Goal: Task Accomplishment & Management: Manage account settings

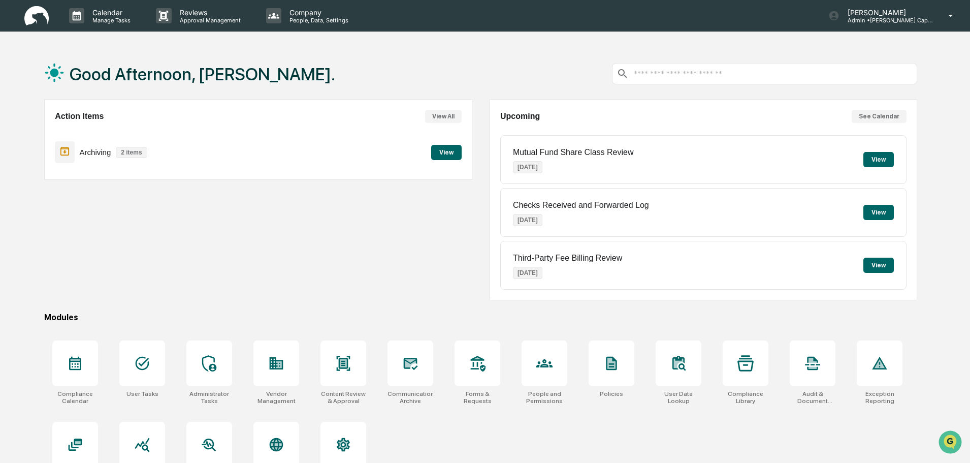
click at [447, 142] on div "Archiving 2 items View" at bounding box center [258, 152] width 406 height 34
click button "View"
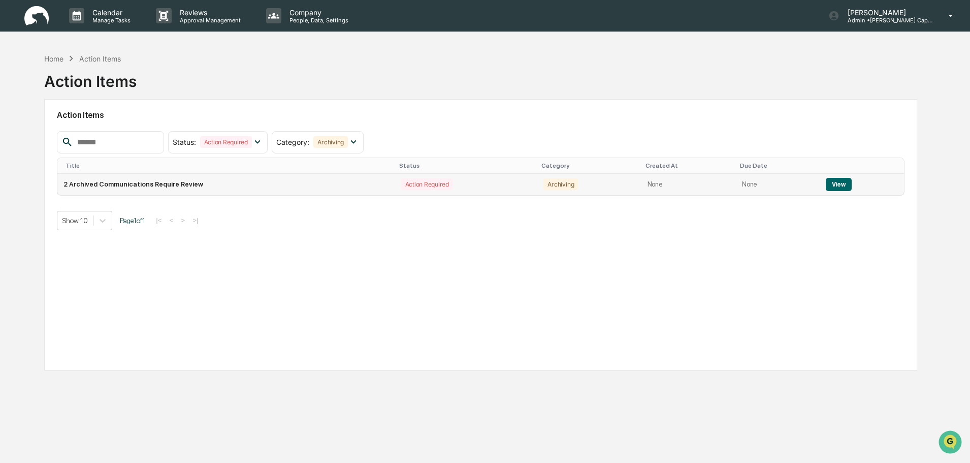
click button "View"
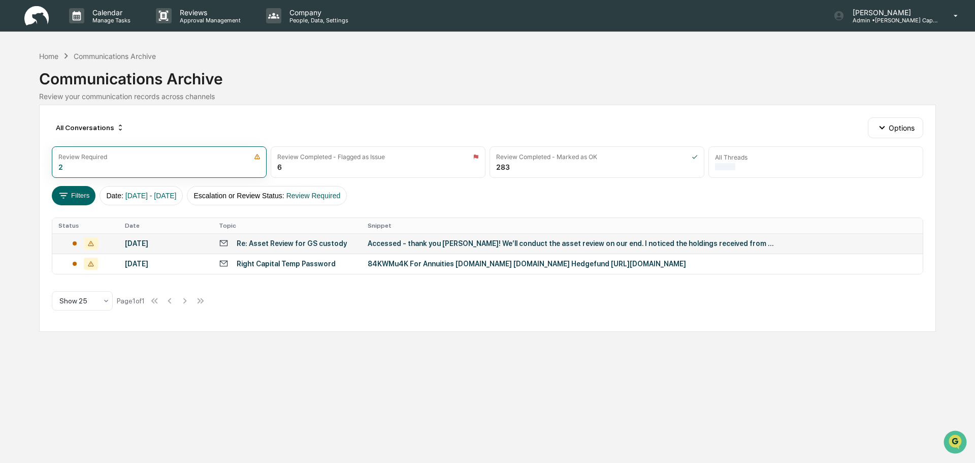
click div "Accessed - thank you Jon! We’ll conduct the asset review on our end. I noticed …"
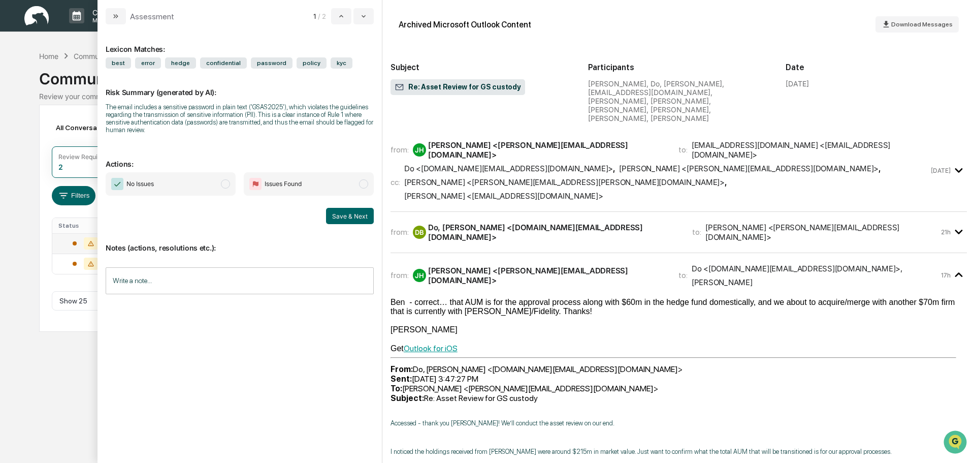
click span "Do <Benjamin.Do@gs.com> , Benjamin <Daniel@jhagancapital.com> , Danny Moran <ja…"
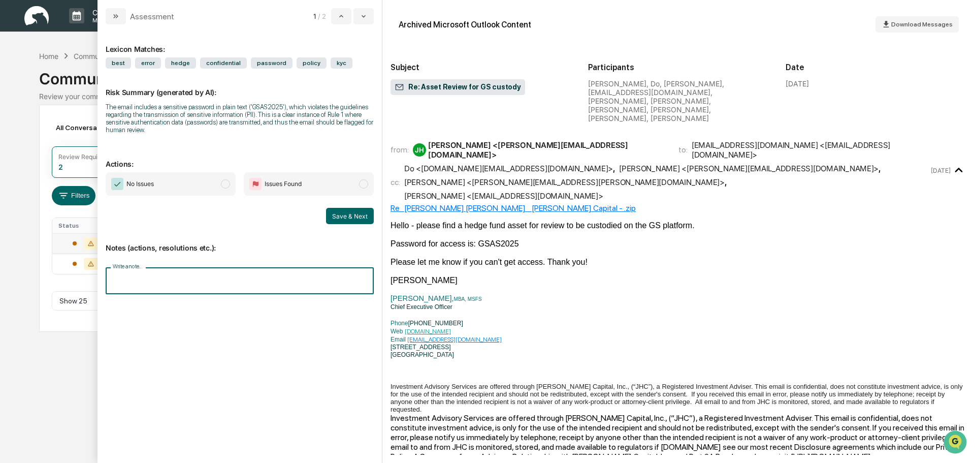
click input "Write a note..."
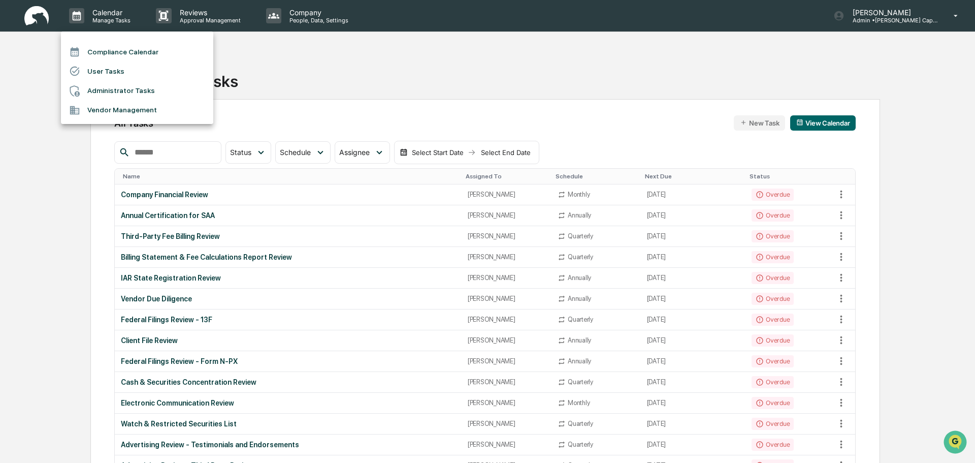
click at [121, 94] on li "Administrator Tasks" at bounding box center [137, 90] width 152 height 19
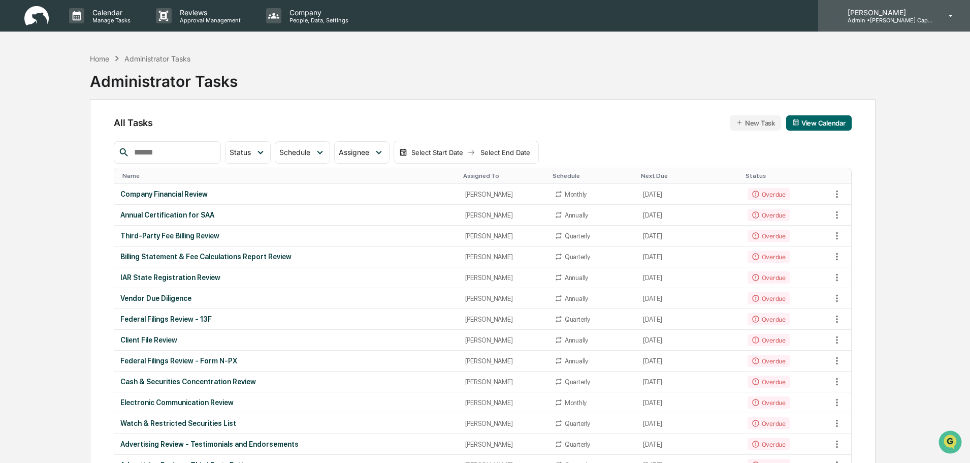
click at [897, 18] on p "Admin • J. Hagan Capital" at bounding box center [886, 20] width 94 height 7
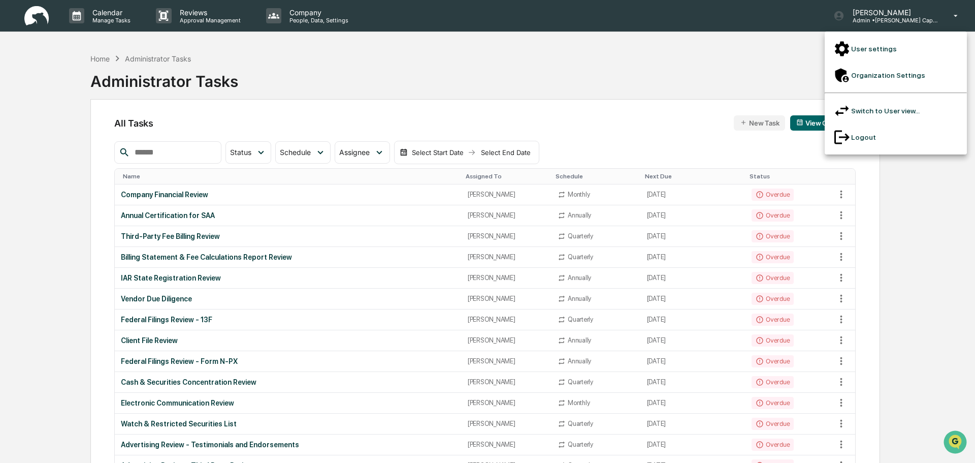
click at [903, 66] on li "Organization Settings" at bounding box center [896, 75] width 142 height 26
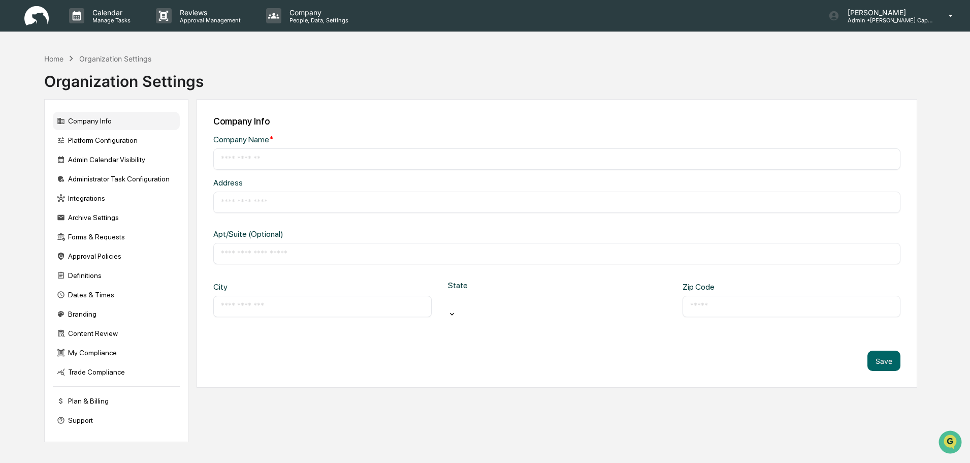
type input "**********"
type input "*****"
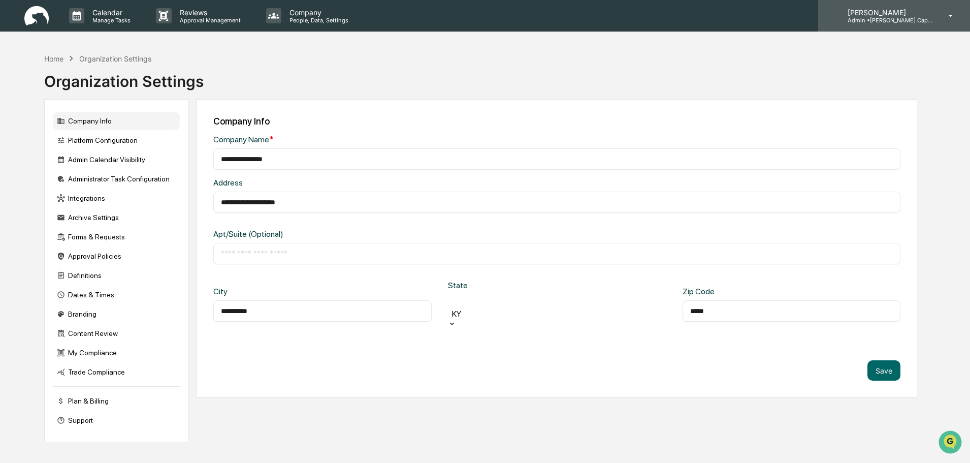
click at [913, 10] on p "[PERSON_NAME]" at bounding box center [886, 12] width 94 height 9
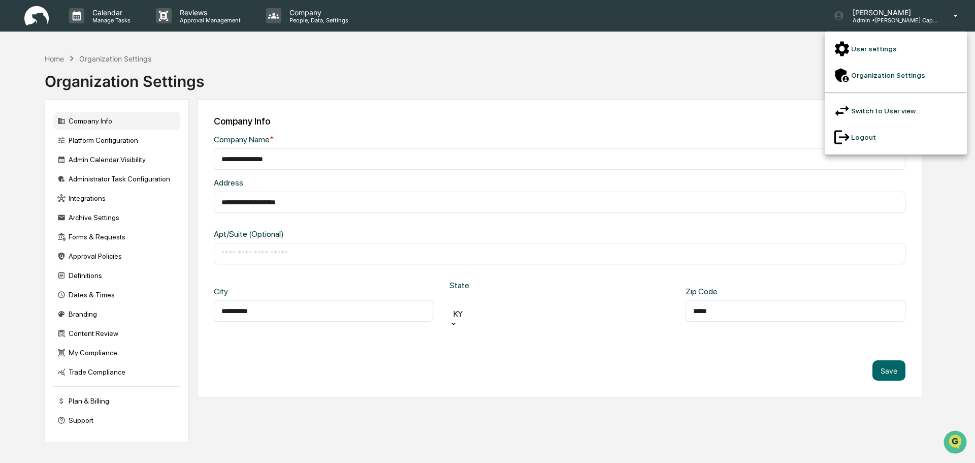
click at [882, 42] on li "User settings" at bounding box center [896, 49] width 142 height 26
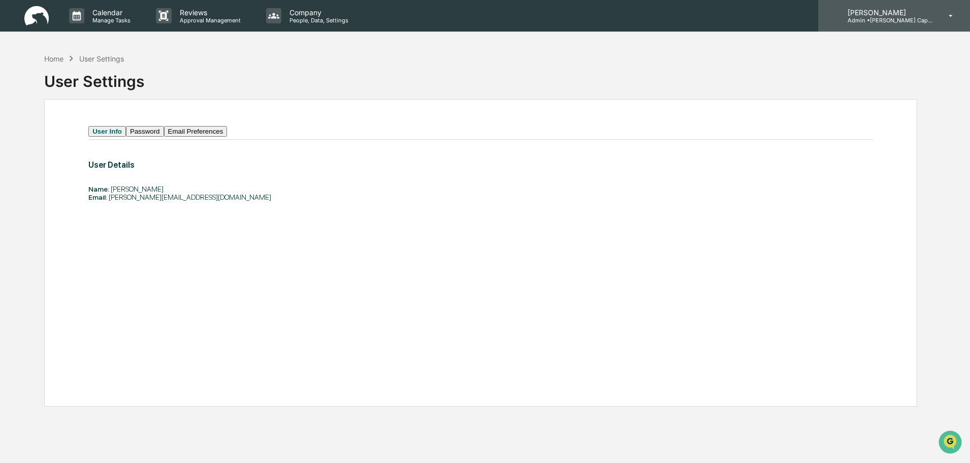
click at [897, 16] on p "[PERSON_NAME]" at bounding box center [886, 12] width 94 height 9
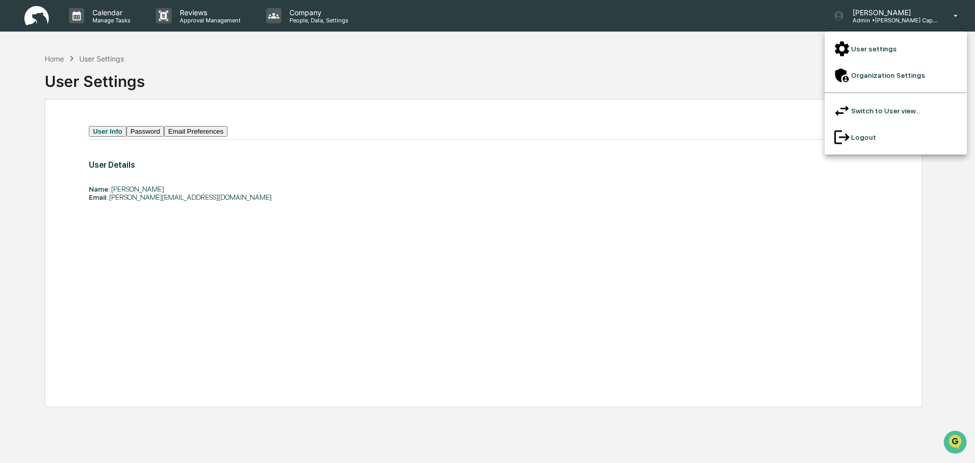
click at [893, 97] on li "Switch to User view..." at bounding box center [896, 110] width 142 height 26
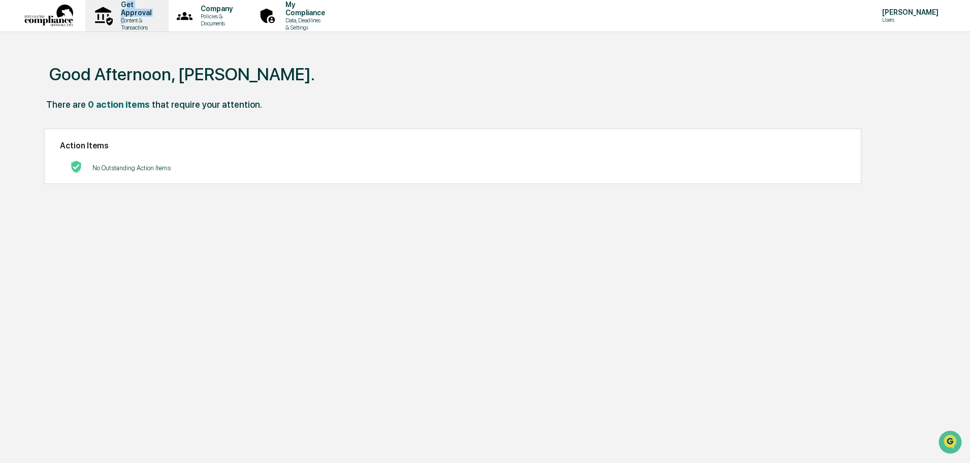
click at [121, 16] on div "Get Approval Content & Transactions" at bounding box center [135, 16] width 44 height 30
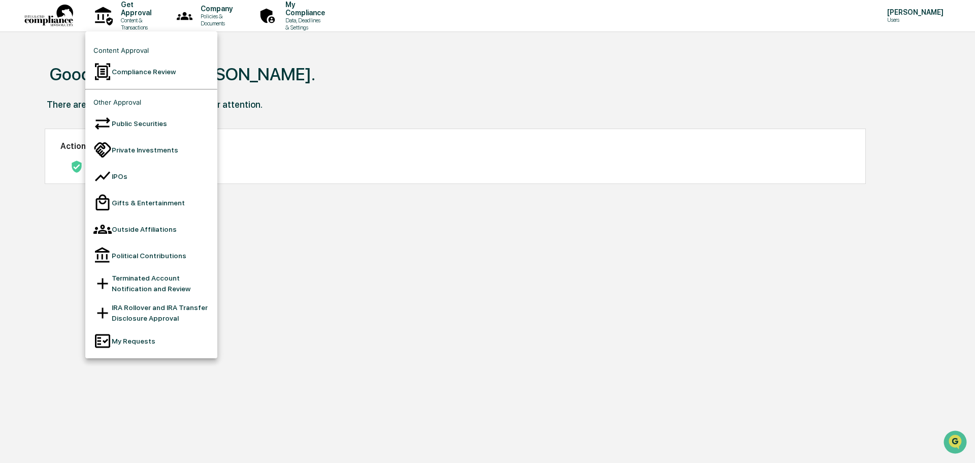
click at [912, 10] on div at bounding box center [487, 231] width 975 height 463
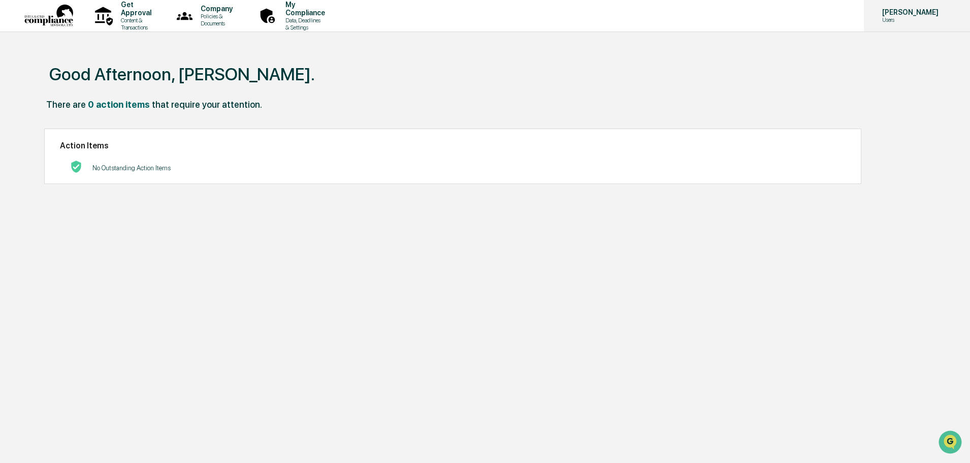
click at [907, 23] on div "Tennille Hicks Users" at bounding box center [917, 15] width 106 height 31
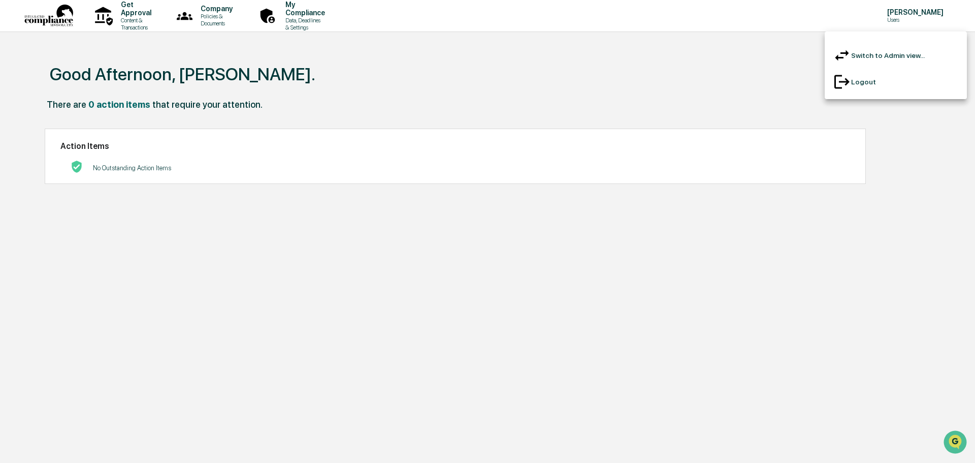
click at [897, 53] on li "Switch to Admin view..." at bounding box center [896, 55] width 142 height 26
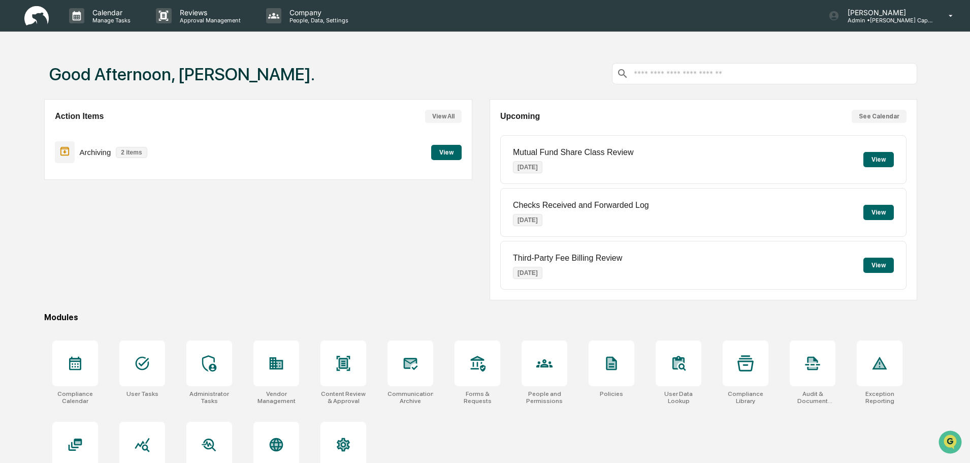
click at [448, 152] on button "View" at bounding box center [446, 152] width 30 height 15
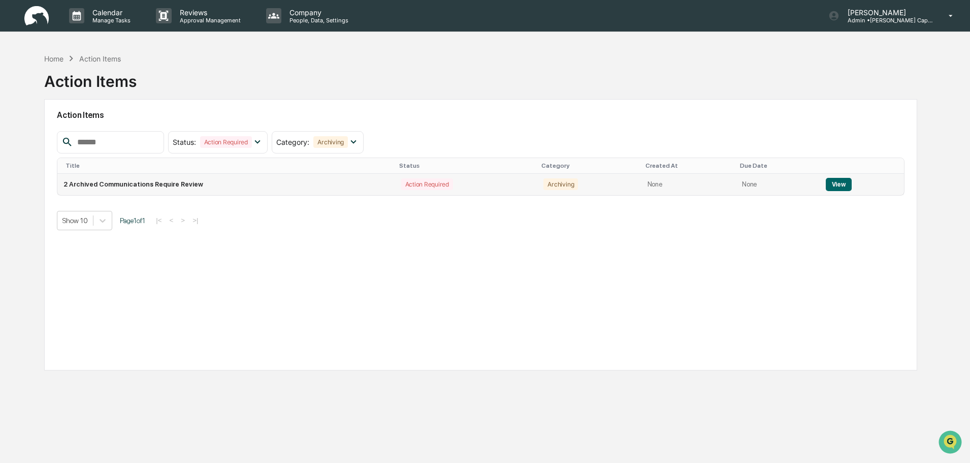
click at [826, 184] on button "View" at bounding box center [839, 184] width 26 height 13
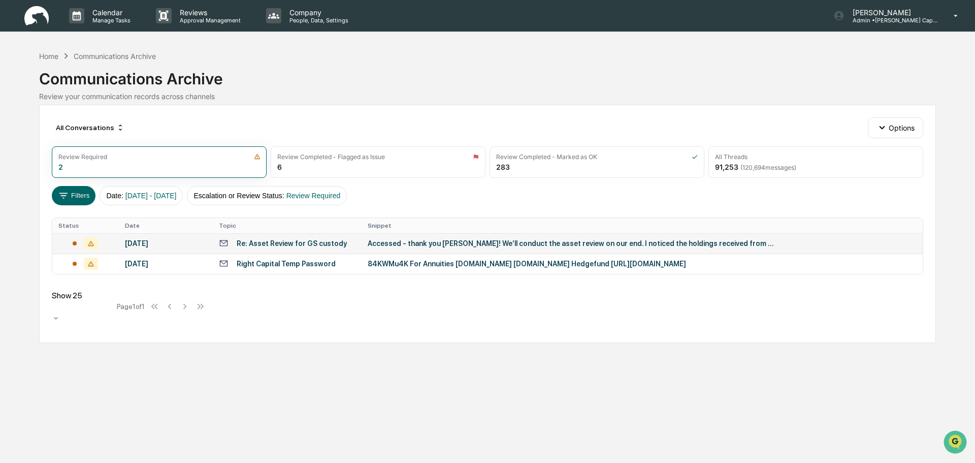
click at [417, 242] on div "Accessed - thank you Jon! We’ll conduct the asset review on our end. I noticed …" at bounding box center [571, 243] width 406 height 8
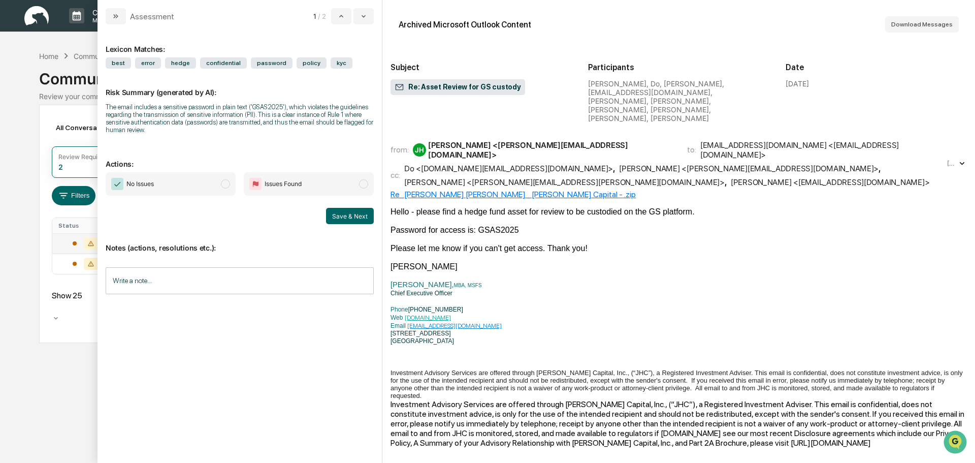
click at [603, 163] on span "Do <Benjamin.Do@gs.com> , Benjamin <Daniel@jhagancapital.com> , Danny Moran <ja…" at bounding box center [674, 174] width 541 height 23
click at [498, 189] on div "Re_ Goldman Sachs _ J. Hagan Capital - .zip" at bounding box center [678, 194] width 576 height 10
click at [255, 276] on input "Write a note..." at bounding box center [240, 280] width 268 height 27
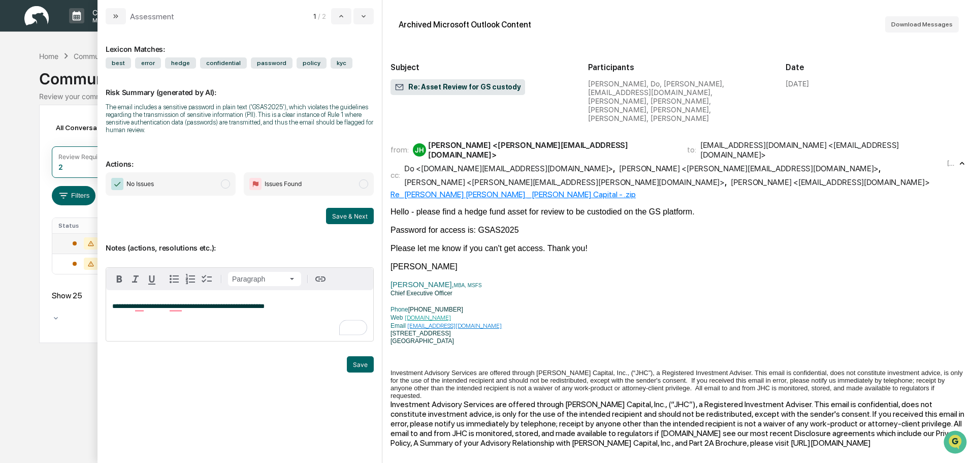
click at [202, 316] on div "**********" at bounding box center [239, 315] width 267 height 51
drag, startPoint x: 145, startPoint y: 299, endPoint x: 151, endPoint y: 289, distance: 11.7
click at [151, 289] on div "**********" at bounding box center [239, 304] width 267 height 73
click at [171, 302] on div "**********" at bounding box center [239, 315] width 267 height 51
click at [172, 305] on span "**********" at bounding box center [188, 306] width 152 height 7
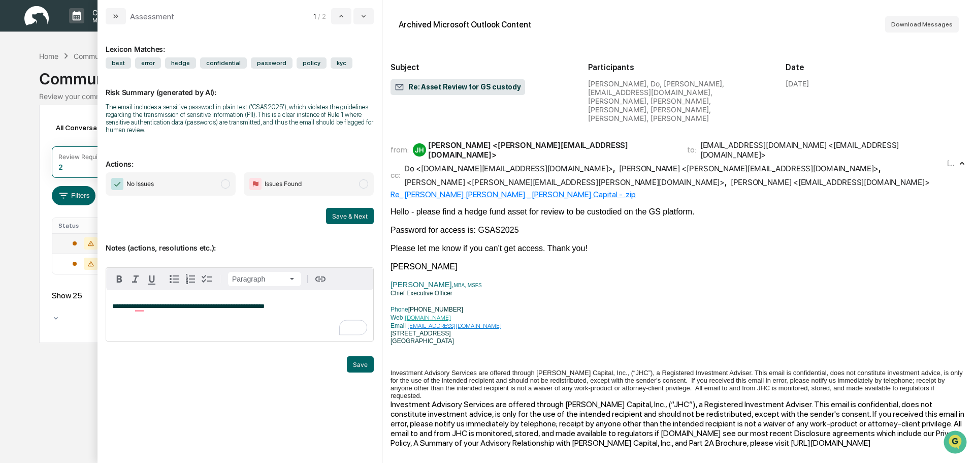
click at [361, 186] on span "modal" at bounding box center [363, 183] width 9 height 9
click at [228, 185] on span "modal" at bounding box center [225, 183] width 9 height 9
click at [359, 365] on button "Save" at bounding box center [360, 364] width 27 height 16
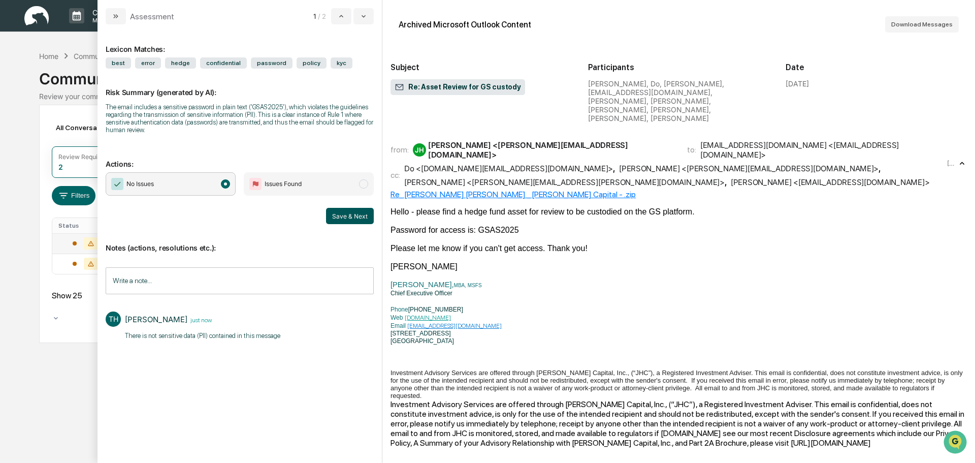
click at [343, 217] on button "Save & Next" at bounding box center [350, 216] width 48 height 16
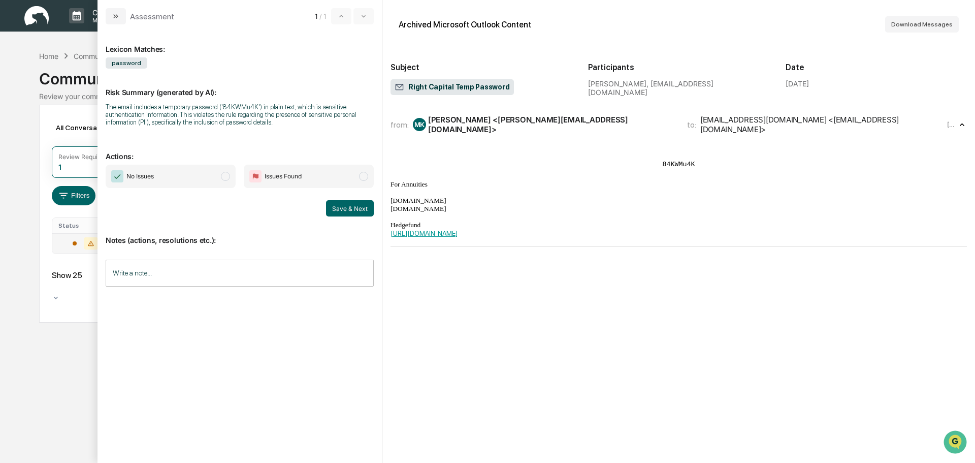
click at [361, 177] on span "modal" at bounding box center [363, 176] width 9 height 9
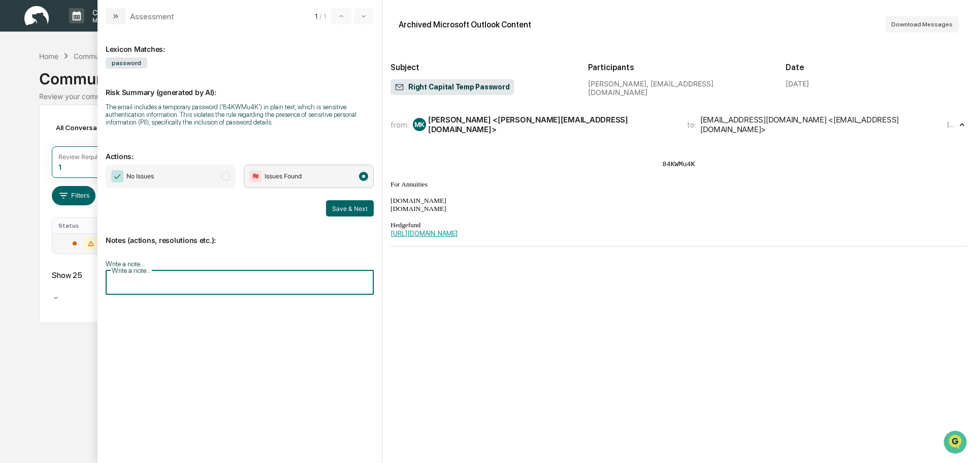
click at [169, 274] on input "Write a note..." at bounding box center [240, 281] width 268 height 27
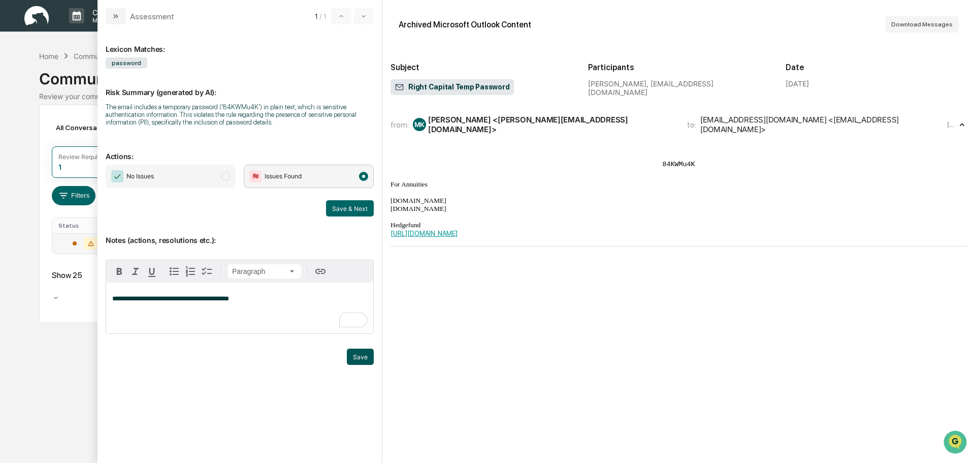
click at [354, 357] on button "Save" at bounding box center [360, 356] width 27 height 16
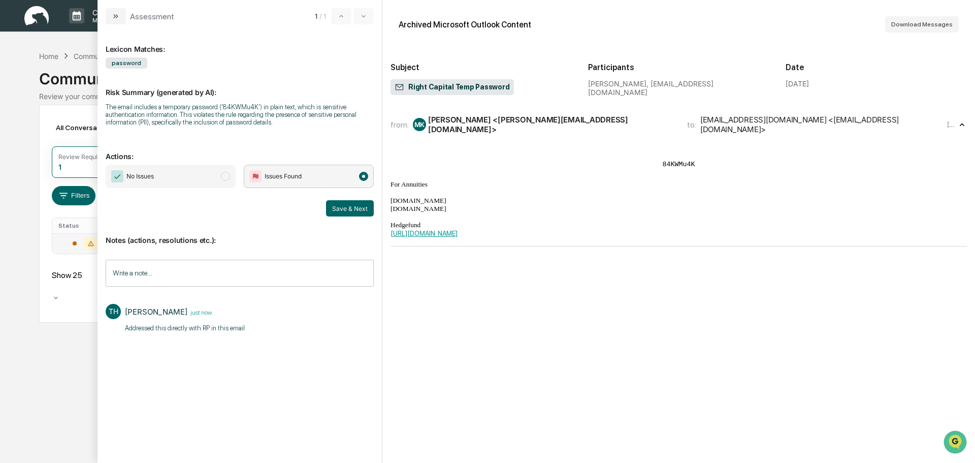
click at [506, 83] on div "Right Capital Temp Password" at bounding box center [480, 88] width 181 height 18
drag, startPoint x: 505, startPoint y: 85, endPoint x: 468, endPoint y: 87, distance: 37.1
click at [468, 87] on div "Right Capital Temp Password" at bounding box center [480, 88] width 181 height 18
click at [347, 207] on button "Save & Next" at bounding box center [350, 208] width 48 height 16
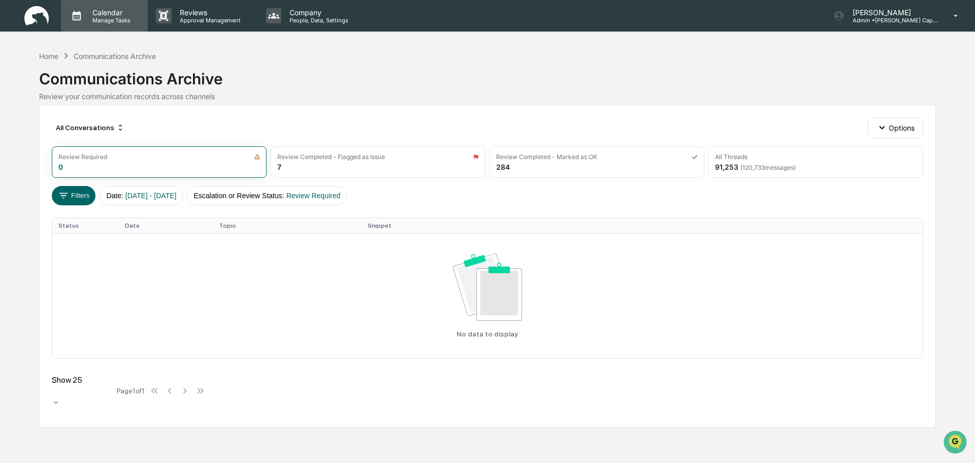
click at [113, 12] on p "Calendar" at bounding box center [109, 12] width 51 height 9
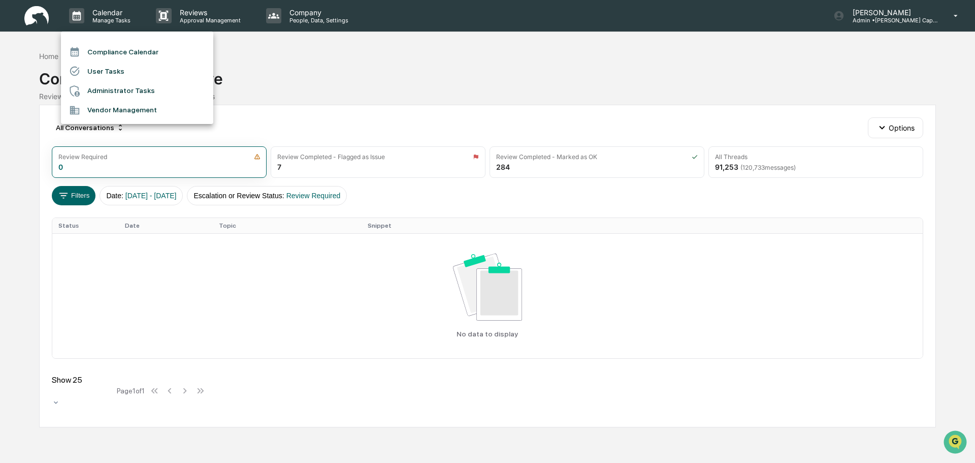
click at [124, 87] on li "Administrator Tasks" at bounding box center [137, 90] width 152 height 19
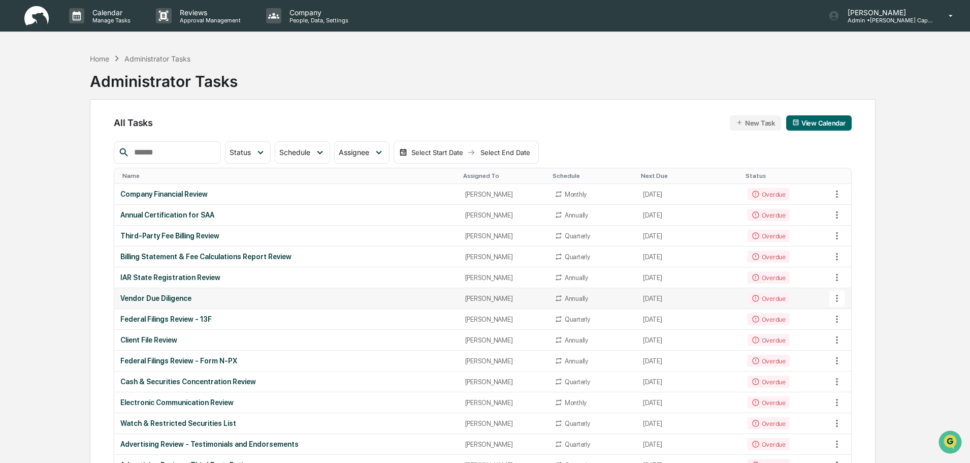
click at [422, 293] on td "Vendor Due Diligence" at bounding box center [286, 298] width 344 height 21
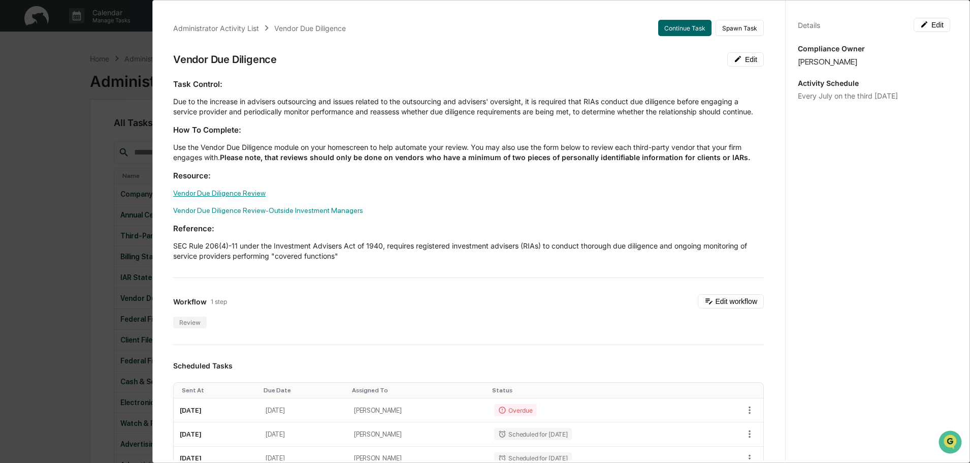
click at [207, 197] on link "Vendor Due Diligence Review" at bounding box center [219, 193] width 92 height 8
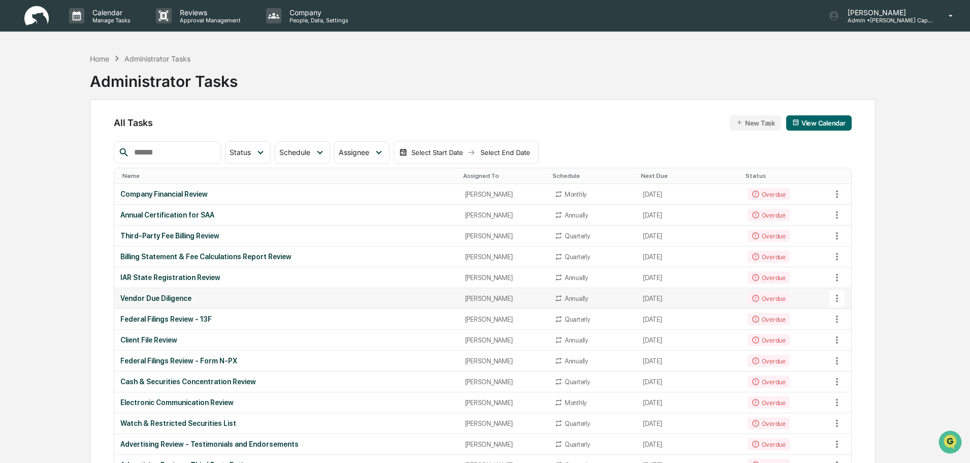
click at [221, 299] on div "Vendor Due Diligence" at bounding box center [286, 298] width 332 height 8
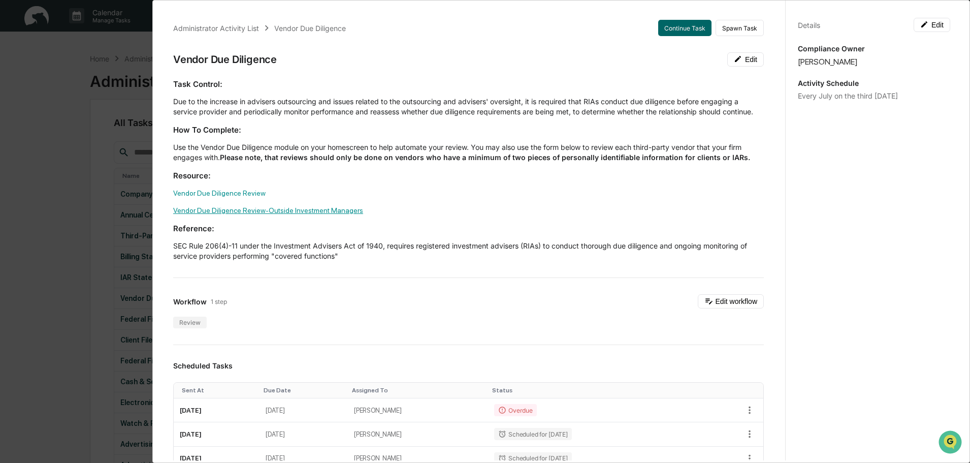
click at [227, 214] on link "Vendor Due Diligence Review-Outside Investment Managers" at bounding box center [268, 210] width 190 height 8
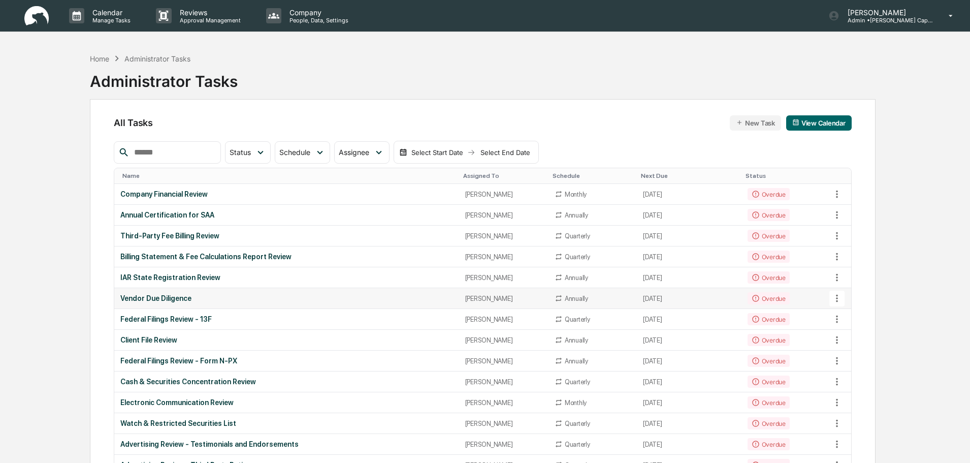
click at [571, 297] on div "Annually" at bounding box center [576, 298] width 23 height 8
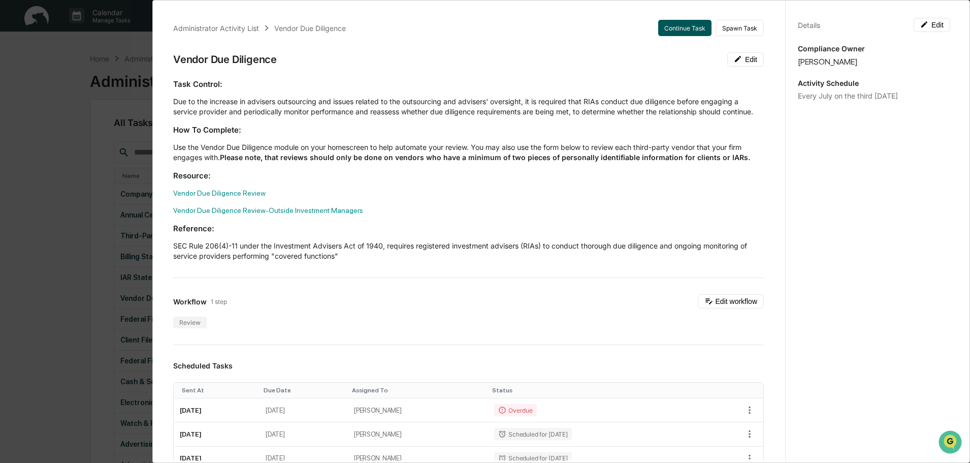
click at [660, 25] on button "Continue Task" at bounding box center [684, 28] width 53 height 16
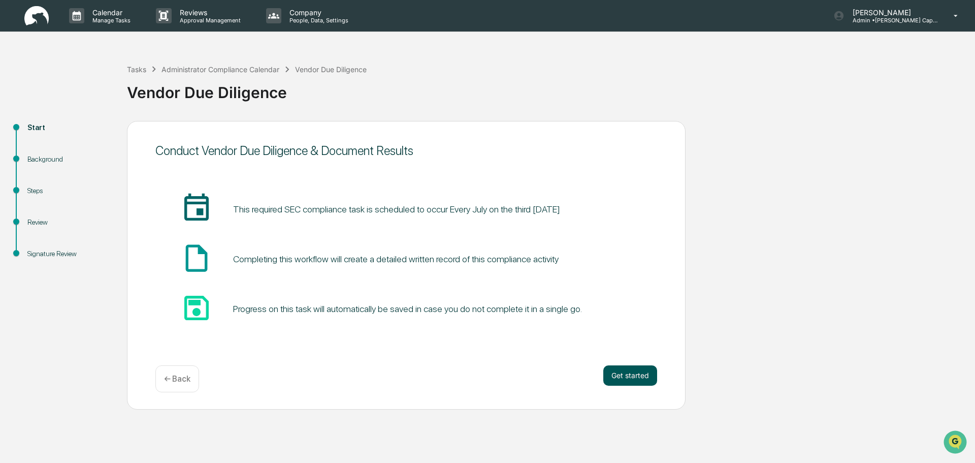
click at [630, 376] on button "Get started" at bounding box center [630, 375] width 54 height 20
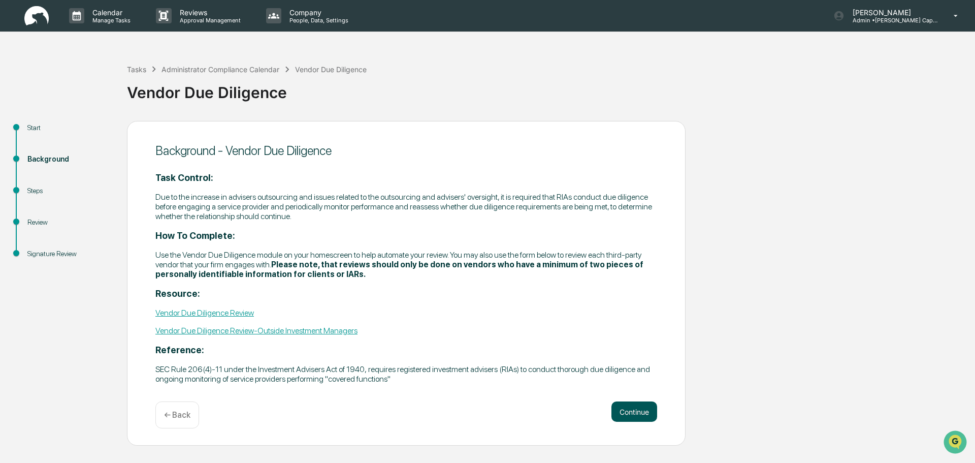
click at [638, 407] on button "Continue" at bounding box center [634, 411] width 46 height 20
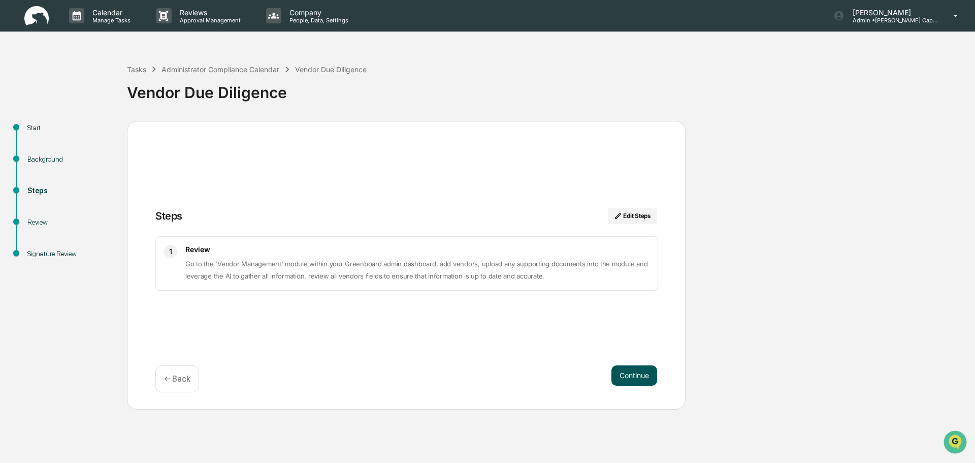
click at [624, 377] on button "Continue" at bounding box center [634, 375] width 46 height 20
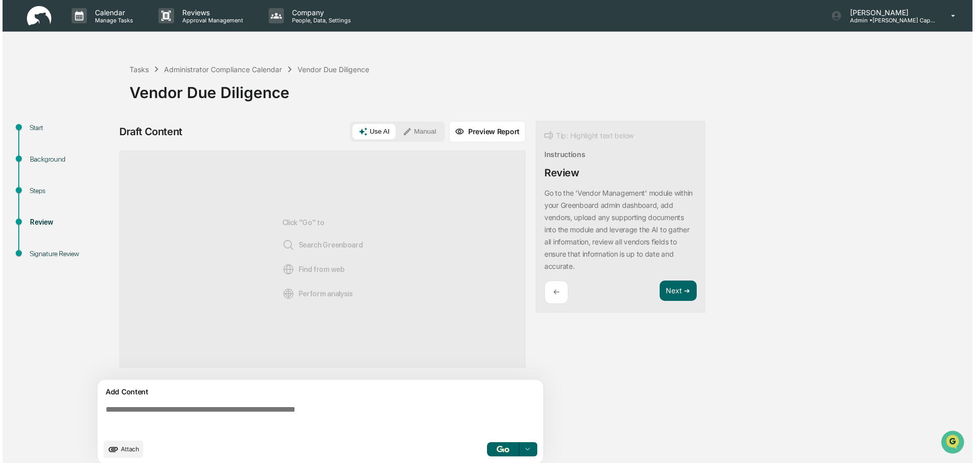
scroll to position [8, 0]
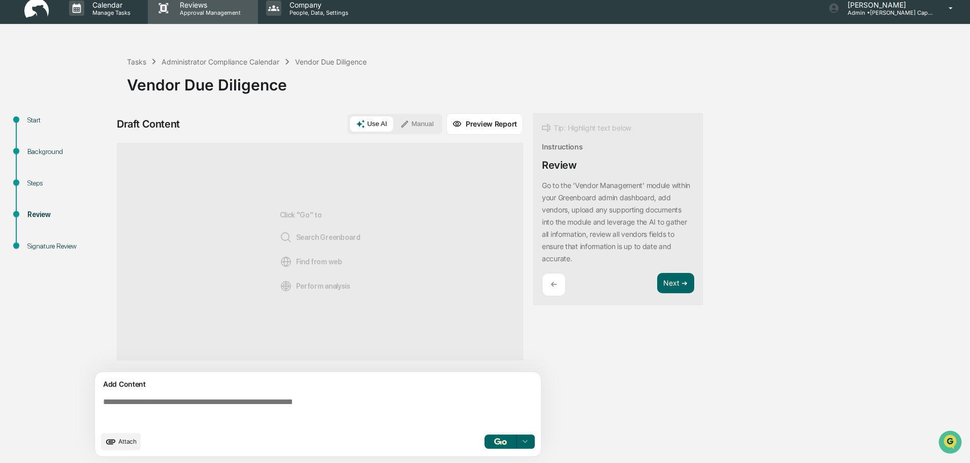
click at [206, 9] on p "Approval Management" at bounding box center [209, 12] width 74 height 7
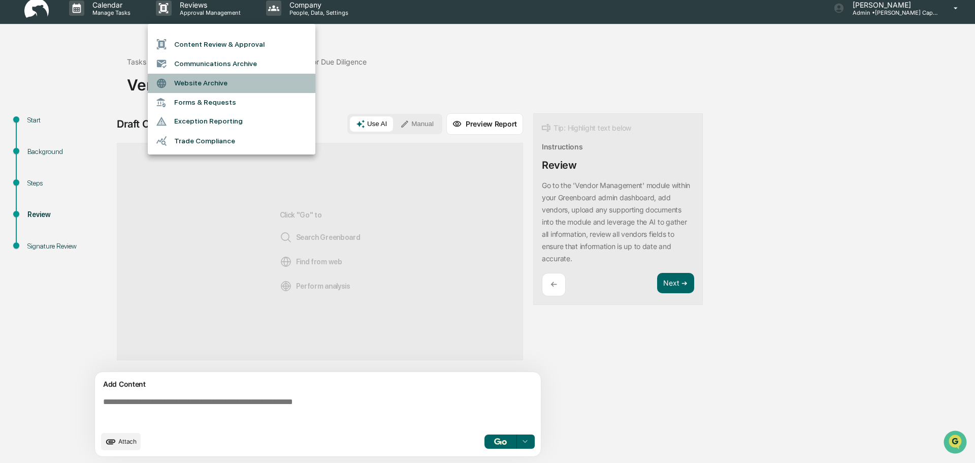
click at [265, 91] on li "Website Archive" at bounding box center [232, 83] width 168 height 19
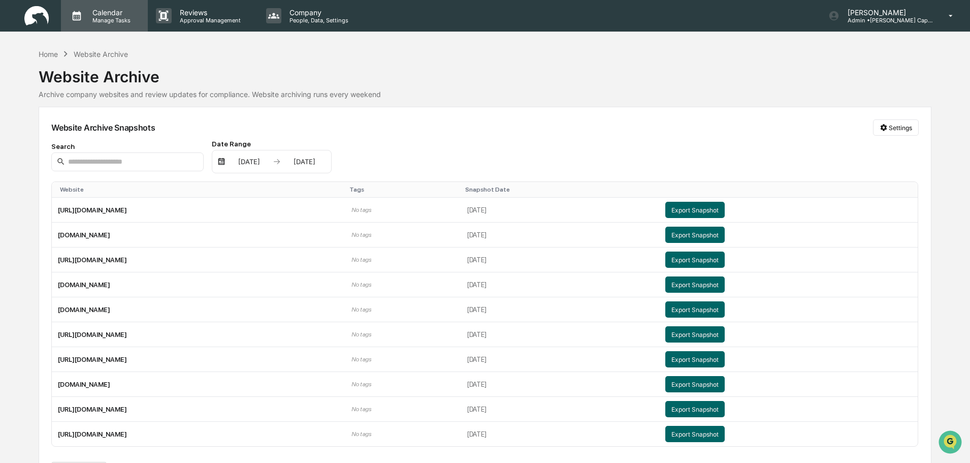
click at [119, 16] on p "Calendar" at bounding box center [109, 12] width 51 height 9
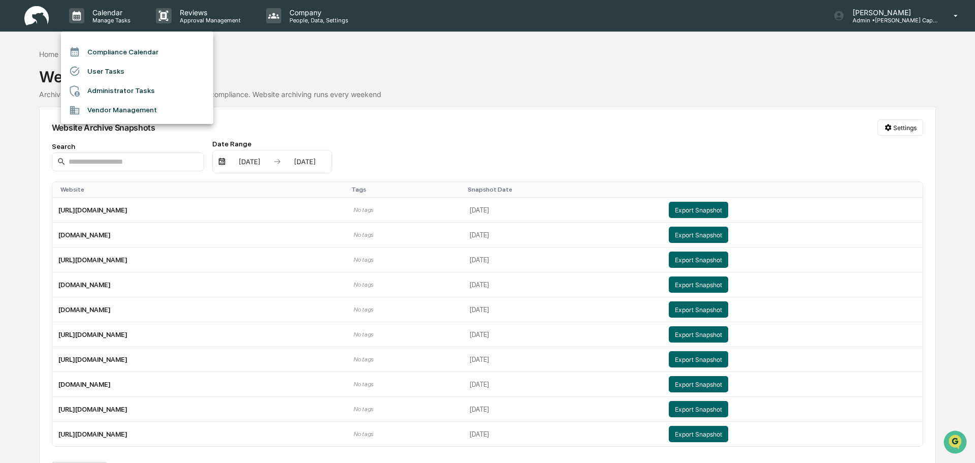
click at [149, 113] on li "Vendor Management" at bounding box center [137, 110] width 152 height 19
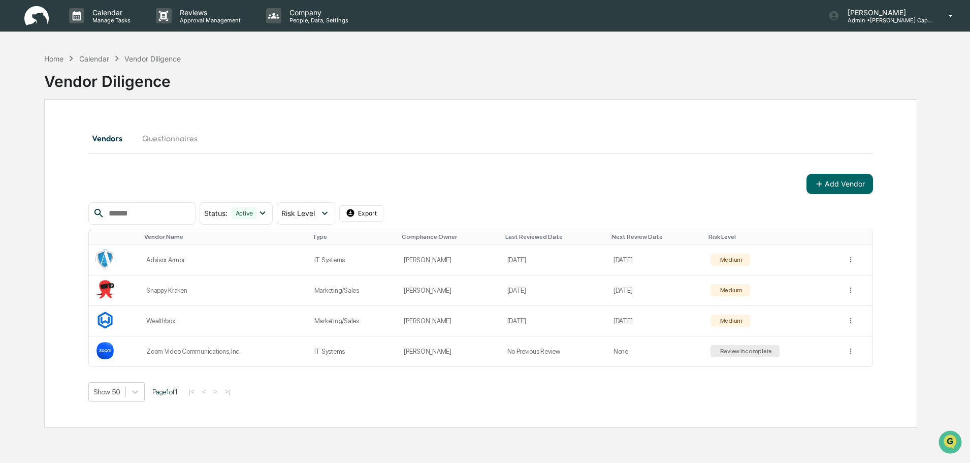
click at [191, 210] on input "text" at bounding box center [148, 213] width 86 height 13
click at [856, 184] on button "Add Vendor" at bounding box center [839, 184] width 67 height 20
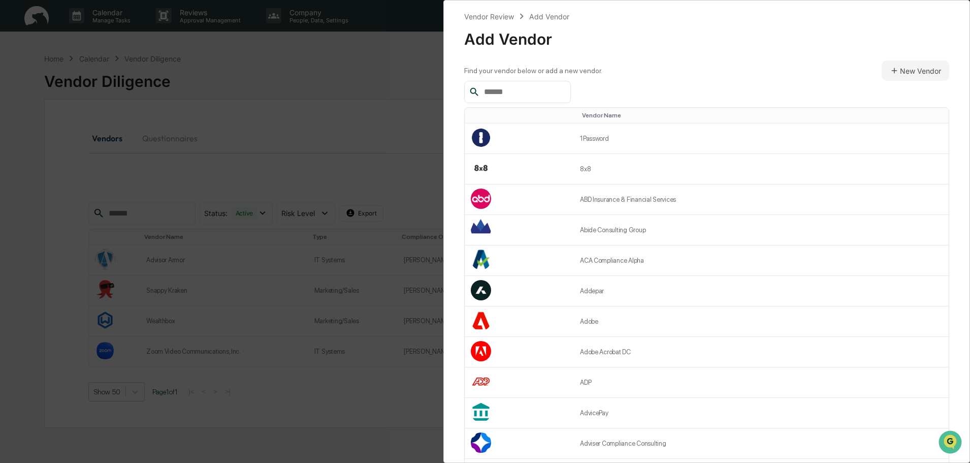
drag, startPoint x: 477, startPoint y: 88, endPoint x: 482, endPoint y: 90, distance: 5.5
click at [478, 88] on icon at bounding box center [474, 91] width 11 height 11
click at [488, 95] on input "text" at bounding box center [523, 91] width 86 height 13
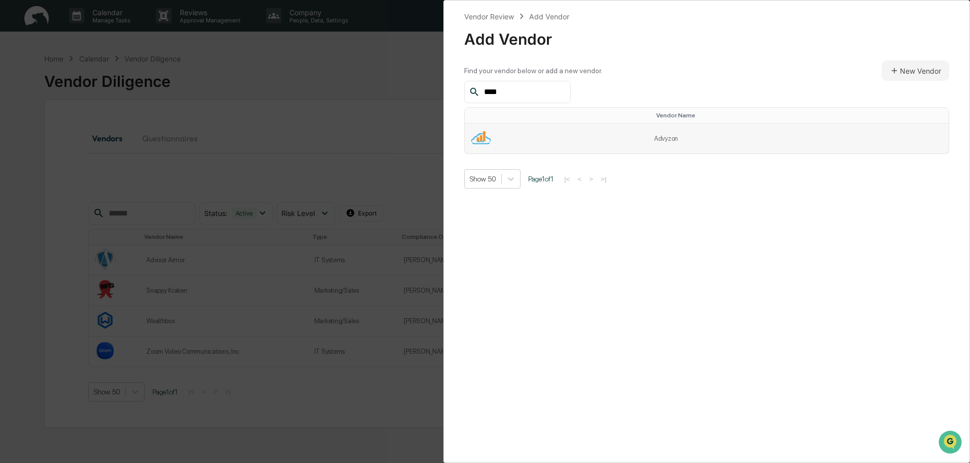
type input "****"
click at [584, 133] on td at bounding box center [556, 138] width 183 height 30
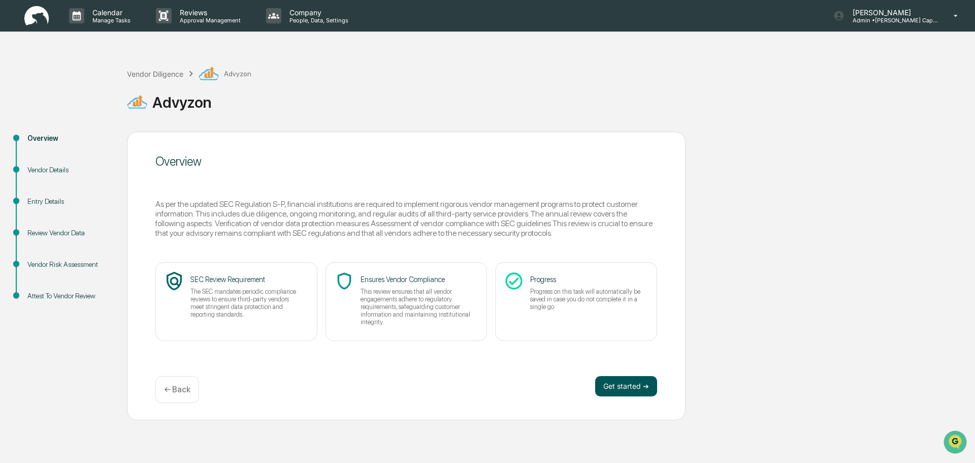
click at [618, 386] on button "Get started ➔" at bounding box center [626, 386] width 62 height 20
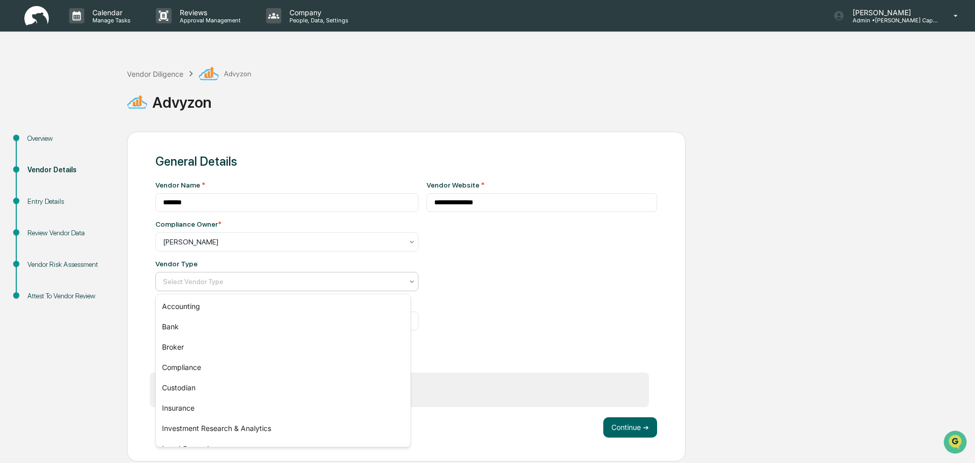
click at [347, 284] on div at bounding box center [283, 281] width 240 height 10
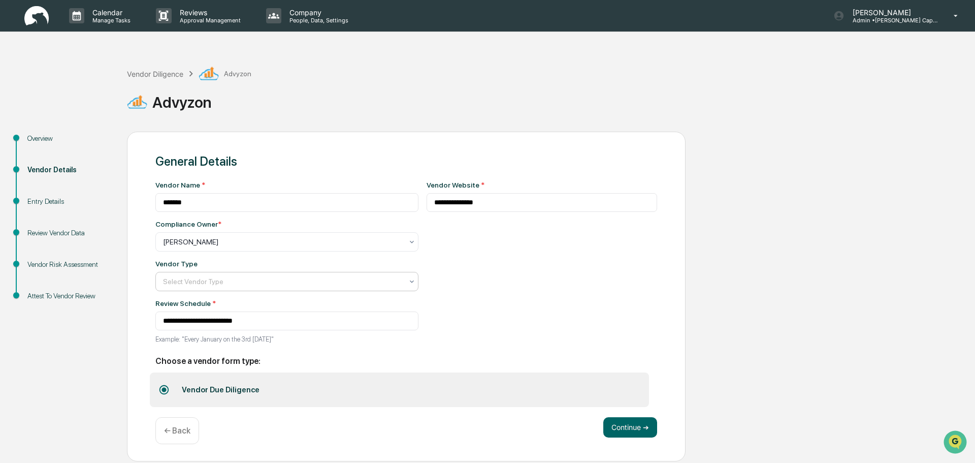
click at [347, 285] on div at bounding box center [283, 281] width 240 height 10
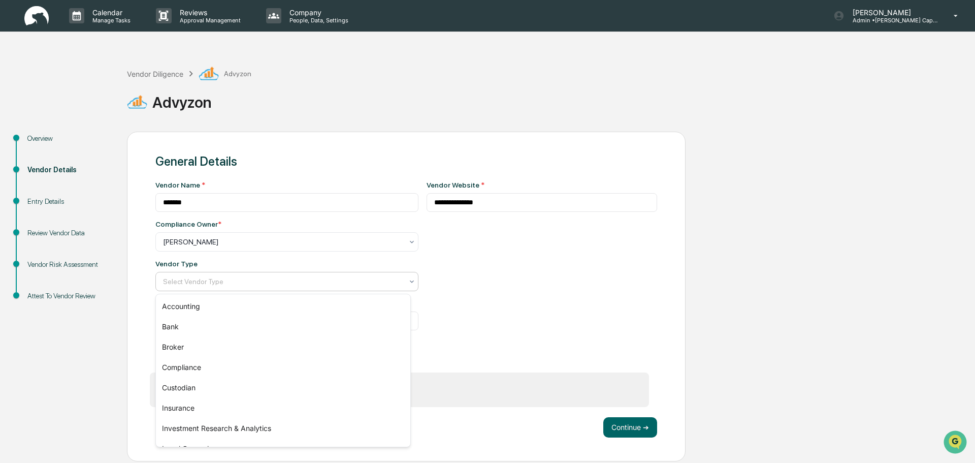
click at [347, 285] on div at bounding box center [283, 281] width 240 height 10
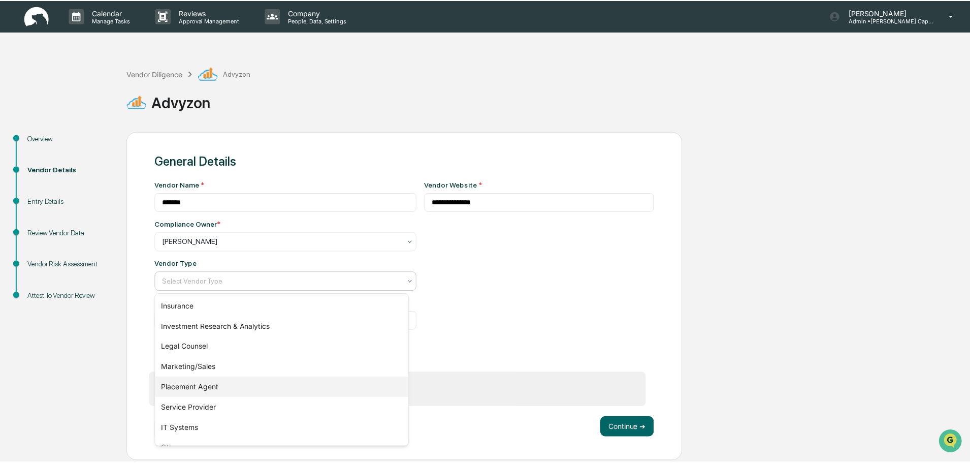
scroll to position [116, 0]
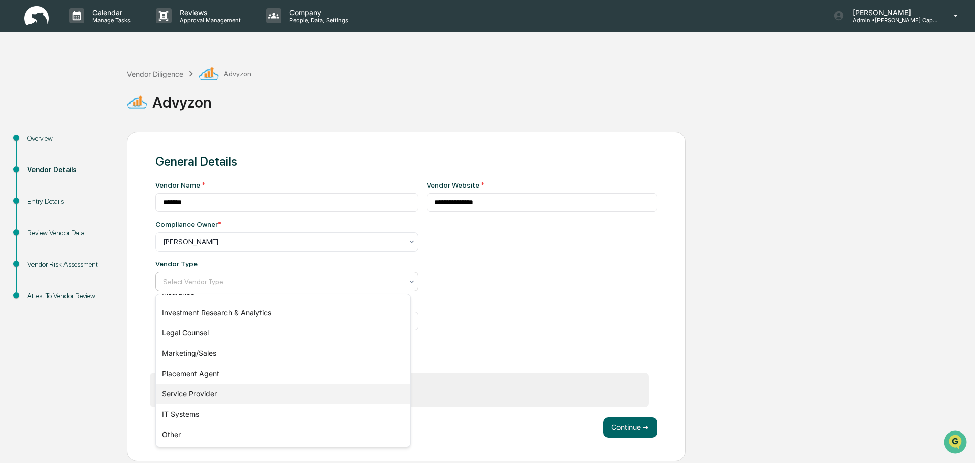
click at [359, 392] on div "Service Provider" at bounding box center [283, 393] width 254 height 20
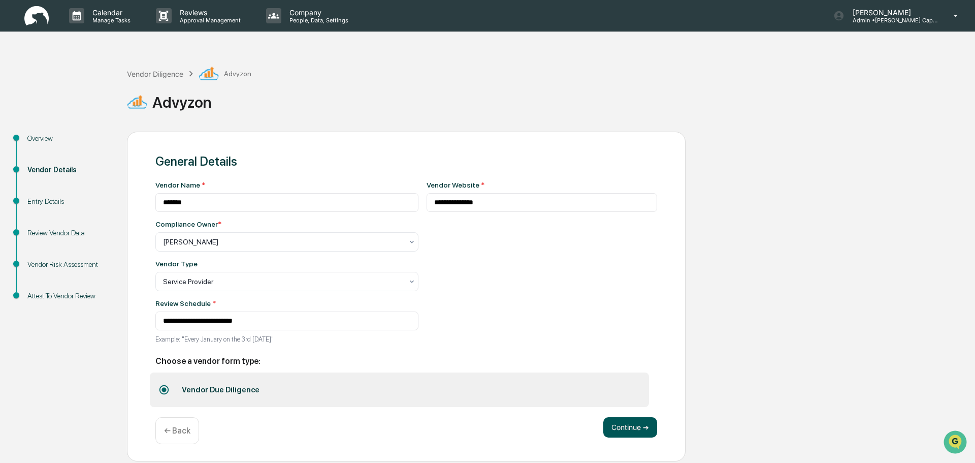
click at [633, 437] on button "Continue ➔" at bounding box center [630, 427] width 54 height 20
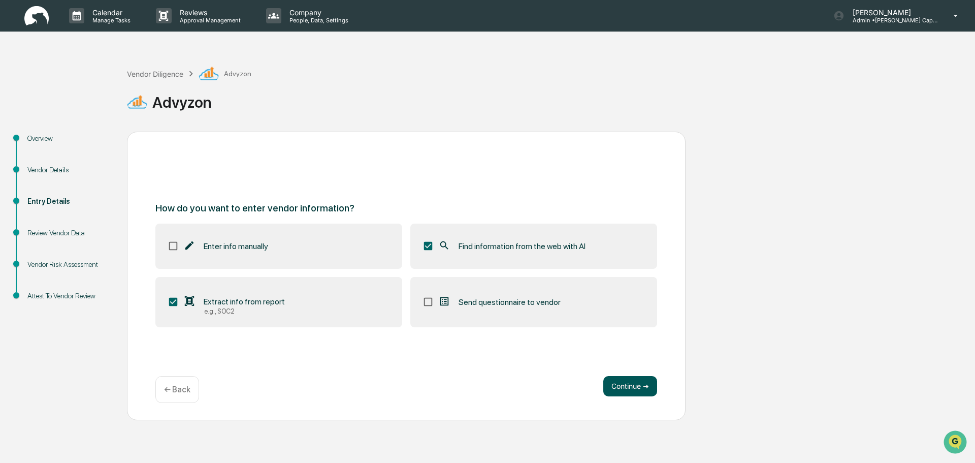
click at [629, 388] on button "Continue ➔" at bounding box center [630, 386] width 54 height 20
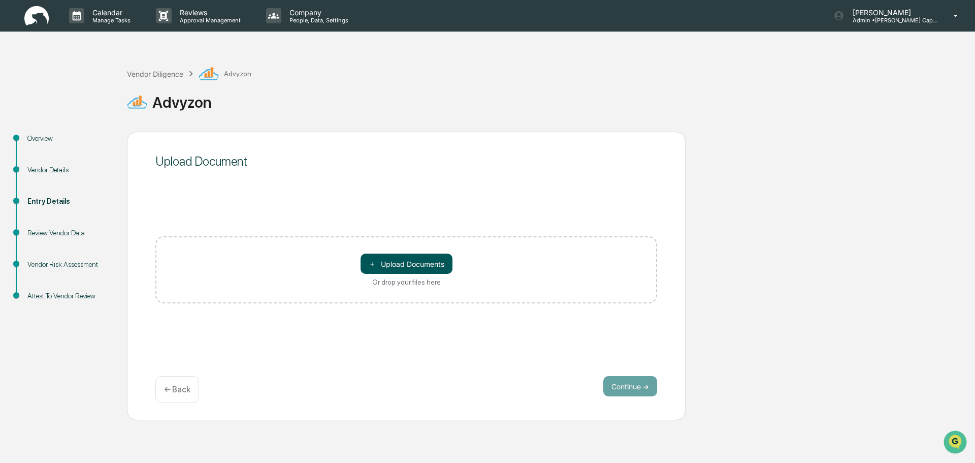
click at [391, 266] on button "＋ Upload Documents" at bounding box center [406, 263] width 92 height 20
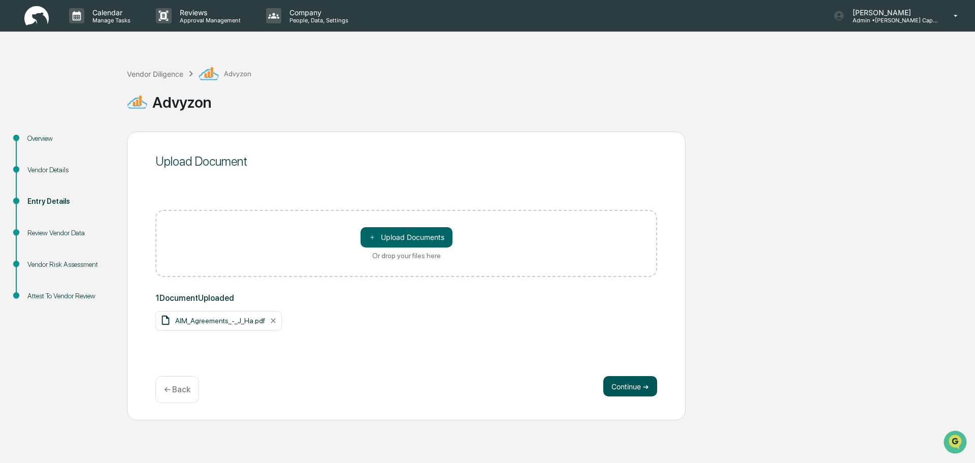
click at [639, 385] on button "Continue ➔" at bounding box center [630, 386] width 54 height 20
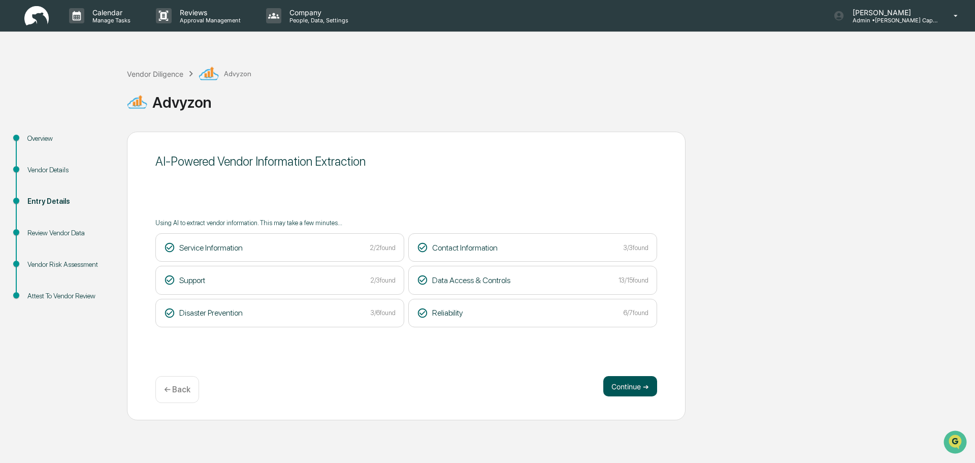
click at [610, 386] on button "Continue ➔" at bounding box center [630, 386] width 54 height 20
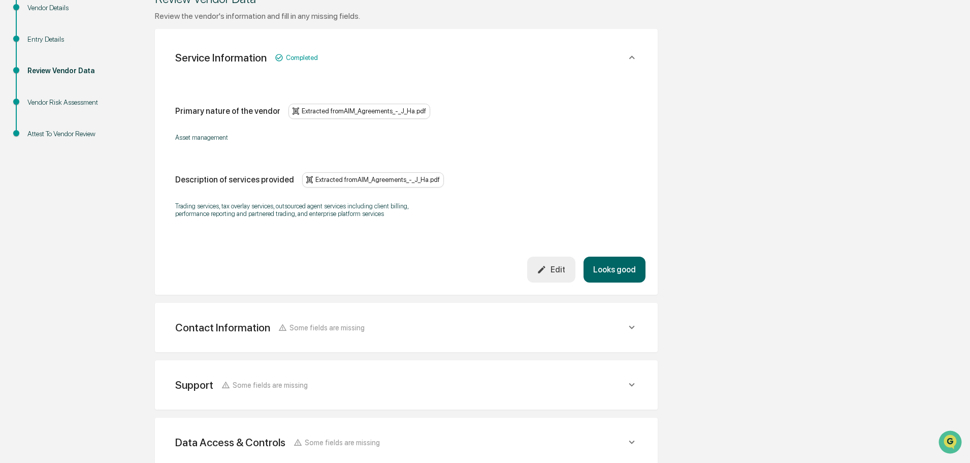
scroll to position [203, 0]
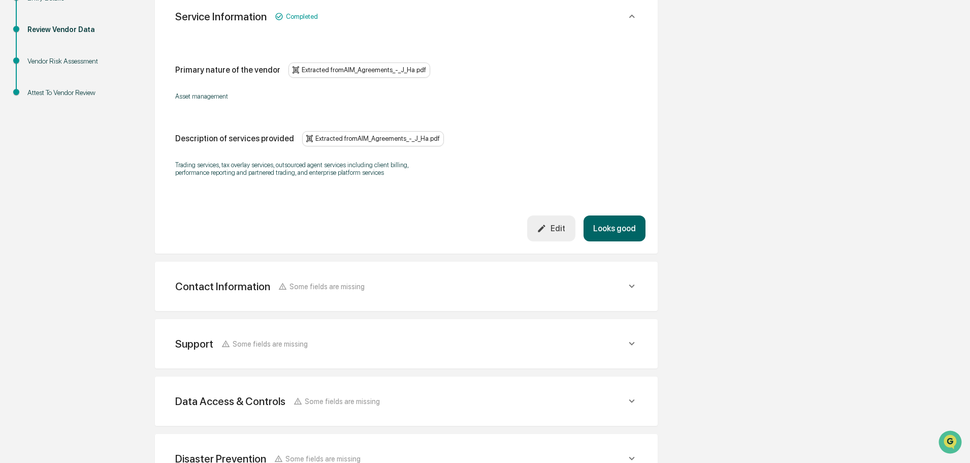
click at [628, 223] on button "Looks good" at bounding box center [614, 228] width 62 height 26
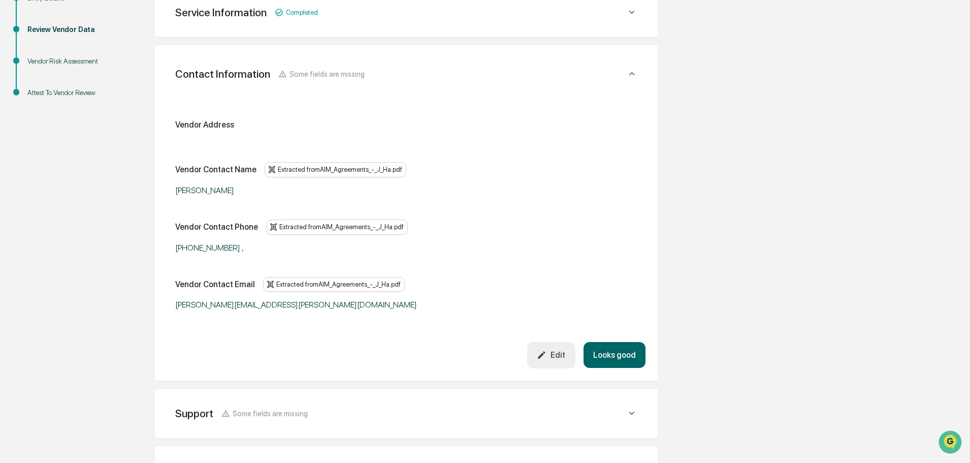
scroll to position [191, 0]
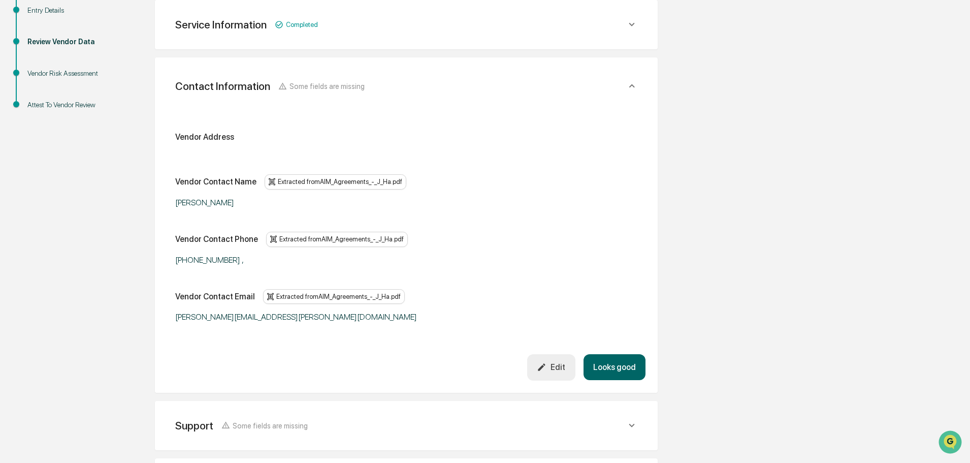
click at [624, 363] on button "Looks good" at bounding box center [614, 367] width 62 height 26
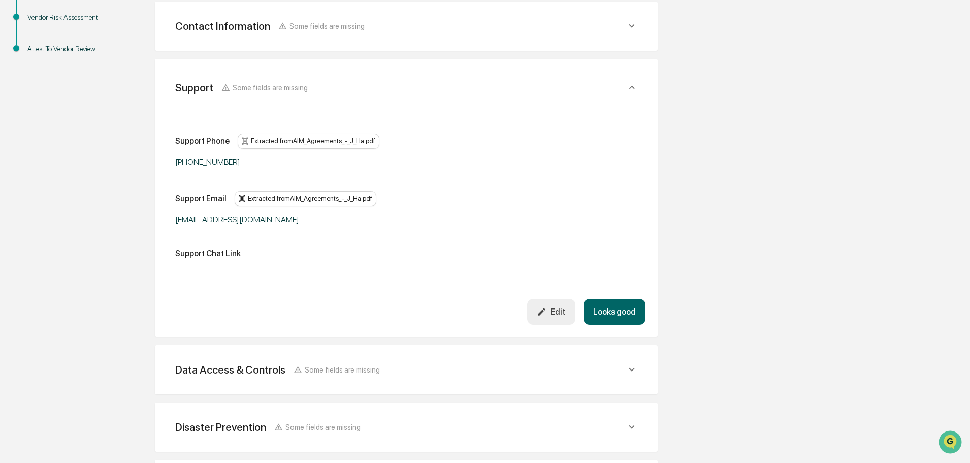
scroll to position [248, 0]
click at [624, 363] on div "Data Access & Controls Some fields are missing" at bounding box center [400, 368] width 451 height 13
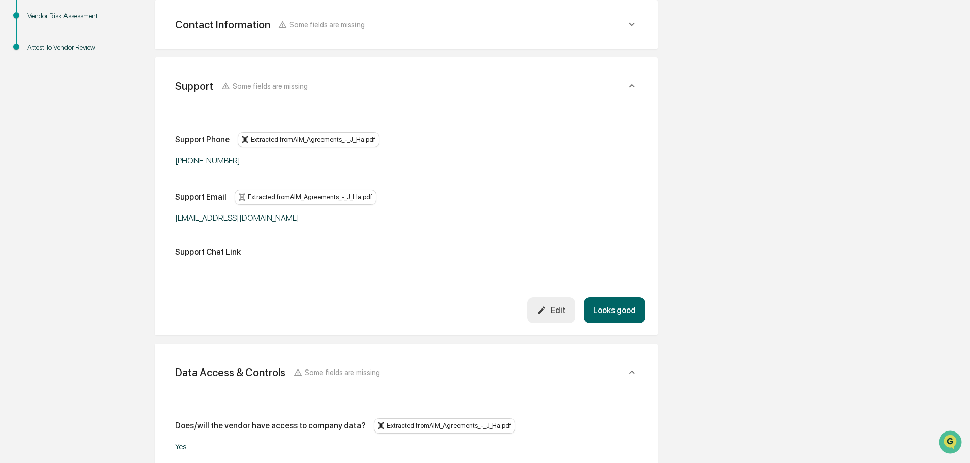
click at [616, 315] on button "Looks good" at bounding box center [614, 310] width 62 height 26
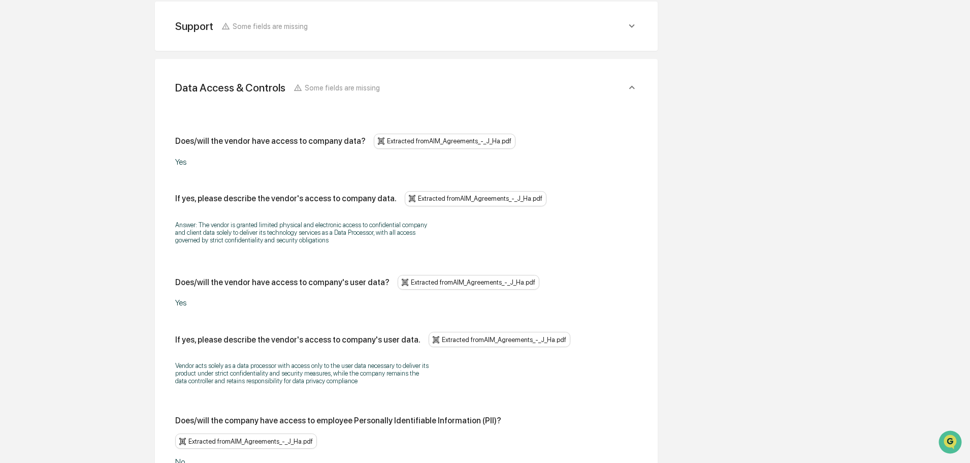
scroll to position [306, 0]
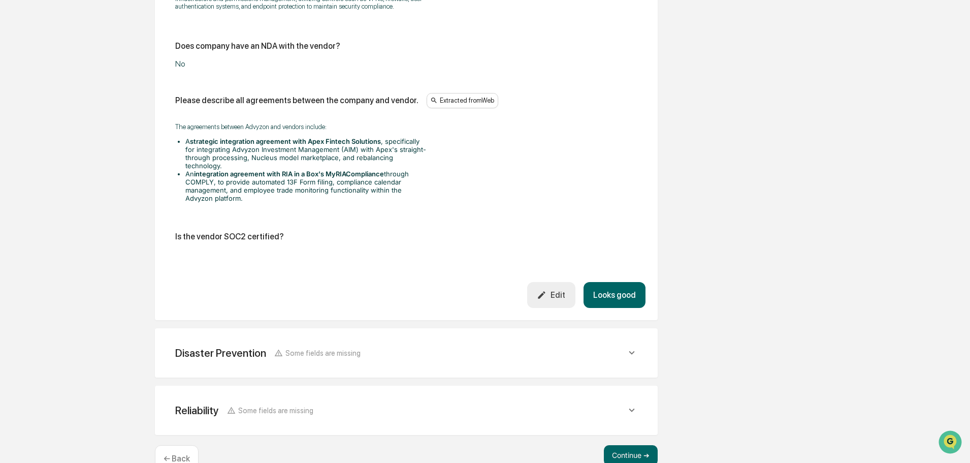
click at [613, 282] on button "Looks good" at bounding box center [614, 295] width 62 height 26
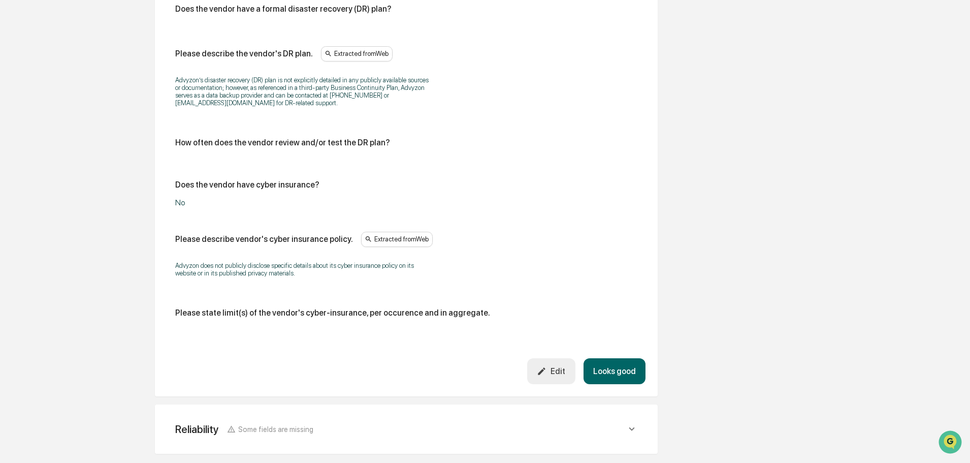
scroll to position [515, 0]
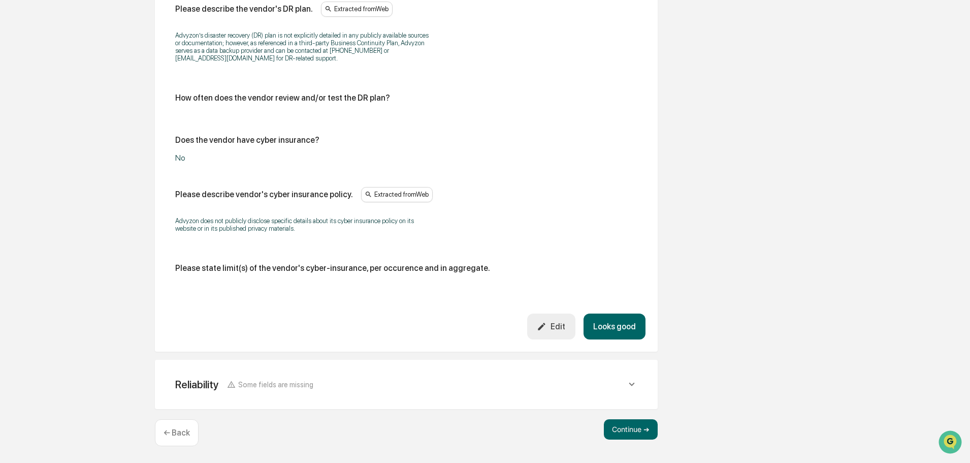
click at [629, 328] on button "Looks good" at bounding box center [614, 326] width 62 height 26
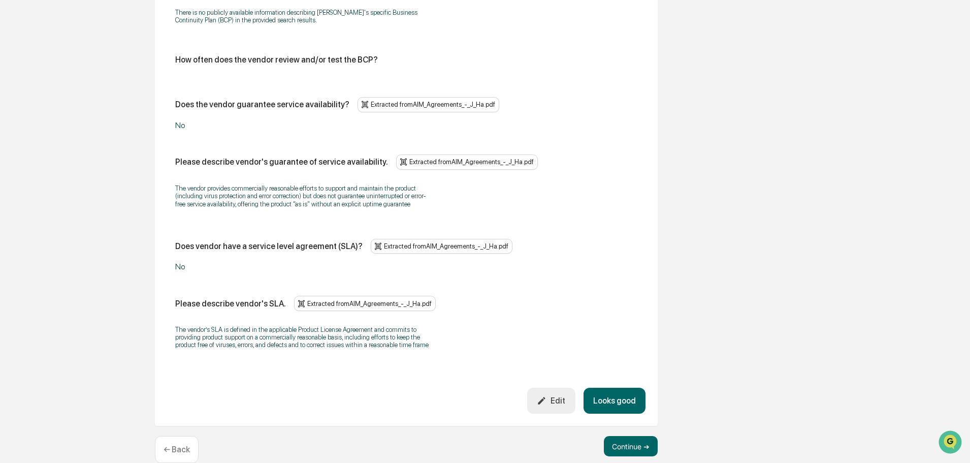
scroll to position [637, 0]
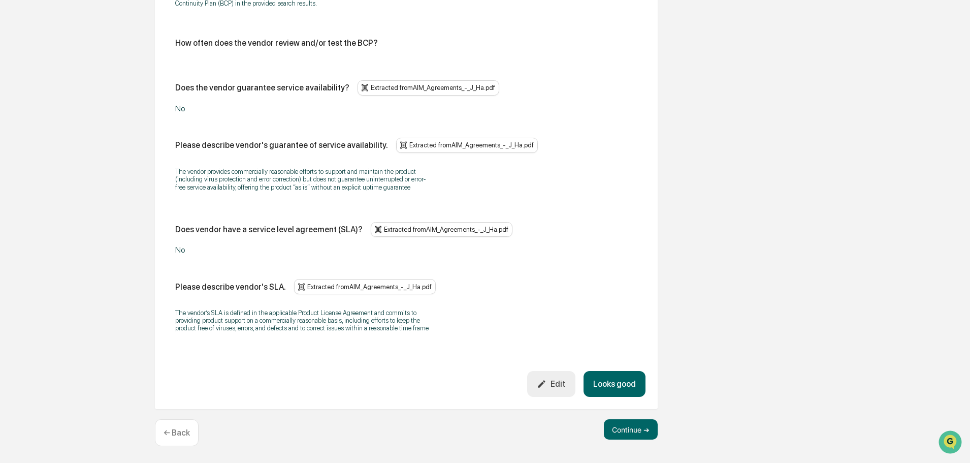
click at [620, 380] on button "Looks good" at bounding box center [614, 384] width 62 height 26
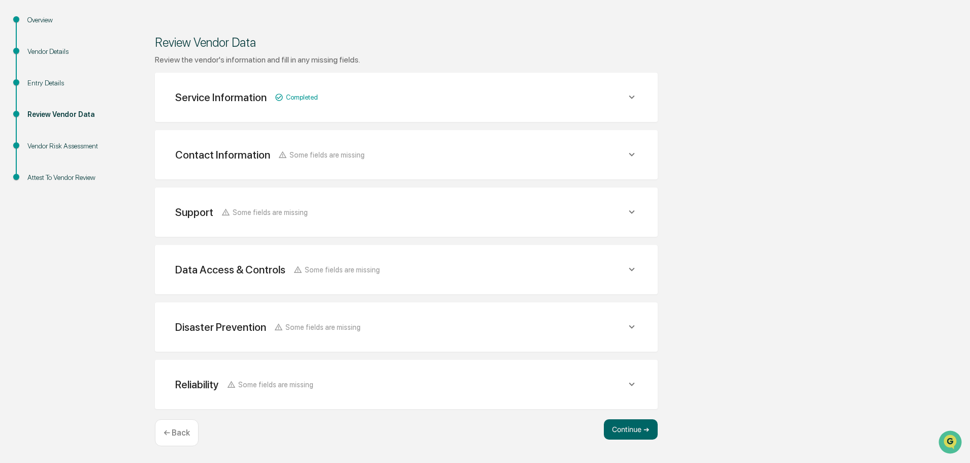
scroll to position [118, 0]
click at [624, 426] on button "Continue ➔" at bounding box center [631, 429] width 54 height 20
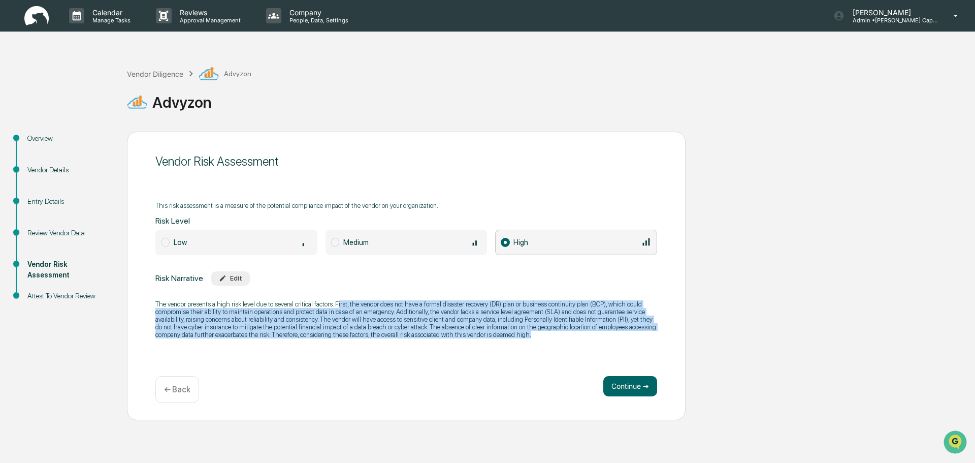
drag, startPoint x: 335, startPoint y: 301, endPoint x: 536, endPoint y: 342, distance: 204.6
click at [536, 342] on div "The vendor presents a high risk level due to several critical factors. First, t…" at bounding box center [406, 318] width 502 height 51
copy p "irst, the vendor does not have a formal disaster recovery (DR) plan or business…"
click at [634, 386] on button "Continue ➔" at bounding box center [630, 386] width 54 height 20
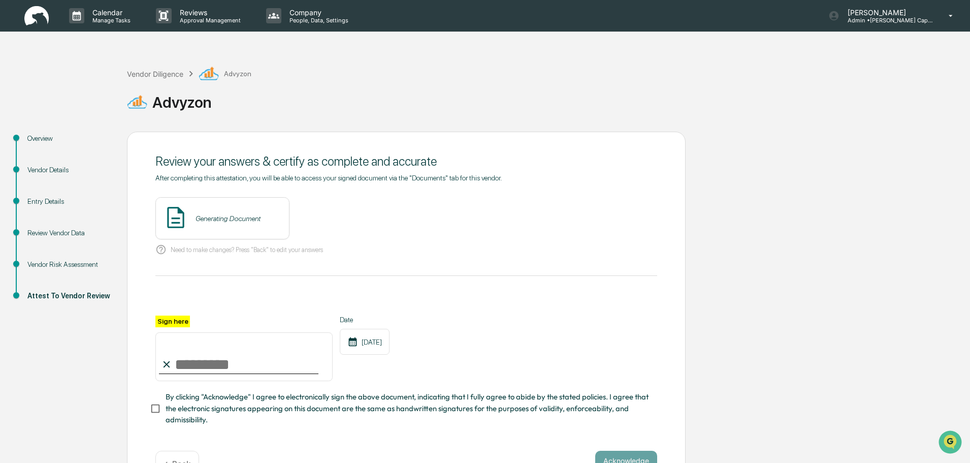
click at [292, 358] on input "Sign here" at bounding box center [243, 356] width 177 height 49
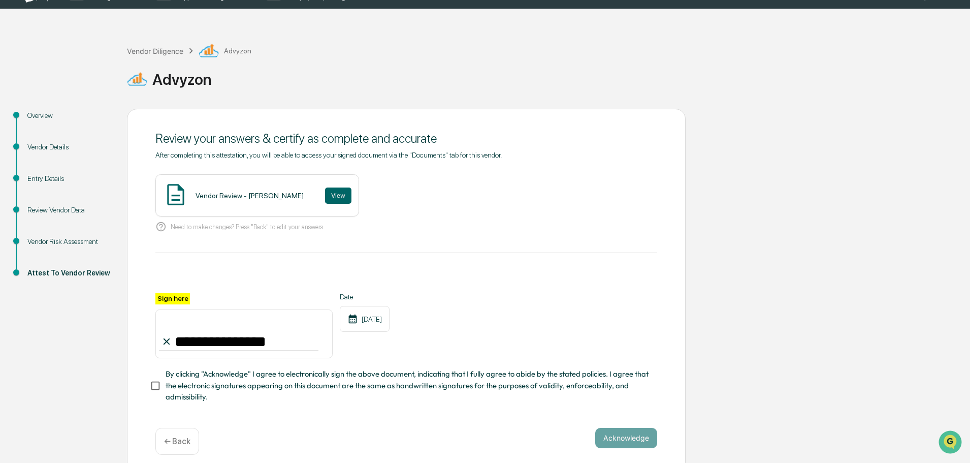
scroll to position [35, 0]
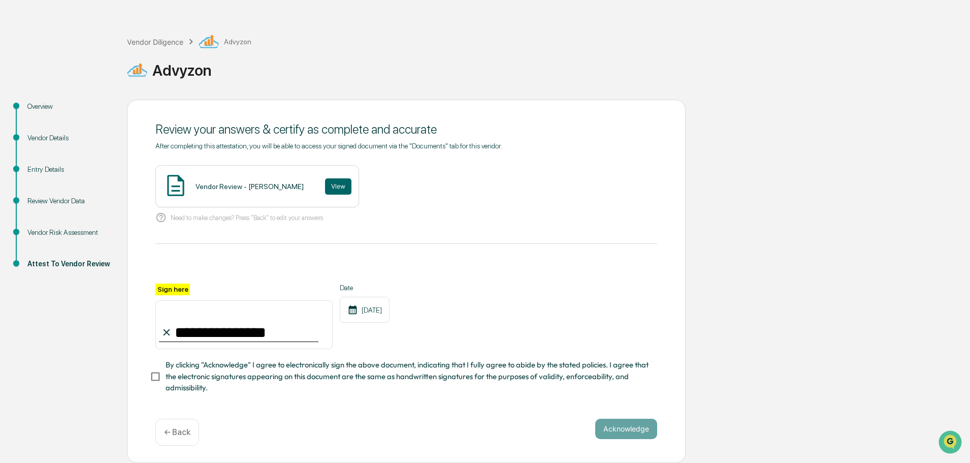
type input "**********"
click at [608, 430] on button "Acknowledge" at bounding box center [626, 428] width 62 height 20
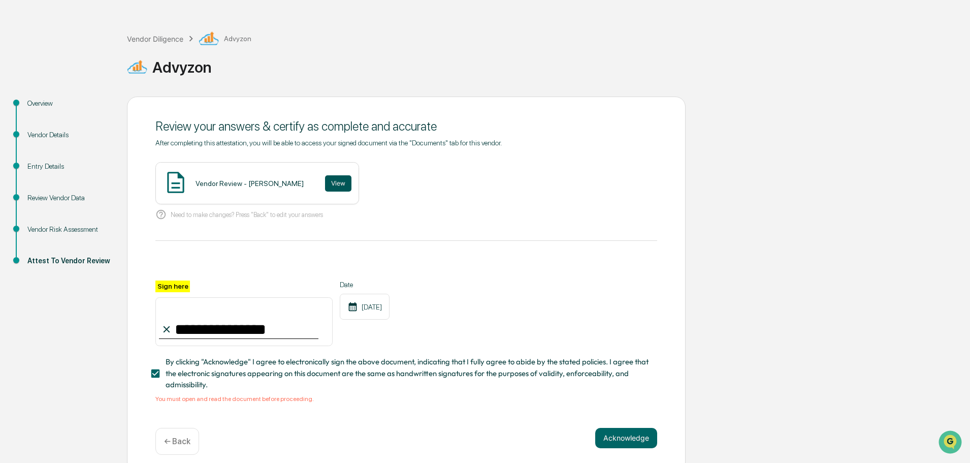
click at [325, 186] on button "View" at bounding box center [338, 183] width 26 height 16
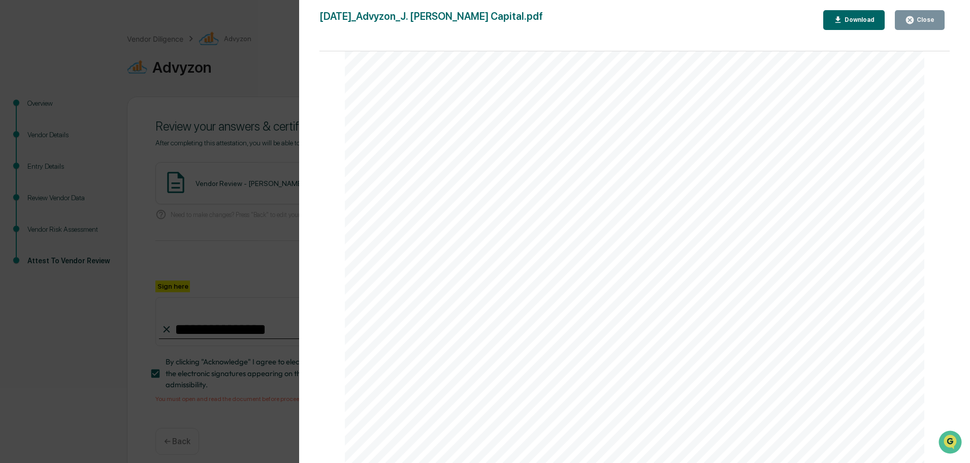
scroll to position [1269, 0]
click at [862, 21] on div "Download" at bounding box center [858, 19] width 32 height 7
click at [857, 23] on div "Download" at bounding box center [858, 19] width 32 height 7
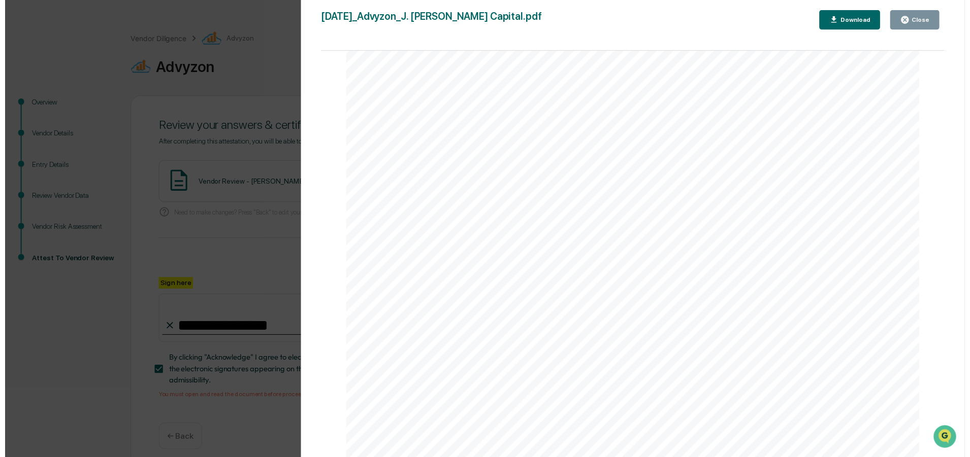
scroll to position [1015, 0]
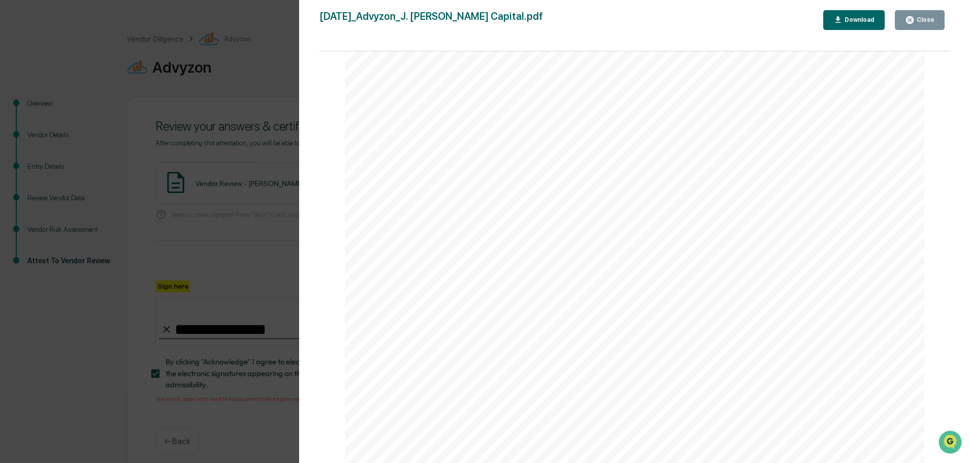
click at [239, 296] on div "Version History 09/18/2025, 05:32 PM Tennille Hicks 2025-09-18_Advyzon_J. Hagan…" at bounding box center [485, 231] width 970 height 463
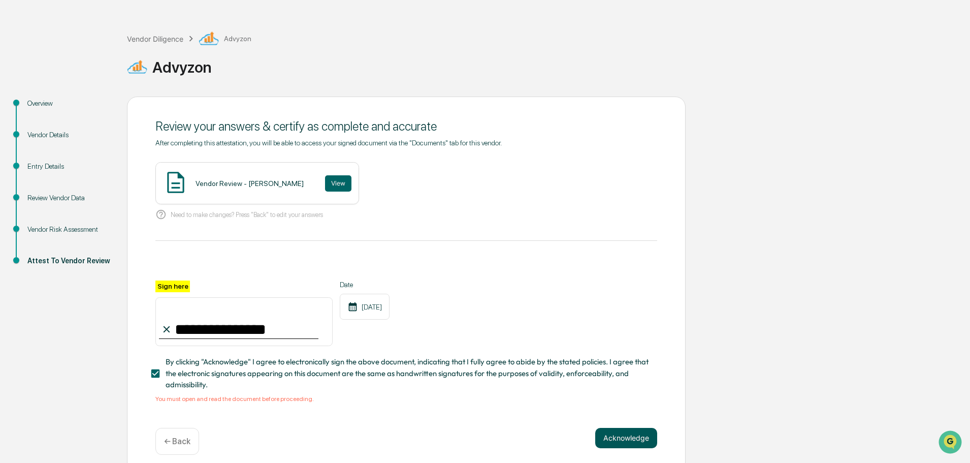
click at [614, 442] on button "Acknowledge" at bounding box center [626, 438] width 62 height 20
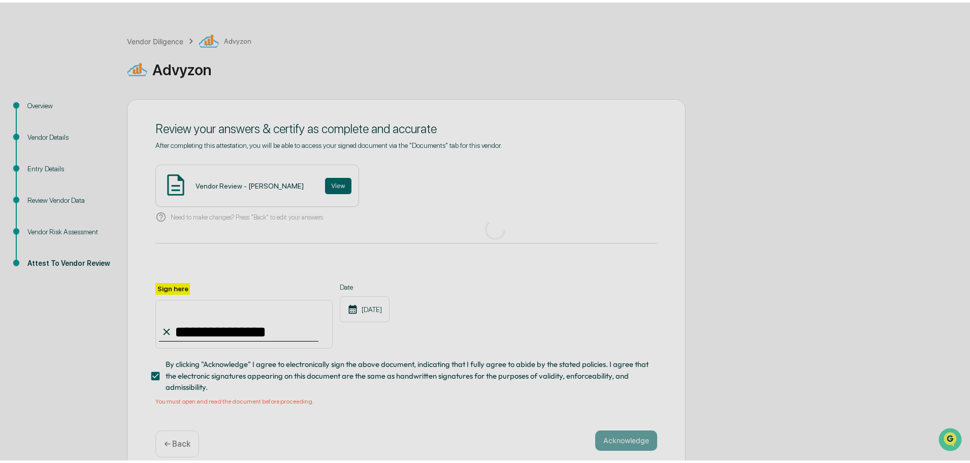
scroll to position [0, 0]
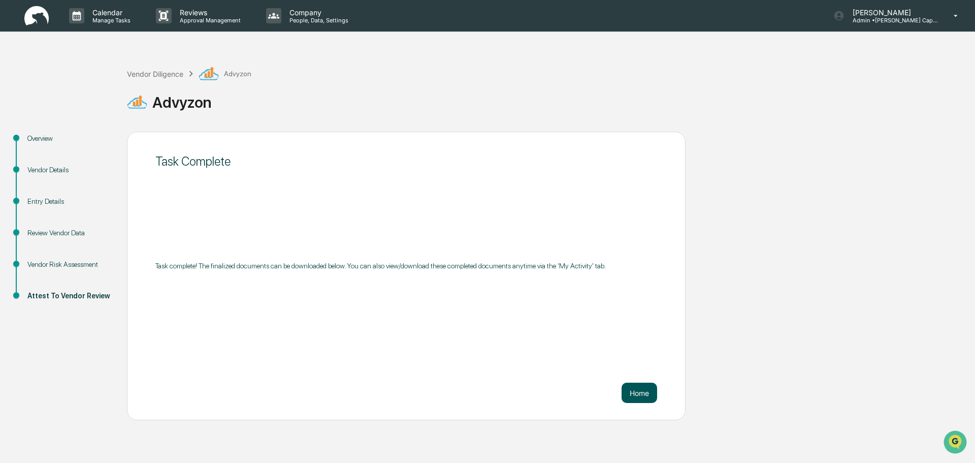
click at [635, 389] on button "Home" at bounding box center [639, 392] width 36 height 20
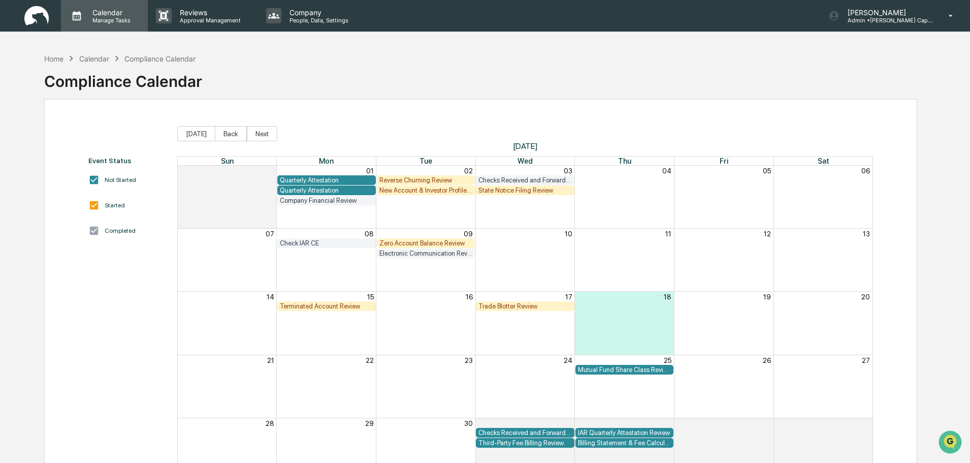
click at [111, 15] on p "Calendar" at bounding box center [109, 12] width 51 height 9
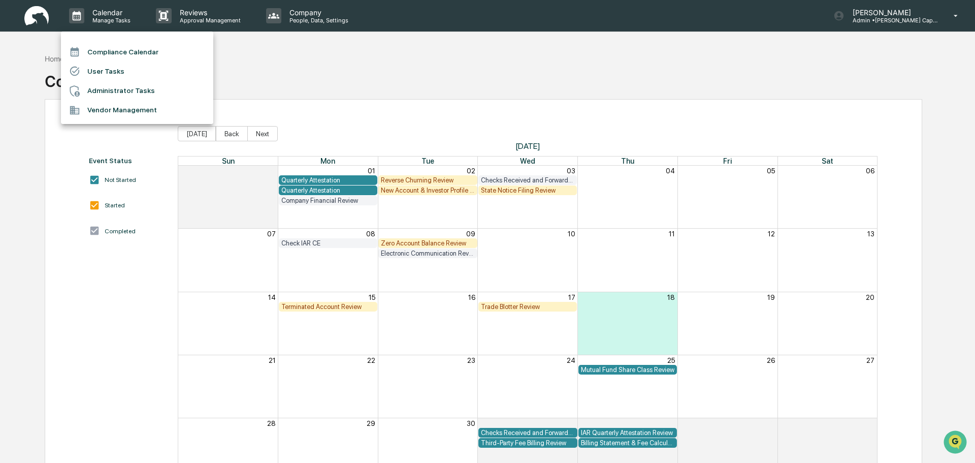
click at [100, 84] on li "Administrator Tasks" at bounding box center [137, 90] width 152 height 19
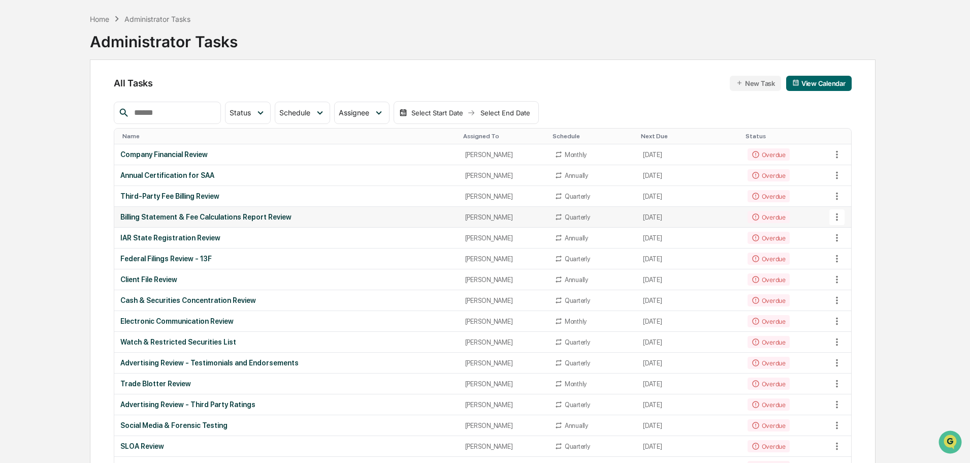
scroll to position [51, 0]
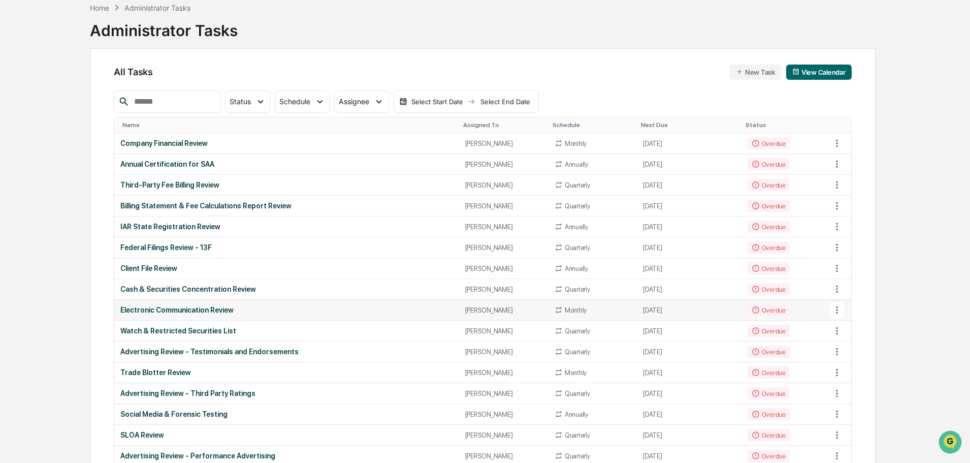
click at [228, 310] on div "Electronic Communication Review" at bounding box center [286, 310] width 332 height 8
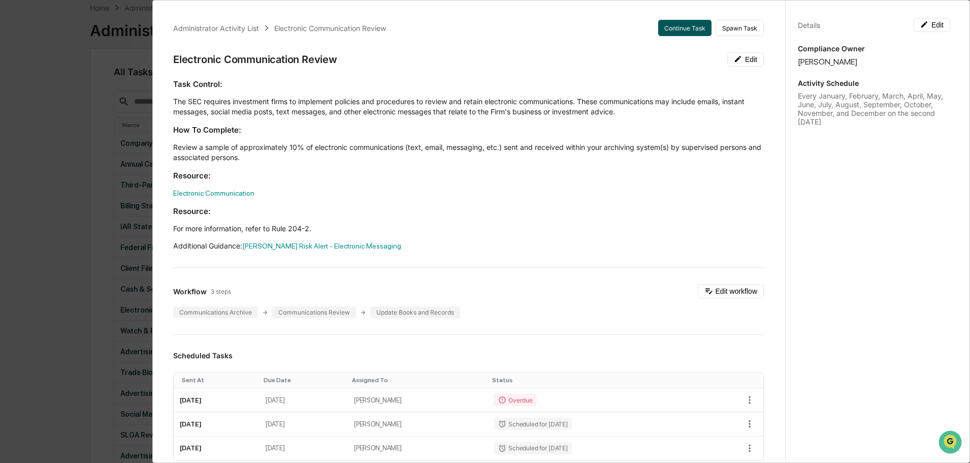
click at [676, 29] on button "Continue Task" at bounding box center [684, 28] width 53 height 16
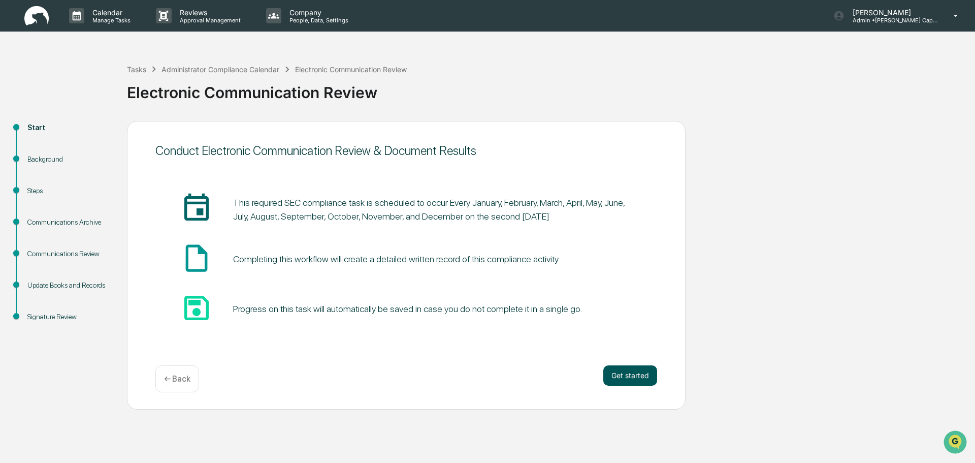
click at [624, 377] on button "Get started" at bounding box center [630, 375] width 54 height 20
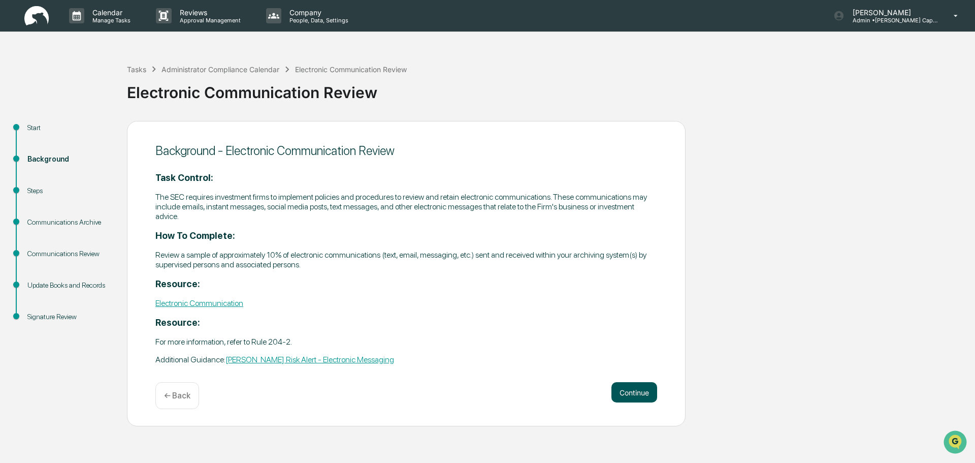
click at [625, 389] on button "Continue" at bounding box center [634, 392] width 46 height 20
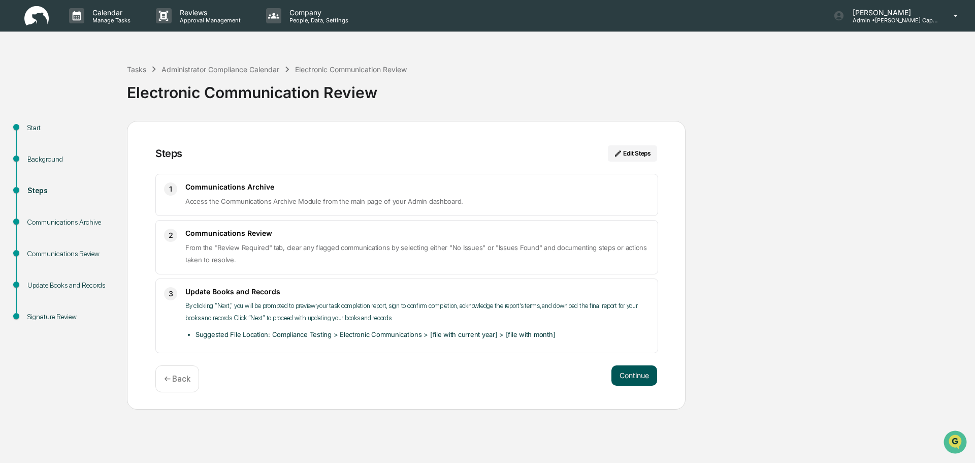
click at [626, 372] on button "Continue" at bounding box center [634, 375] width 46 height 20
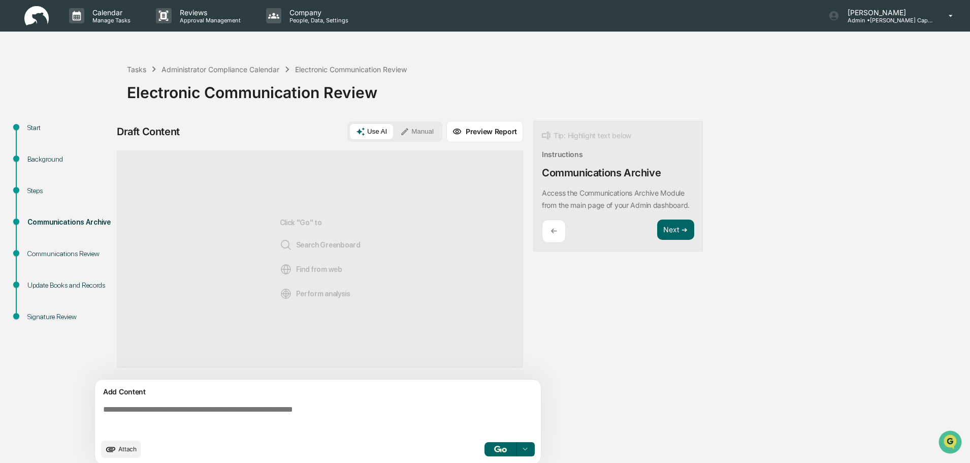
click at [387, 418] on textarea at bounding box center [320, 419] width 442 height 37
type textarea "*"
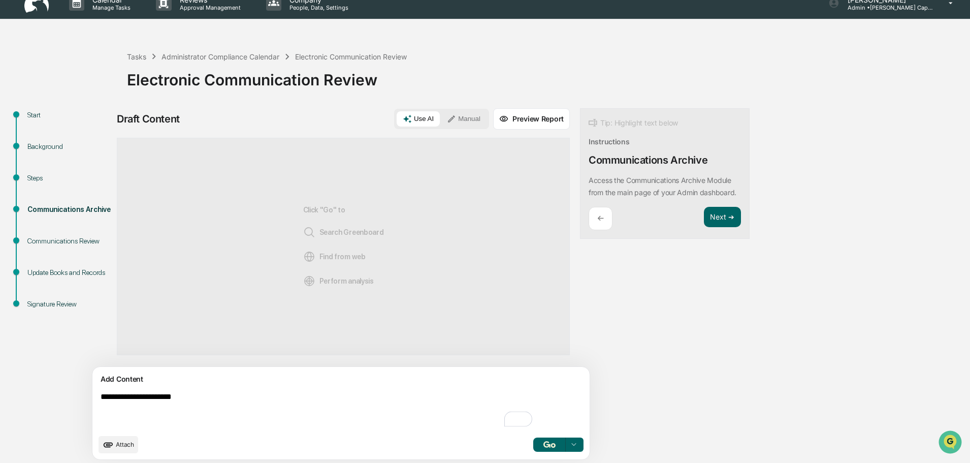
scroll to position [16, 0]
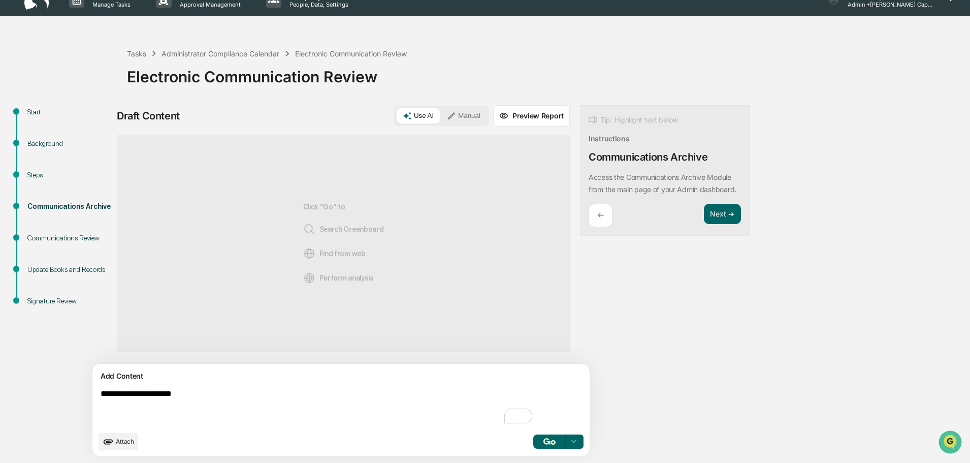
type textarea "**********"
click at [533, 441] on button "button" at bounding box center [549, 441] width 32 height 14
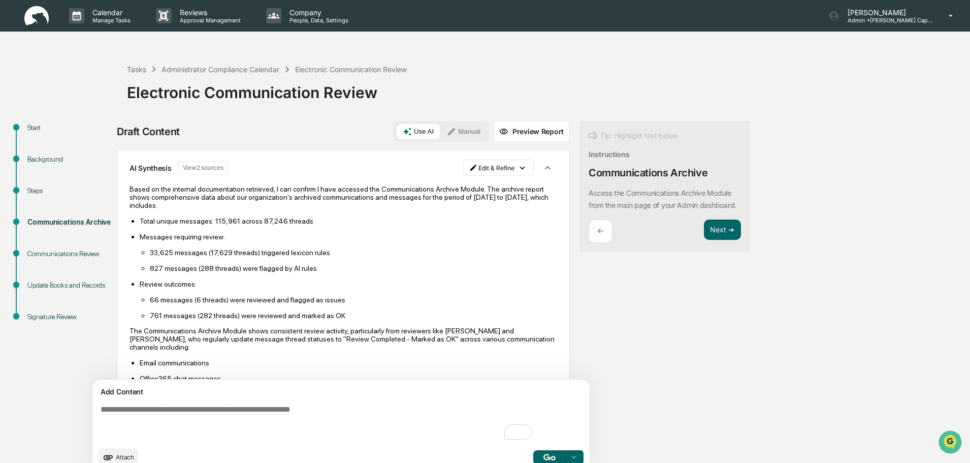
scroll to position [51, 0]
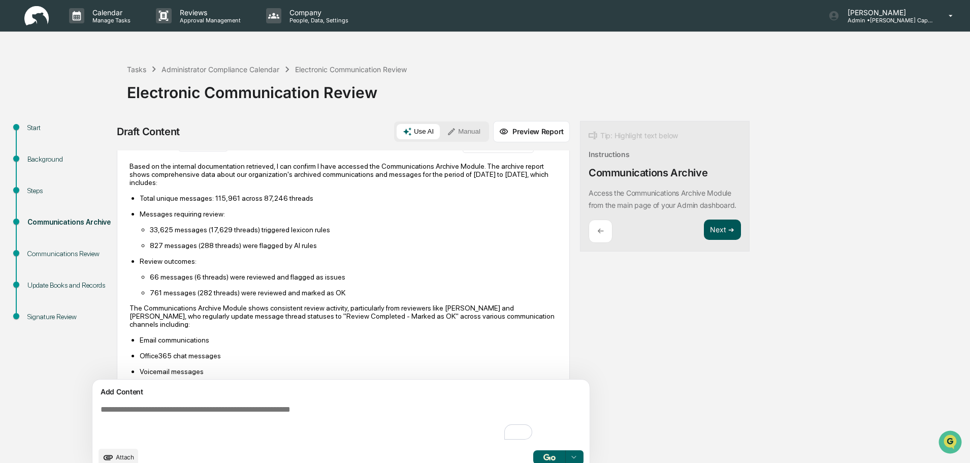
click at [704, 240] on button "Next ➔" at bounding box center [722, 229] width 37 height 21
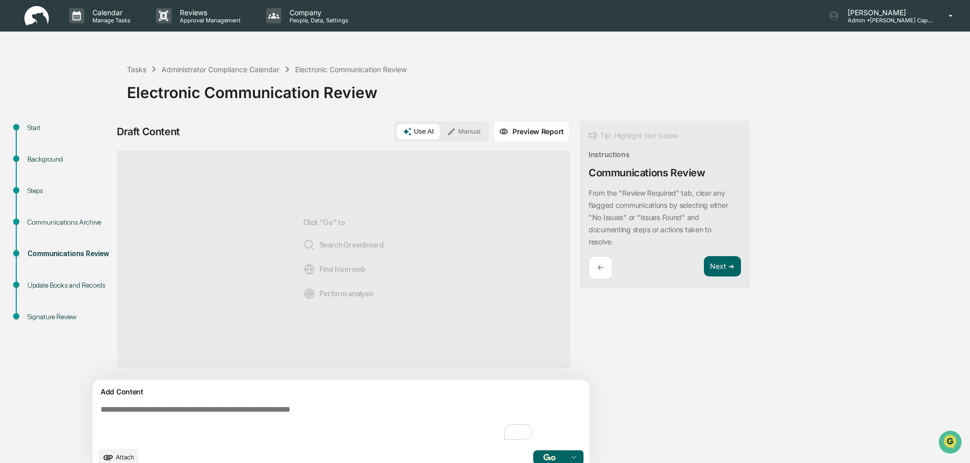
click at [655, 267] on div "← Next ➔" at bounding box center [664, 268] width 152 height 24
click at [704, 264] on button "Next ➔" at bounding box center [722, 266] width 37 height 21
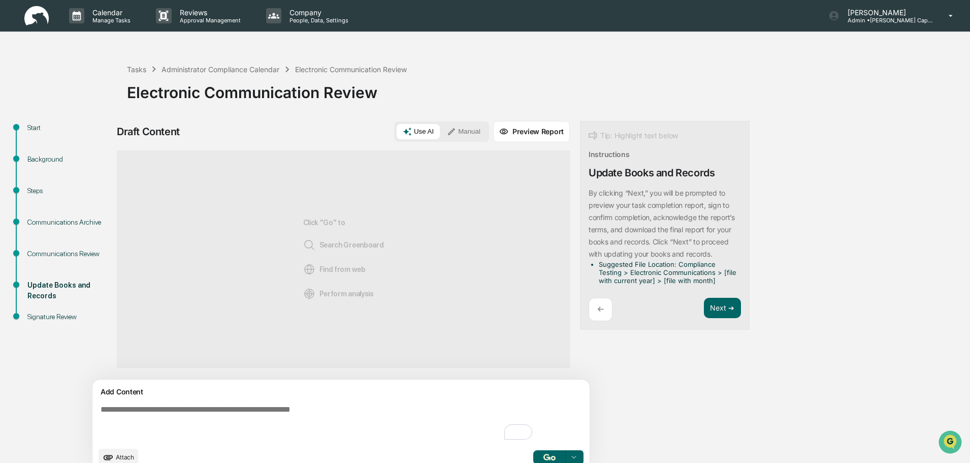
click at [500, 127] on button "Preview Report" at bounding box center [531, 131] width 77 height 21
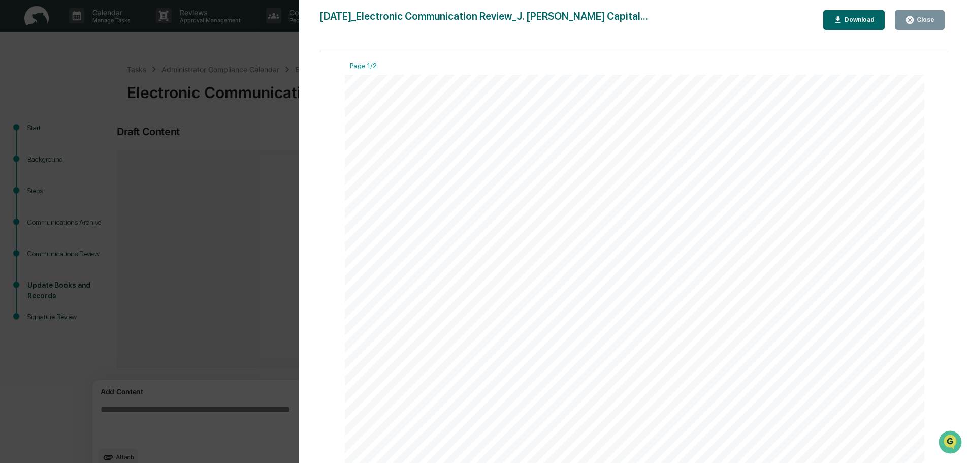
click at [865, 23] on div "Download" at bounding box center [858, 19] width 32 height 7
click at [252, 305] on div "Version History 09/18/2025, 05:45 PM Tennille Hicks 2025-09-18_Electronic Commu…" at bounding box center [485, 231] width 970 height 463
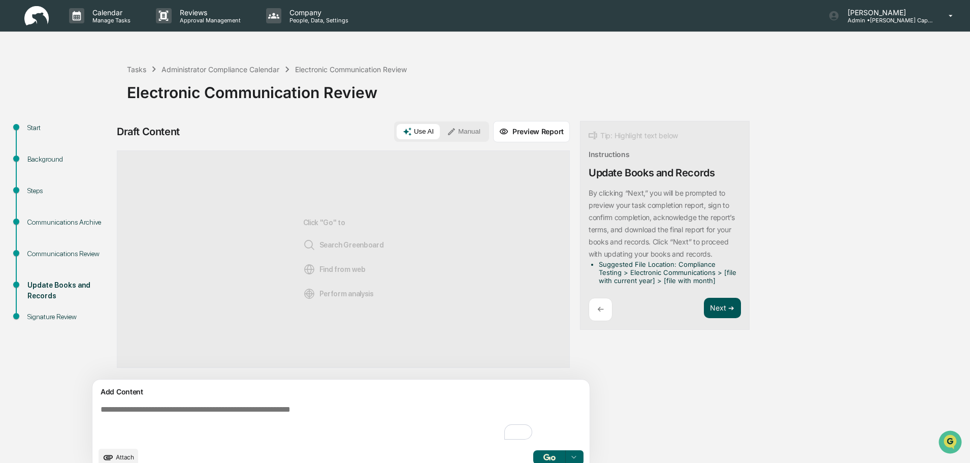
click at [704, 308] on button "Next ➔" at bounding box center [722, 308] width 37 height 21
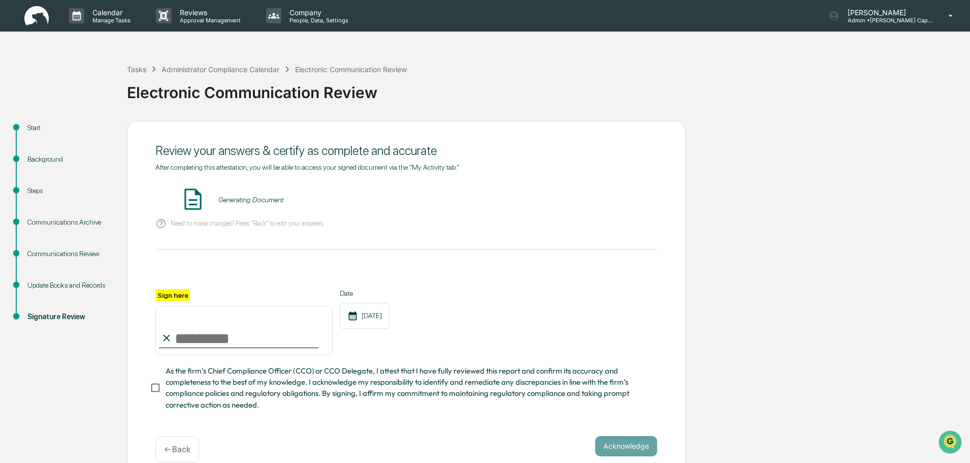
click at [195, 337] on input "Sign here" at bounding box center [243, 330] width 177 height 49
type input "**********"
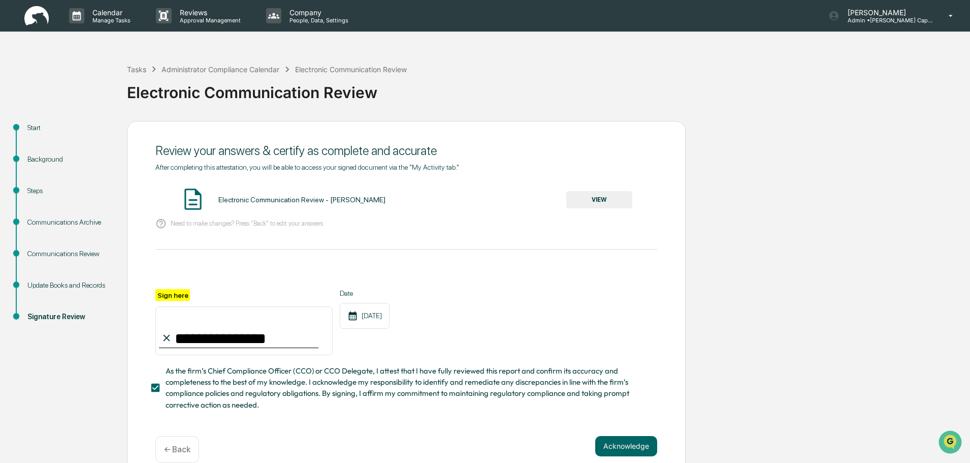
click at [606, 195] on button "VIEW" at bounding box center [599, 199] width 66 height 17
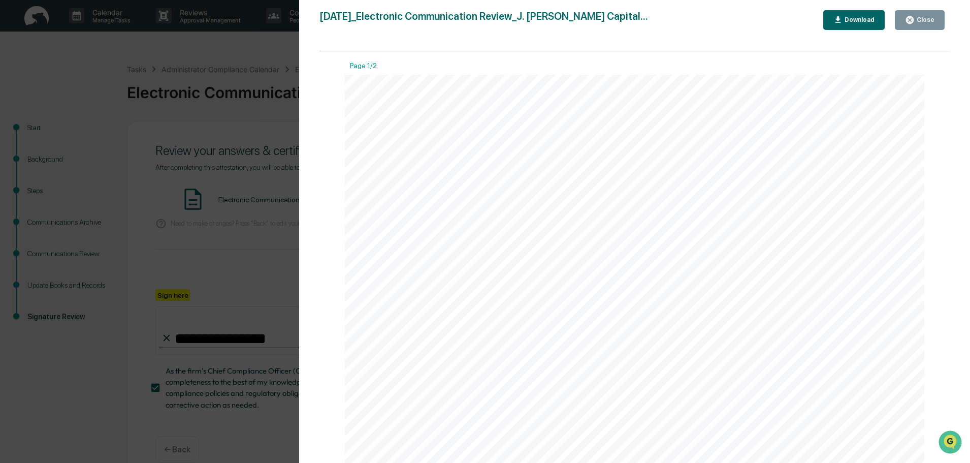
click at [848, 18] on div "Download" at bounding box center [858, 19] width 32 height 7
click at [254, 278] on div "Version History 09/18/2025, 05:45 PM Tennille Hicks 2025-09-18_Electronic Commu…" at bounding box center [485, 231] width 970 height 463
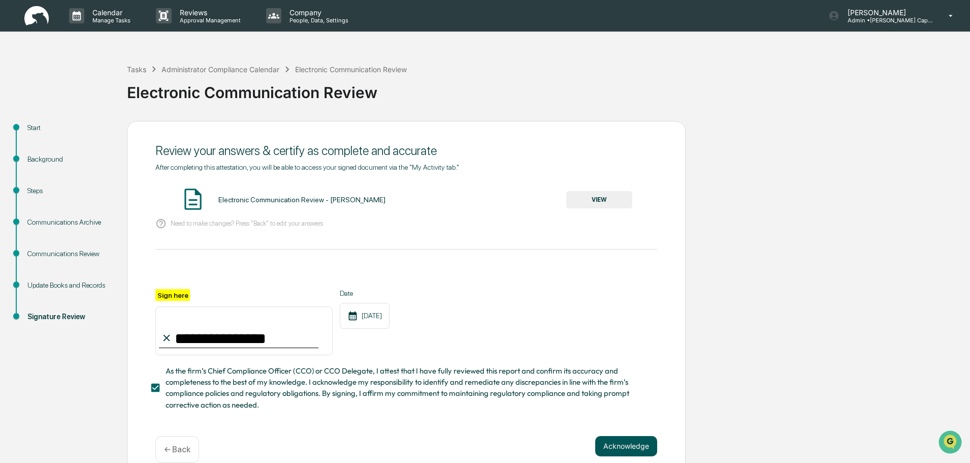
click at [608, 447] on button "Acknowledge" at bounding box center [626, 446] width 62 height 20
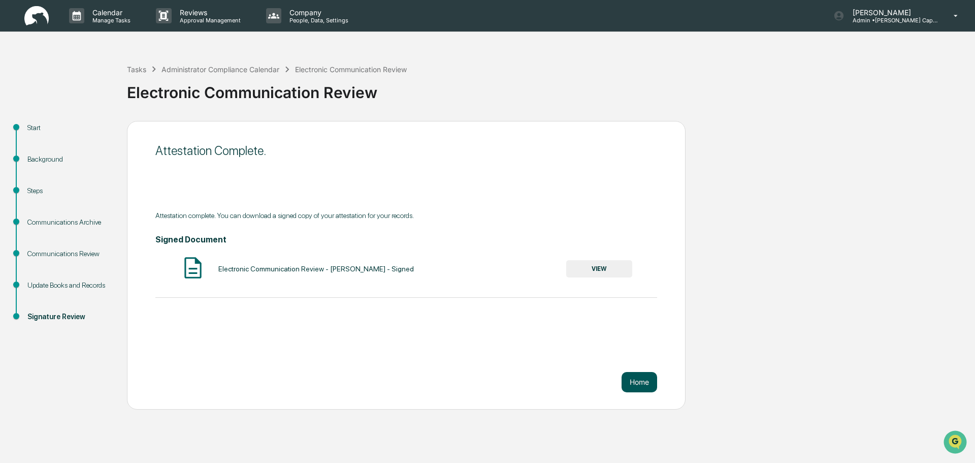
click at [652, 378] on button "Home" at bounding box center [639, 382] width 36 height 20
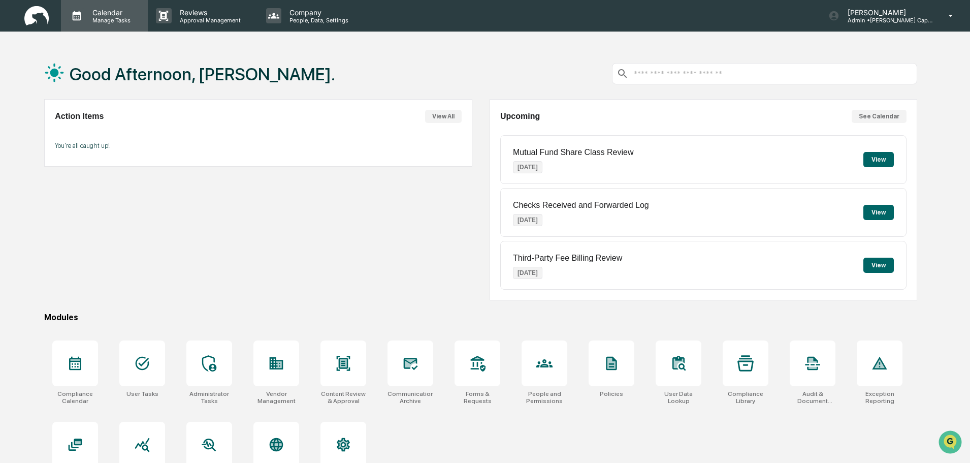
click at [95, 18] on p "Manage Tasks" at bounding box center [109, 20] width 51 height 7
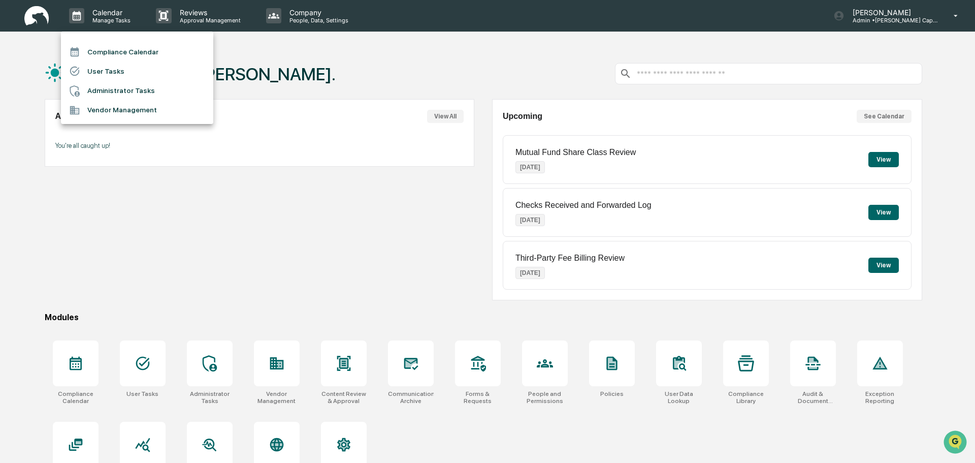
click at [107, 94] on li "Administrator Tasks" at bounding box center [137, 90] width 152 height 19
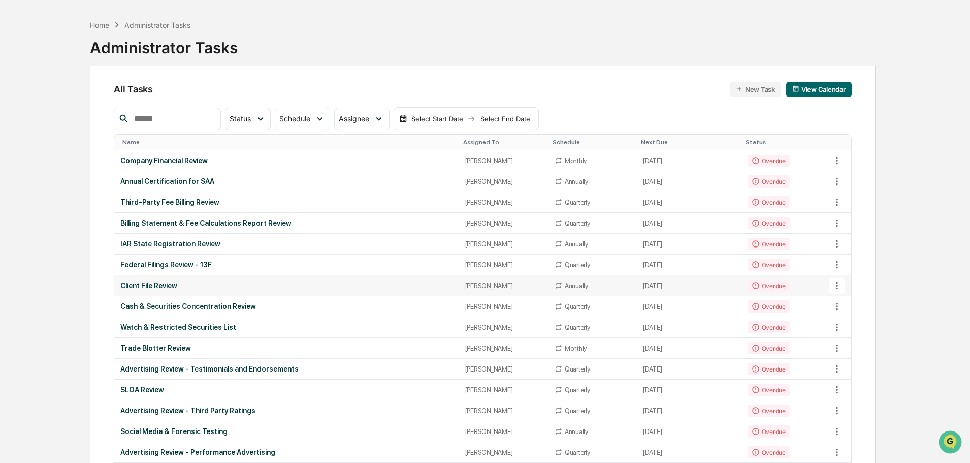
scroll to position [152, 0]
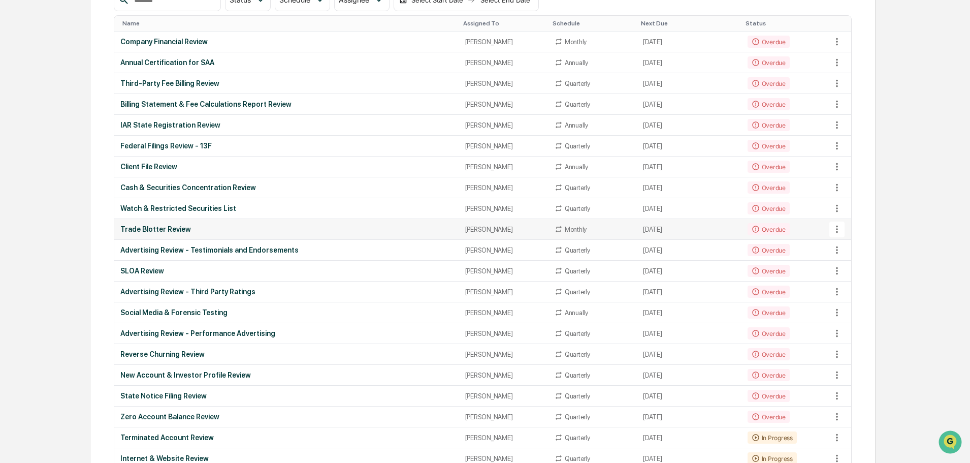
click at [833, 226] on icon at bounding box center [836, 228] width 11 height 11
click at [844, 242] on li "View Task" at bounding box center [874, 247] width 81 height 19
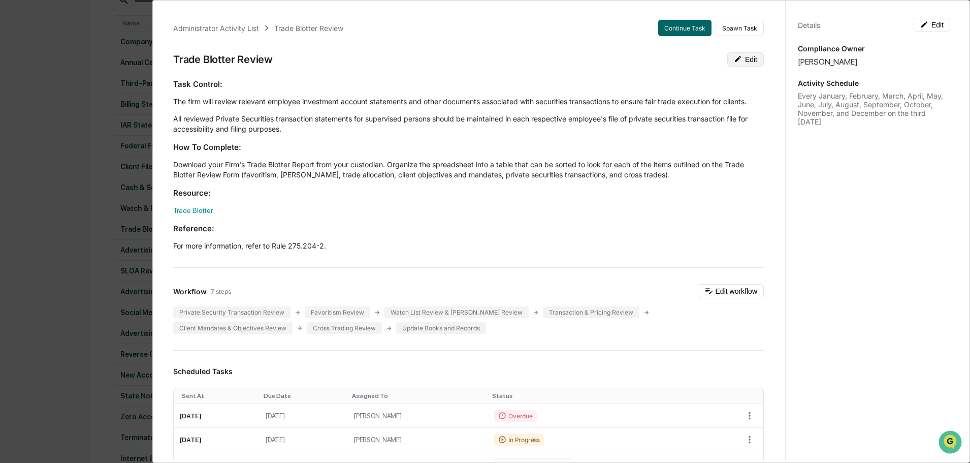
click at [734, 64] on button "Edit" at bounding box center [745, 59] width 37 height 14
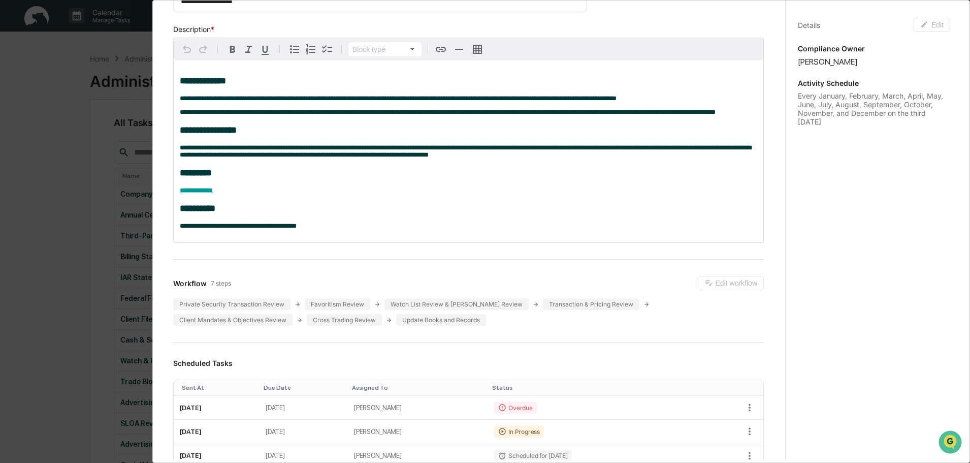
scroll to position [0, 0]
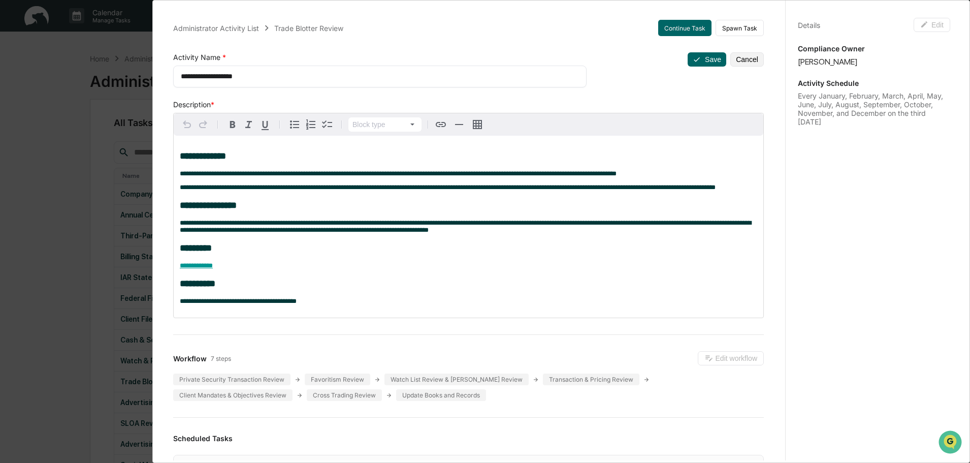
click at [817, 21] on div "Details Edit" at bounding box center [874, 25] width 152 height 14
click at [831, 84] on div "Activity Schedule Every January, February, March, April, May, June, July, Augus…" at bounding box center [874, 102] width 152 height 47
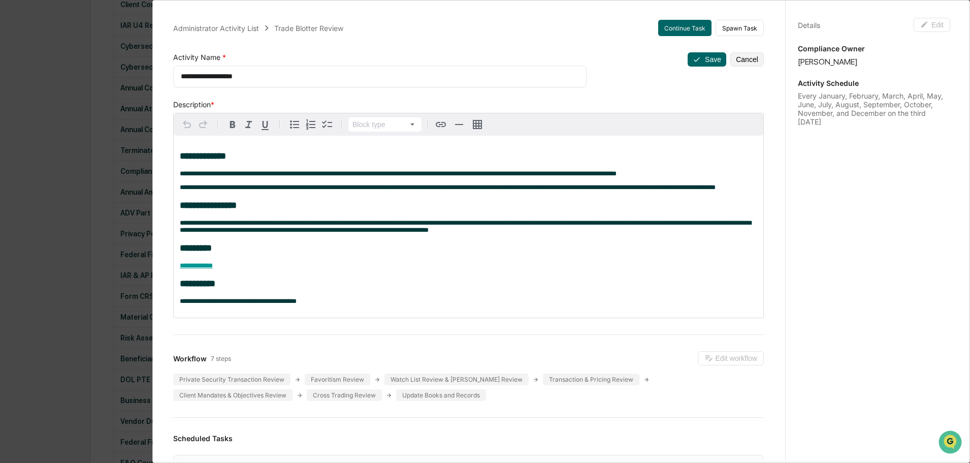
scroll to position [1000, 0]
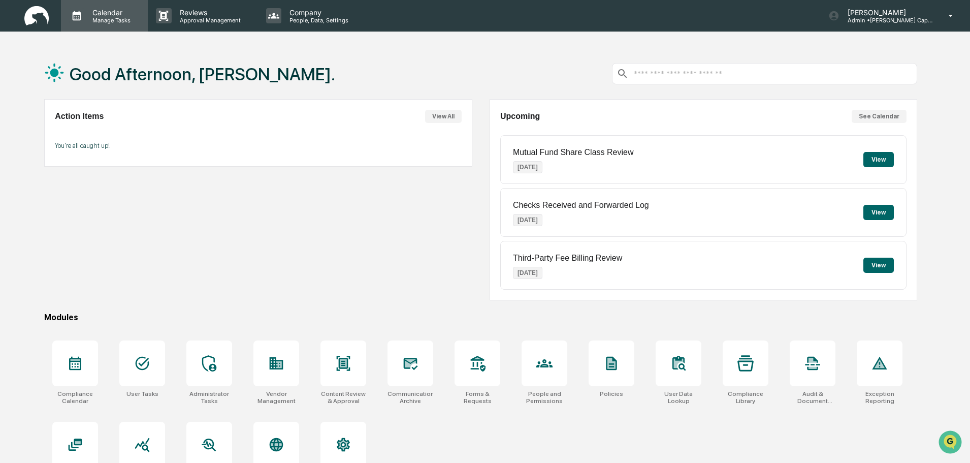
click at [112, 17] on div "Calendar Manage Tasks" at bounding box center [109, 16] width 51 height 16
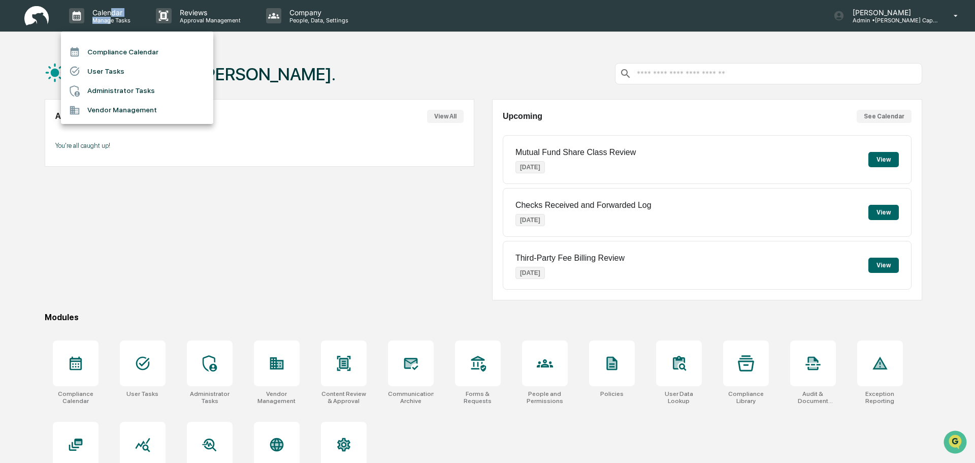
click at [132, 90] on li "Administrator Tasks" at bounding box center [137, 90] width 152 height 19
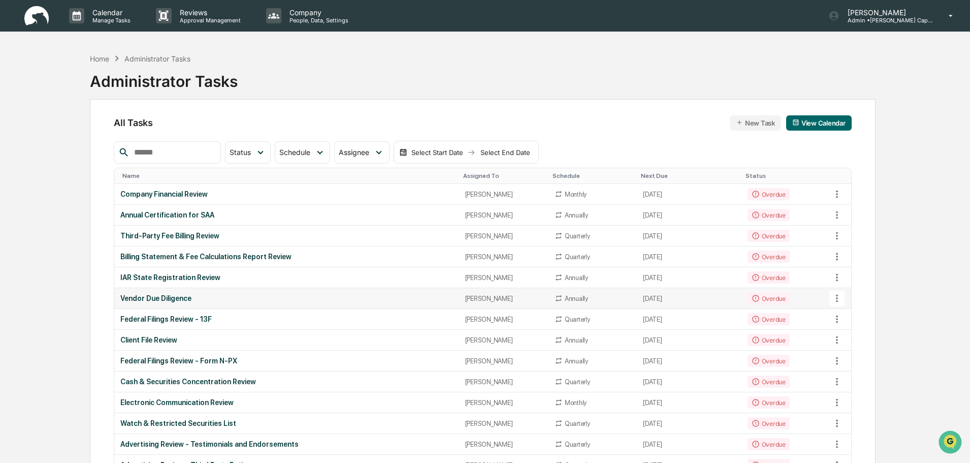
click at [292, 298] on div "Vendor Due Diligence" at bounding box center [286, 298] width 332 height 8
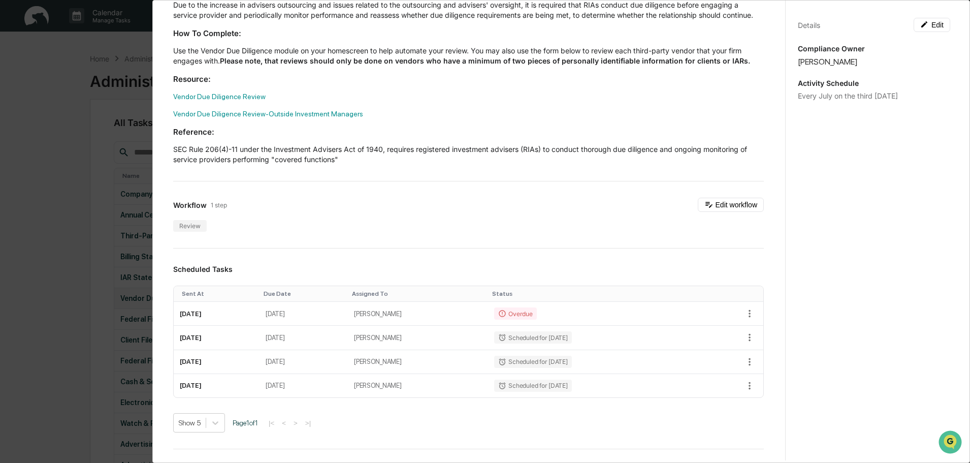
scroll to position [102, 0]
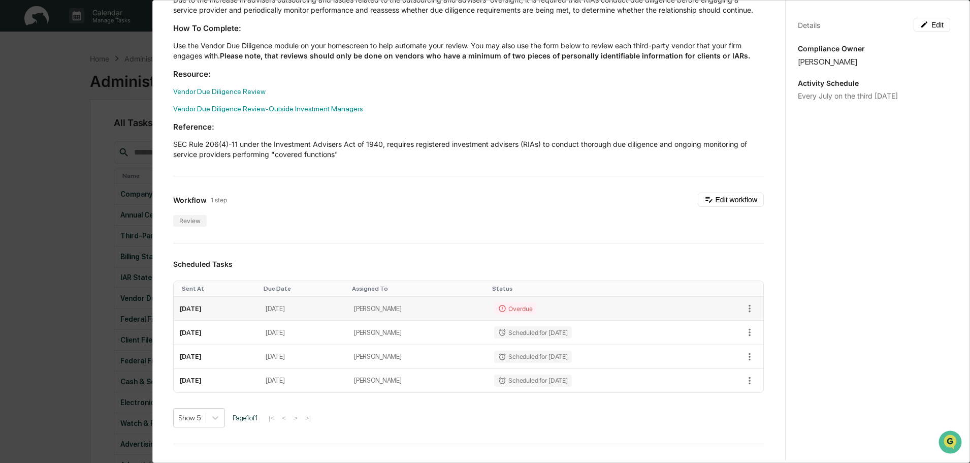
click at [504, 314] on div "Overdue" at bounding box center [515, 308] width 42 height 12
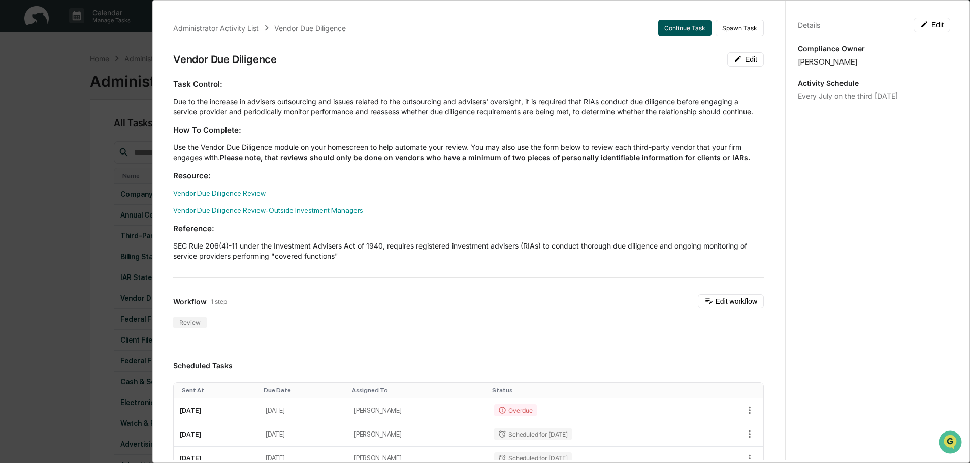
click at [688, 28] on button "Continue Task" at bounding box center [684, 28] width 53 height 16
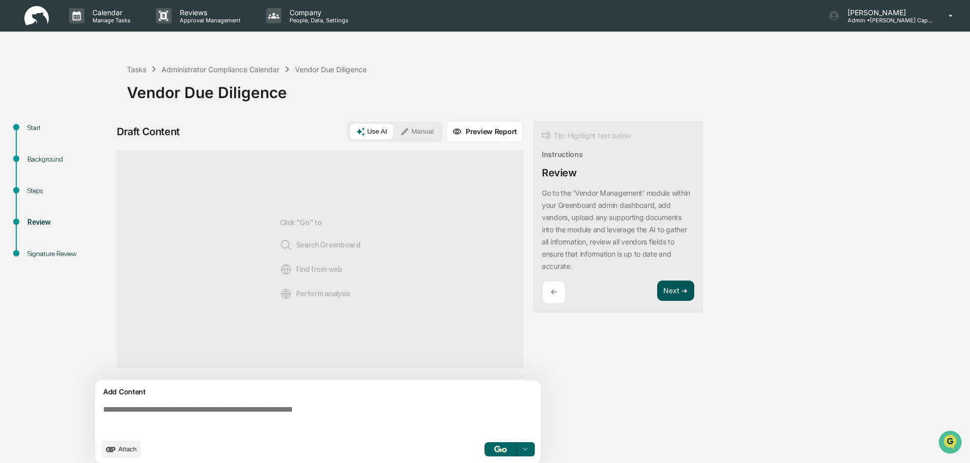
click at [676, 293] on button "Next ➔" at bounding box center [675, 290] width 37 height 21
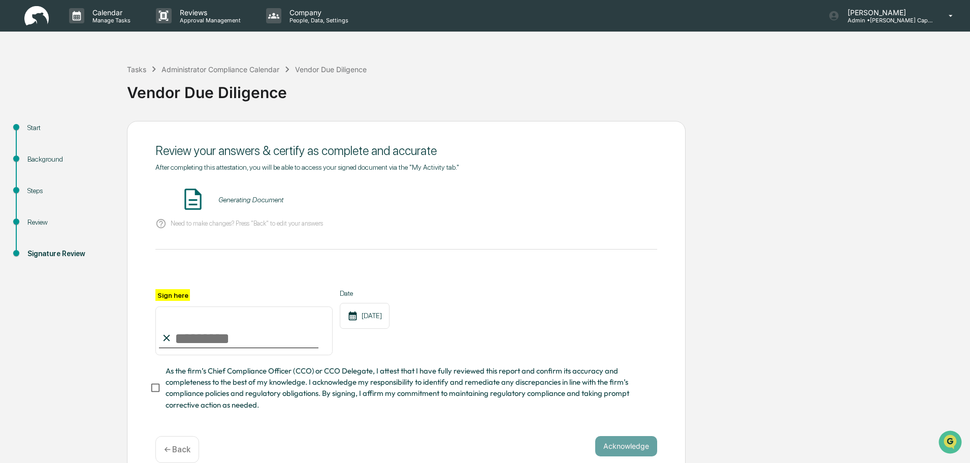
click at [226, 337] on input "Sign here" at bounding box center [243, 330] width 177 height 49
type input "**********"
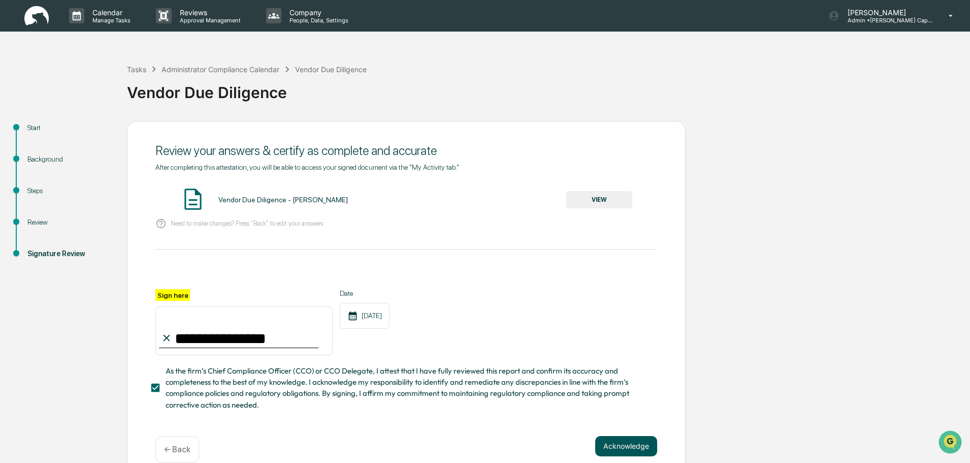
click at [624, 449] on button "Acknowledge" at bounding box center [626, 446] width 62 height 20
click at [595, 199] on button "VIEW" at bounding box center [599, 199] width 66 height 17
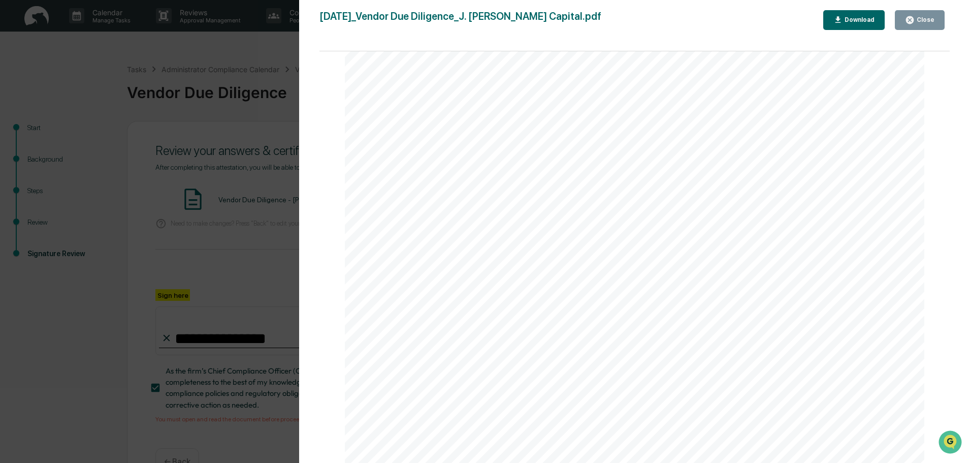
scroll to position [432, 0]
click at [837, 26] on button "Download" at bounding box center [854, 20] width 62 height 20
click at [247, 280] on div "Version History [DATE] 05:39 PM [PERSON_NAME] [DATE]_Vendor Due Diligence_J. [P…" at bounding box center [485, 231] width 970 height 463
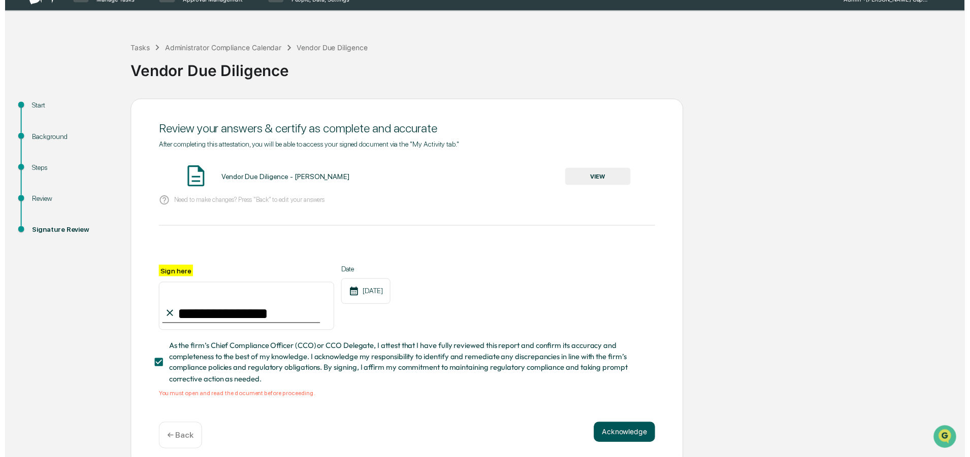
scroll to position [32, 0]
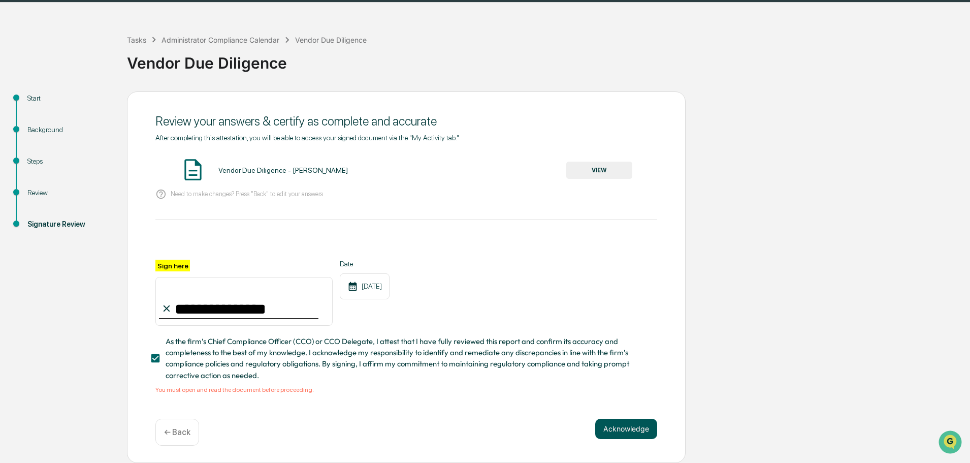
click at [612, 428] on button "Acknowledge" at bounding box center [626, 428] width 62 height 20
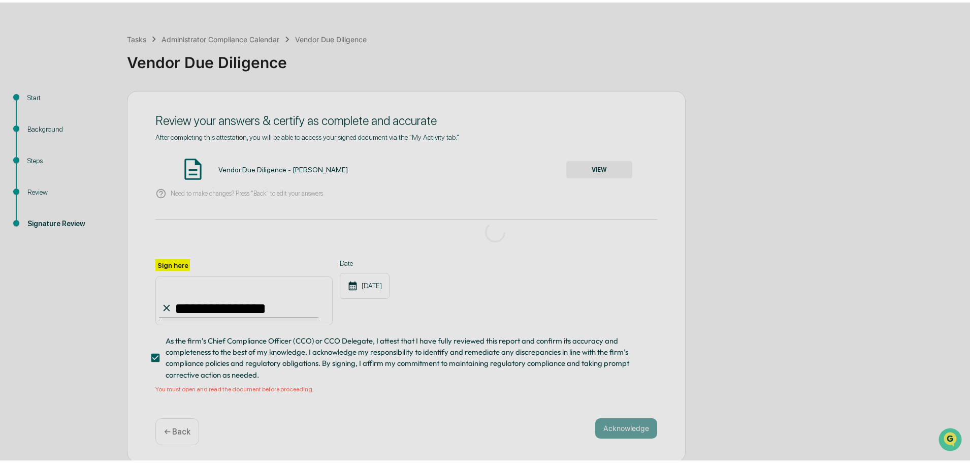
scroll to position [0, 0]
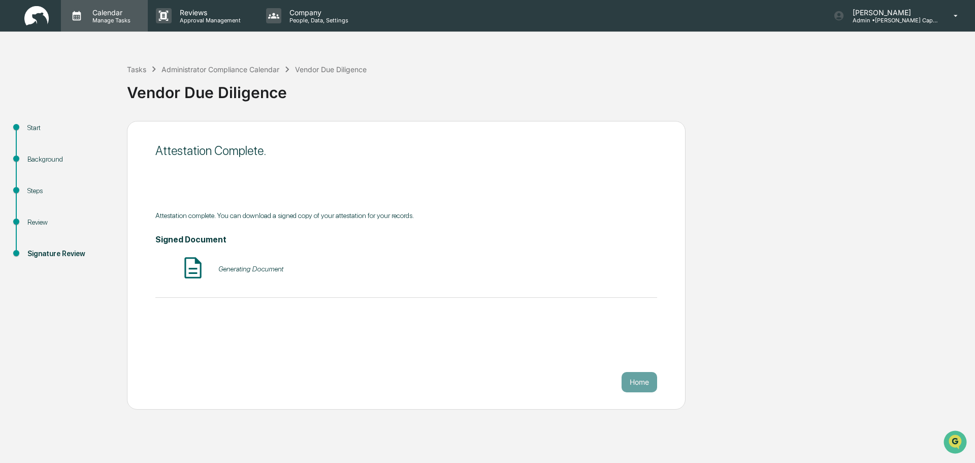
click at [104, 13] on p "Calendar" at bounding box center [109, 12] width 51 height 9
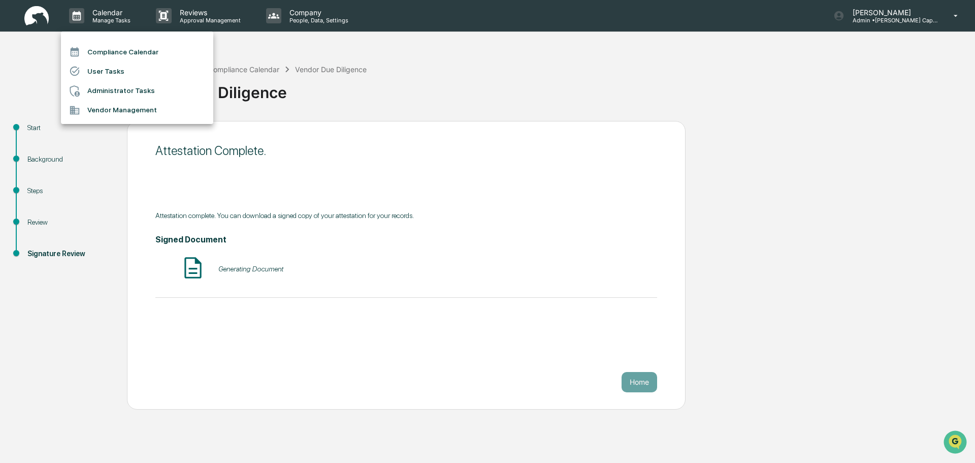
click at [105, 53] on li "Compliance Calendar" at bounding box center [137, 51] width 152 height 19
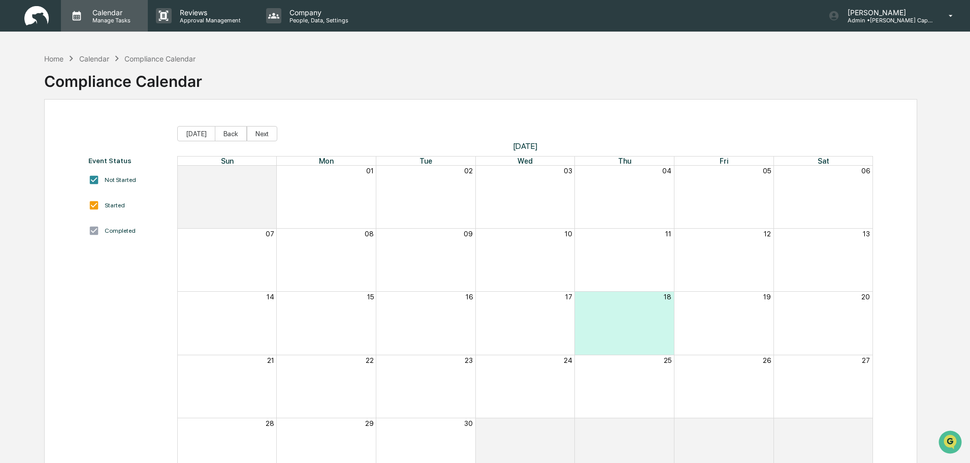
click at [108, 17] on p "Manage Tasks" at bounding box center [109, 20] width 51 height 7
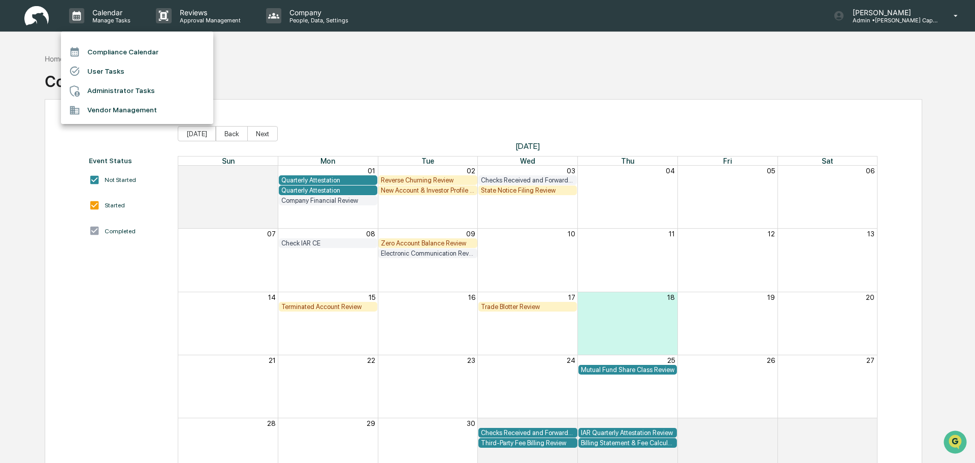
click at [113, 90] on li "Administrator Tasks" at bounding box center [137, 90] width 152 height 19
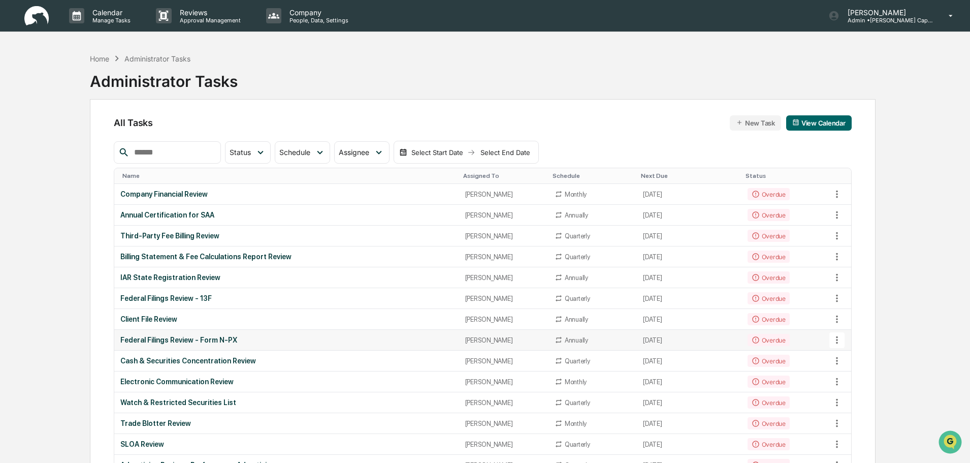
click at [291, 340] on div "Federal Filings Review - Form N-PX" at bounding box center [286, 340] width 332 height 8
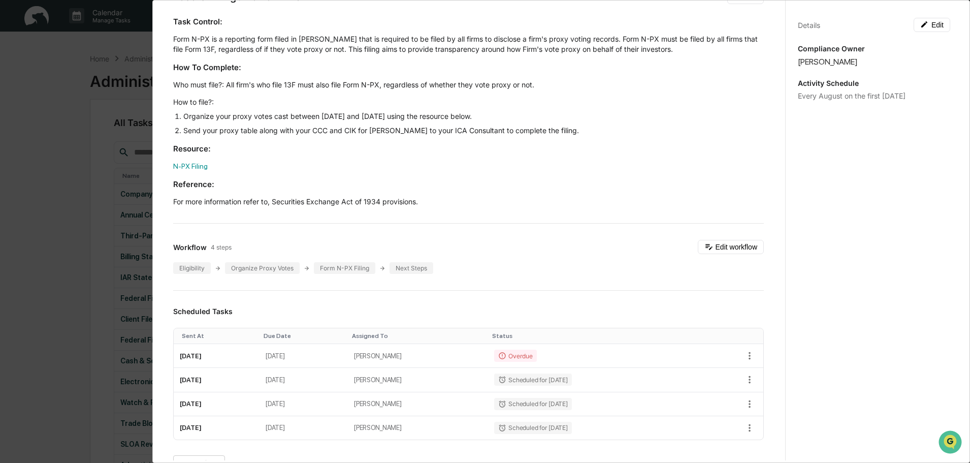
scroll to position [152, 0]
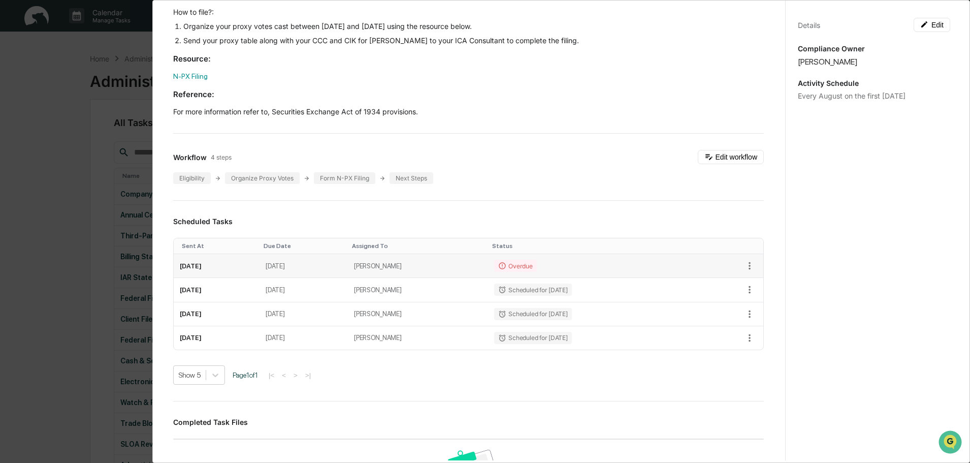
click at [348, 265] on td "[DATE]" at bounding box center [303, 266] width 88 height 24
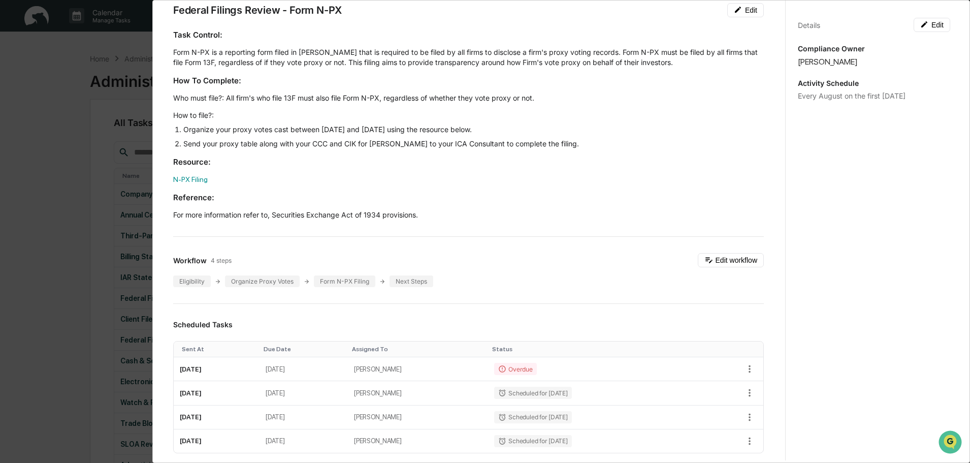
scroll to position [0, 0]
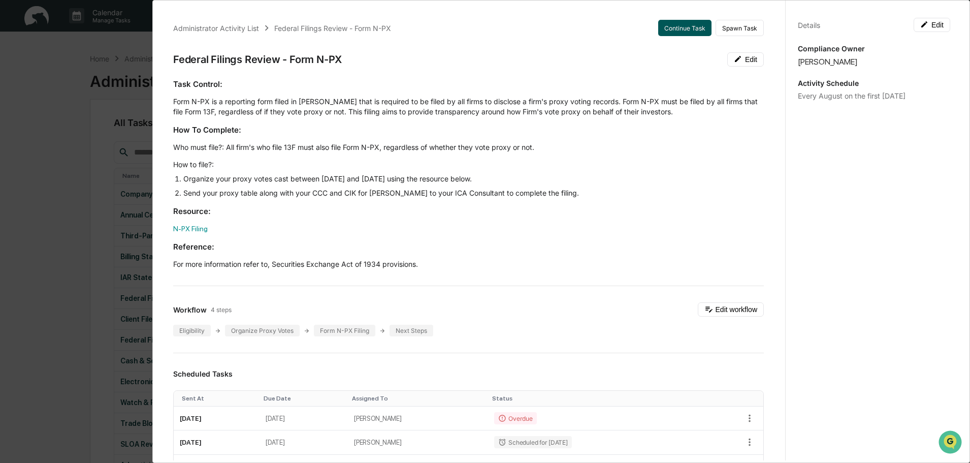
click at [675, 30] on button "Continue Task" at bounding box center [684, 28] width 53 height 16
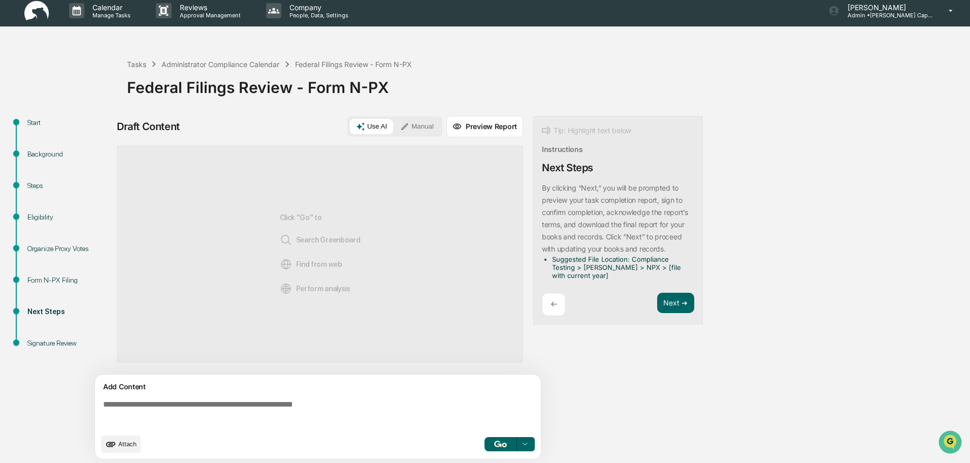
scroll to position [8, 0]
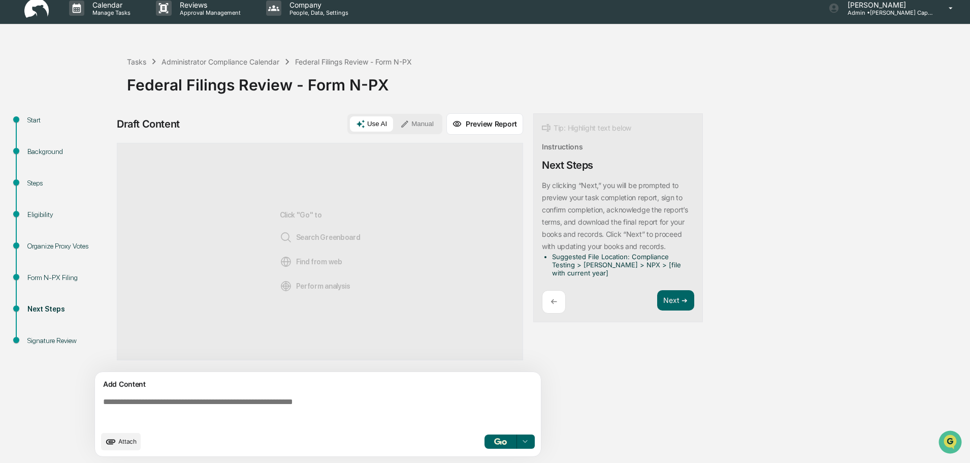
click at [189, 402] on textarea at bounding box center [320, 411] width 442 height 37
paste textarea "**********"
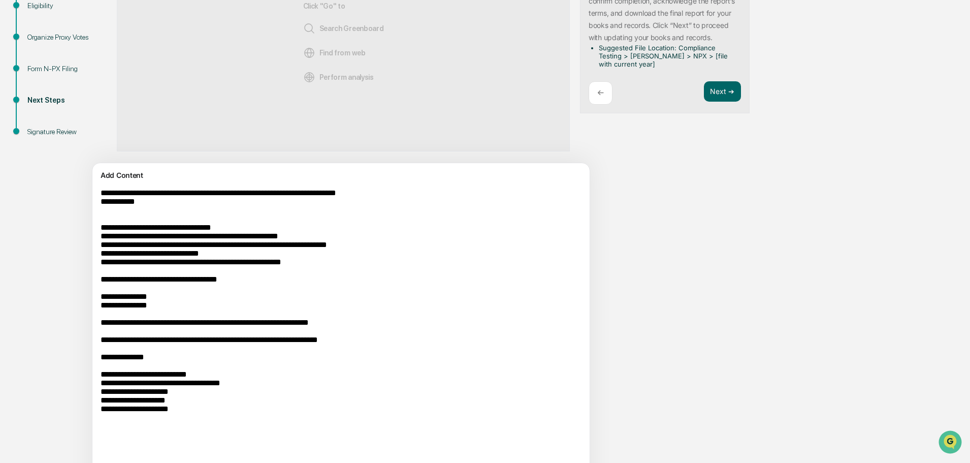
click at [102, 193] on textarea "**********" at bounding box center [317, 329] width 442 height 290
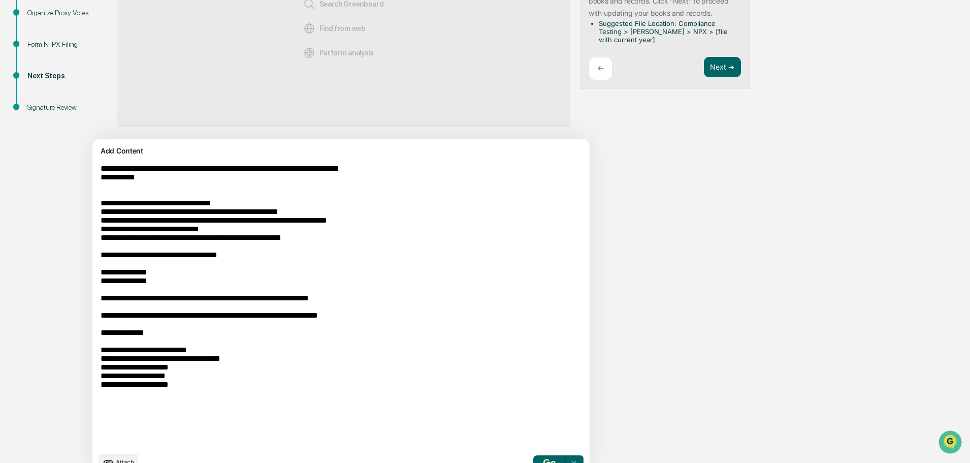
scroll to position [261, 0]
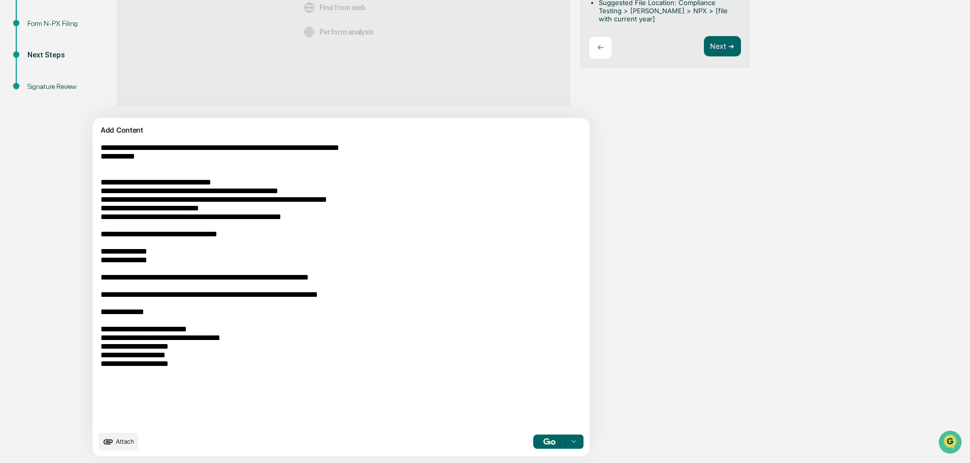
type textarea "**********"
click at [543, 440] on img "button" at bounding box center [549, 441] width 12 height 7
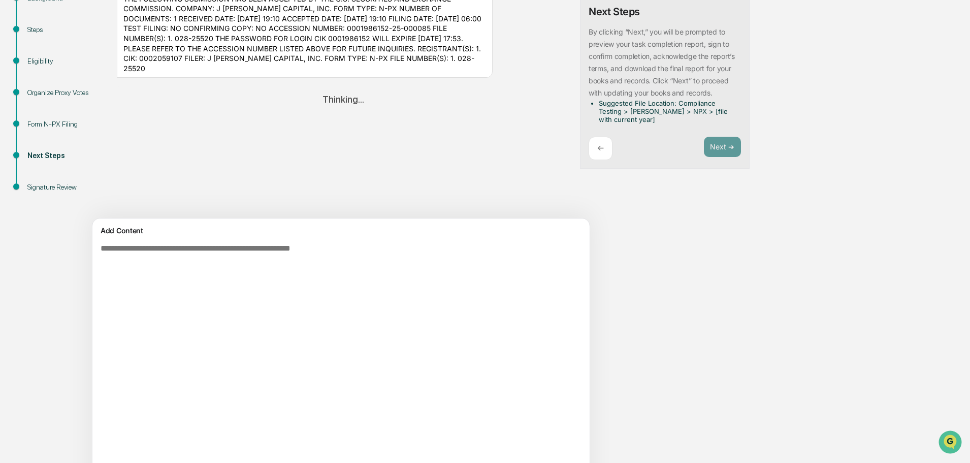
scroll to position [0, 0]
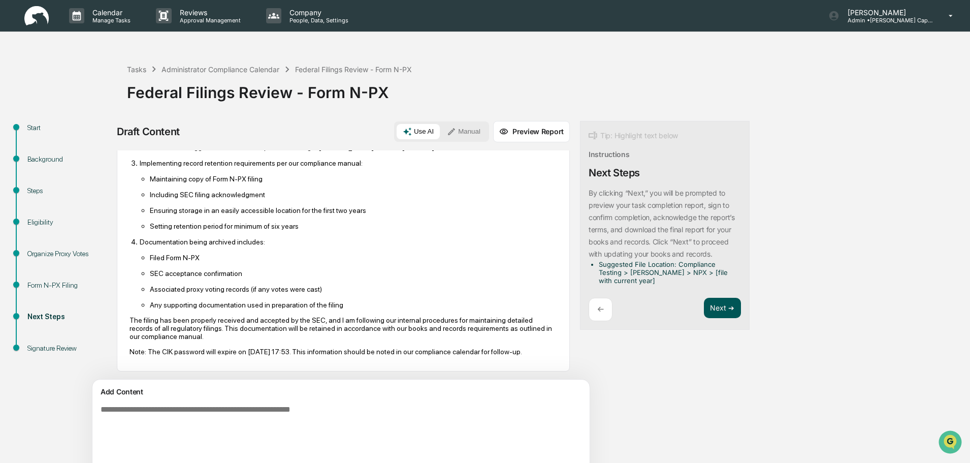
click at [704, 312] on button "Next ➔" at bounding box center [722, 308] width 37 height 21
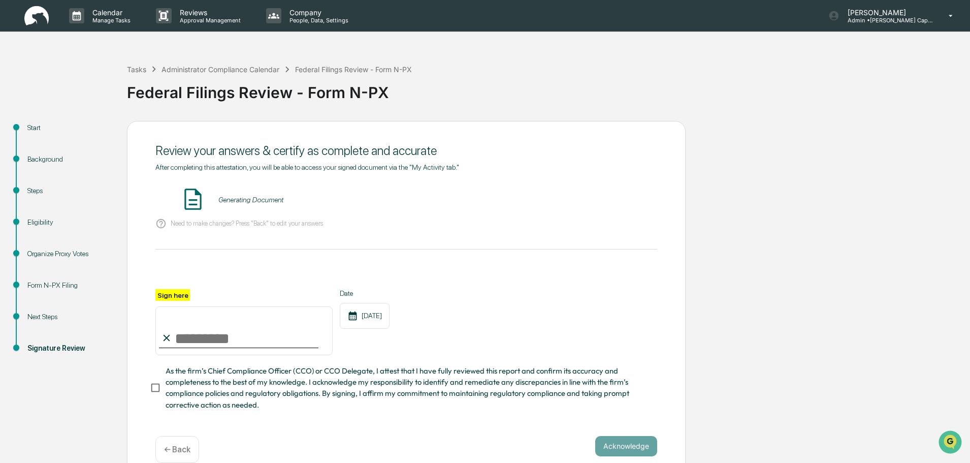
click at [267, 341] on input "Sign here" at bounding box center [243, 330] width 177 height 49
type input "**********"
click at [620, 199] on button "VIEW" at bounding box center [599, 199] width 66 height 17
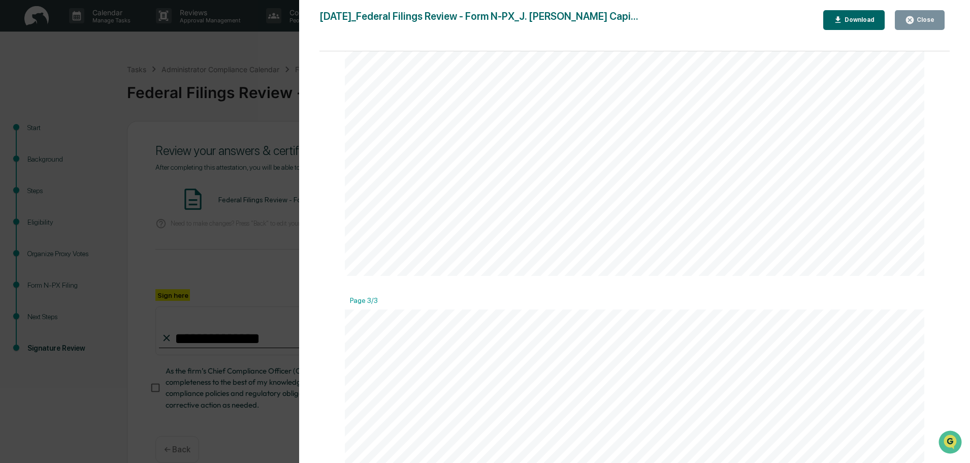
scroll to position [1472, 0]
click at [860, 18] on div "Download" at bounding box center [858, 19] width 32 height 7
click at [266, 298] on div "Version History [DATE] 05:43 PM [PERSON_NAME] [DATE]_Federal Filings Review - F…" at bounding box center [485, 231] width 970 height 463
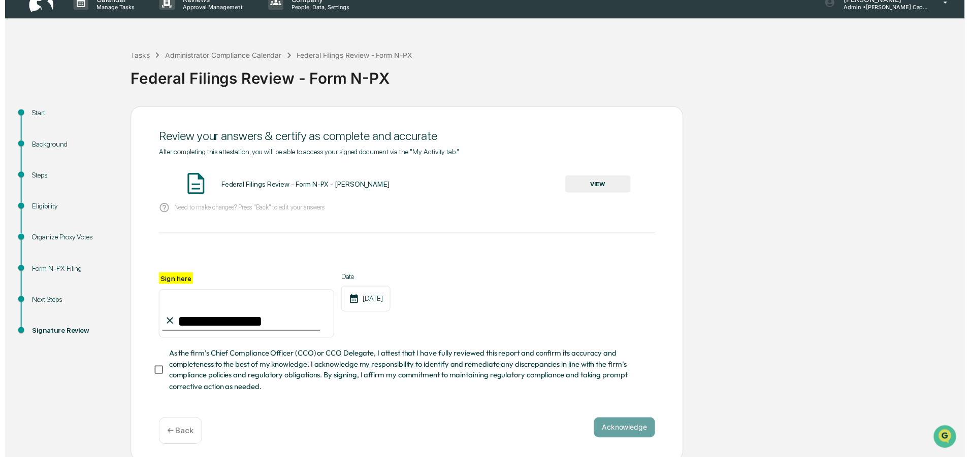
scroll to position [20, 0]
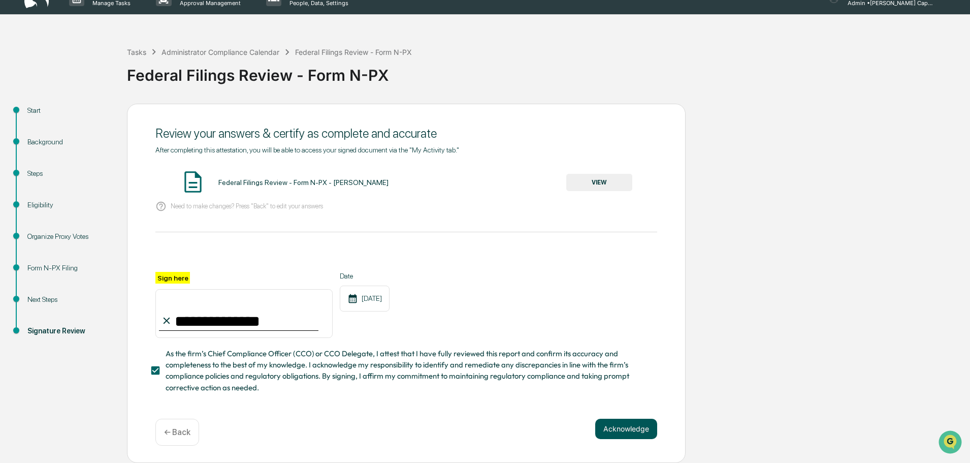
click at [609, 424] on button "Acknowledge" at bounding box center [626, 428] width 62 height 20
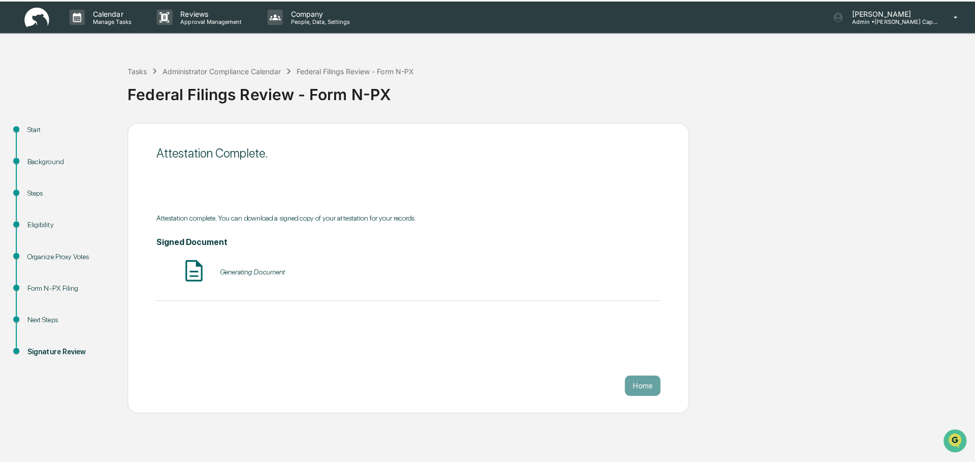
scroll to position [0, 0]
